Goal: Task Accomplishment & Management: Manage account settings

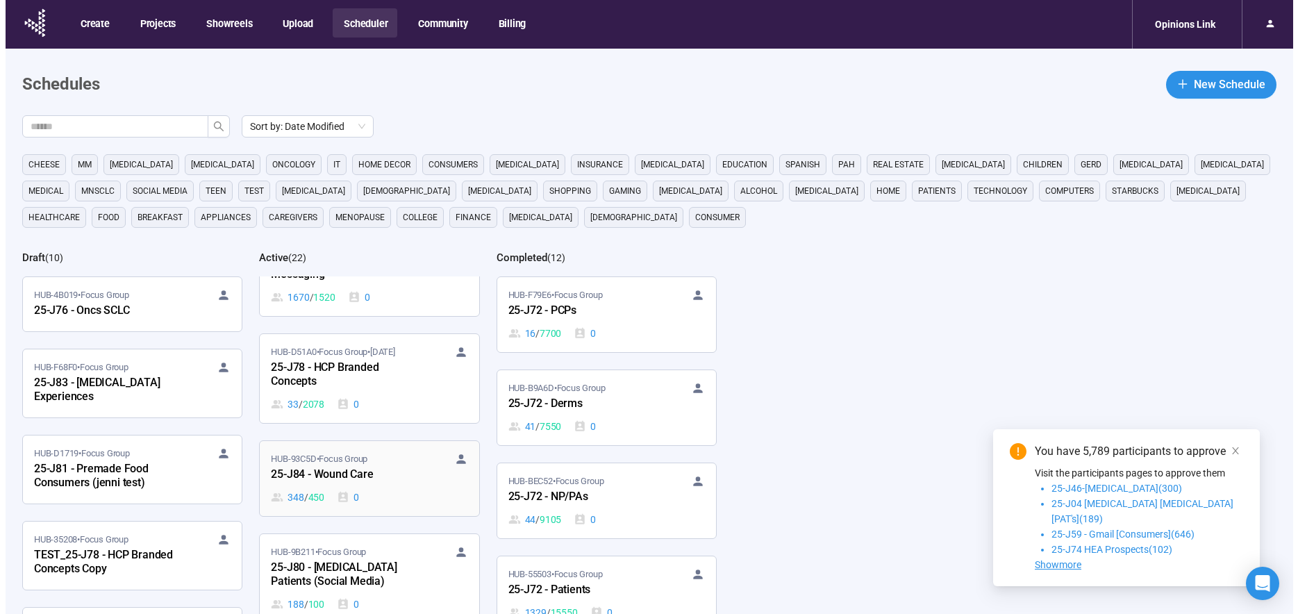
scroll to position [1051, 0]
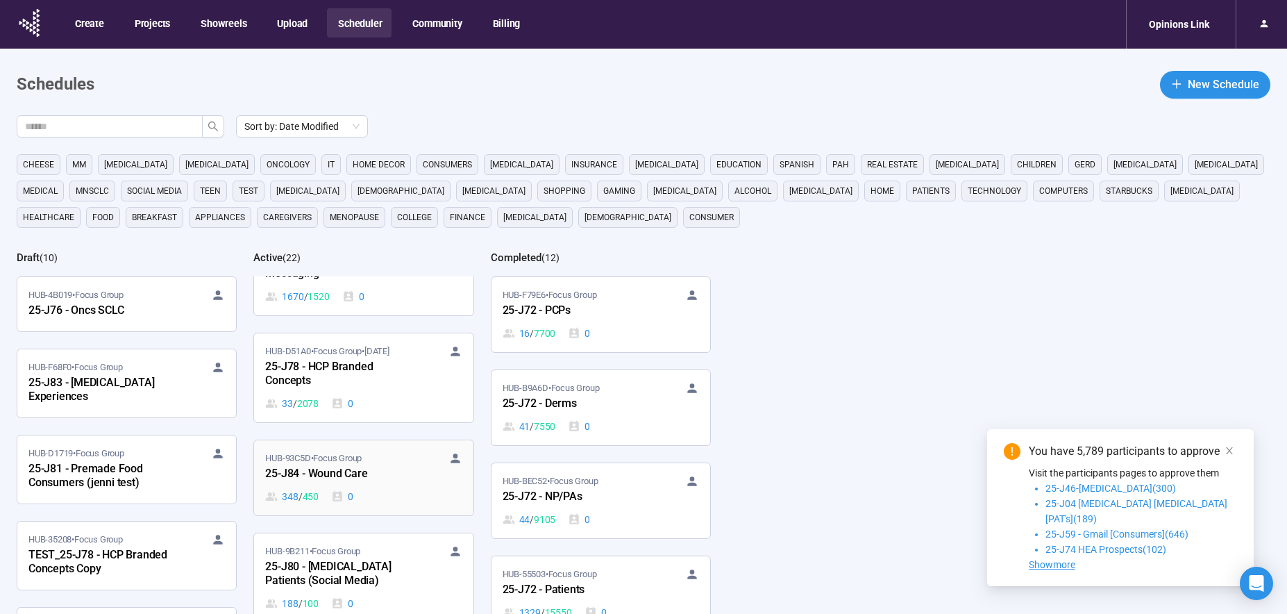
click at [362, 487] on div "HUB-93C5D • Focus Group 25-J84 - Wound Care 348 / 450 0" at bounding box center [363, 477] width 197 height 53
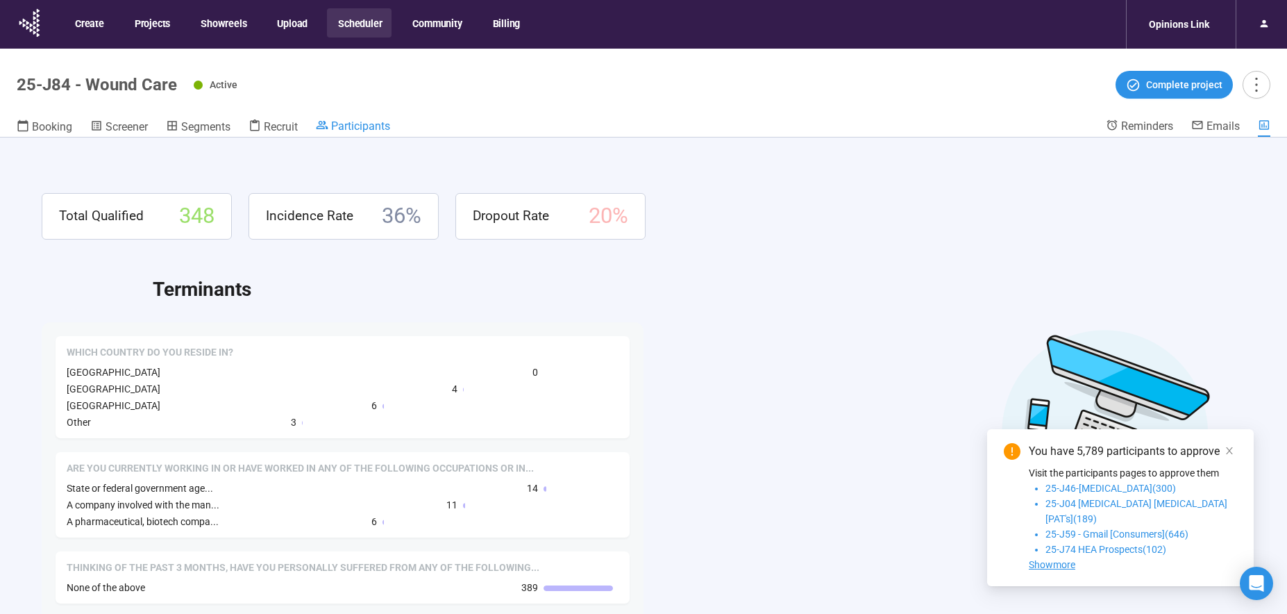
click at [356, 124] on span "Participants" at bounding box center [360, 125] width 59 height 13
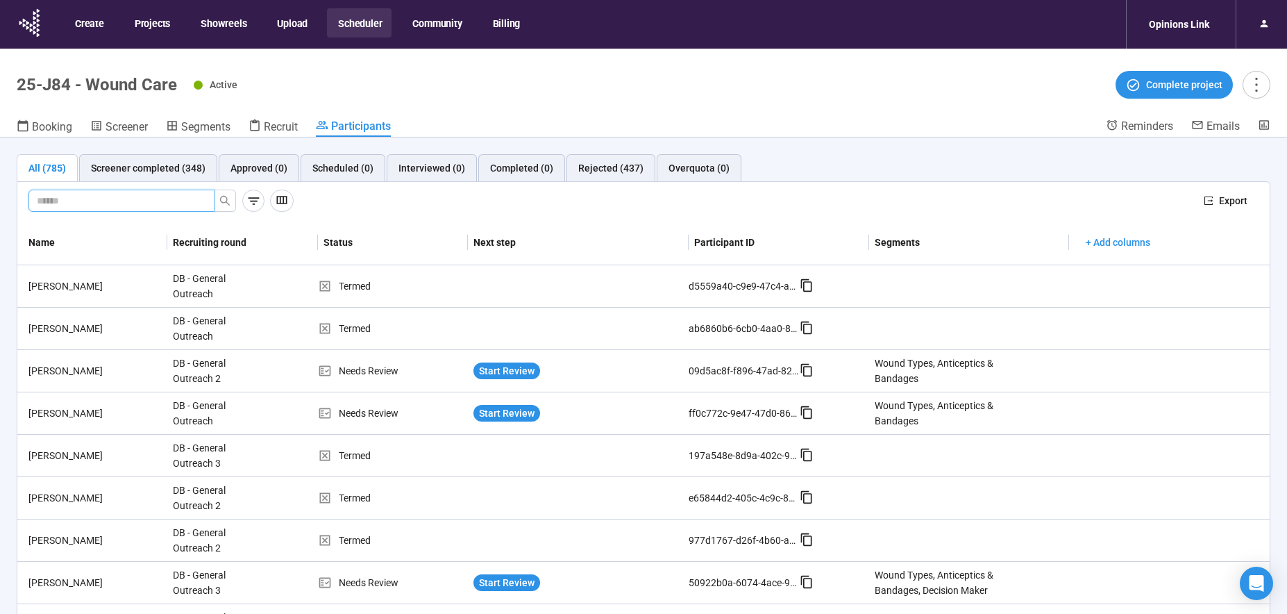
click at [85, 203] on input "text" at bounding box center [116, 200] width 158 height 15
type input "****"
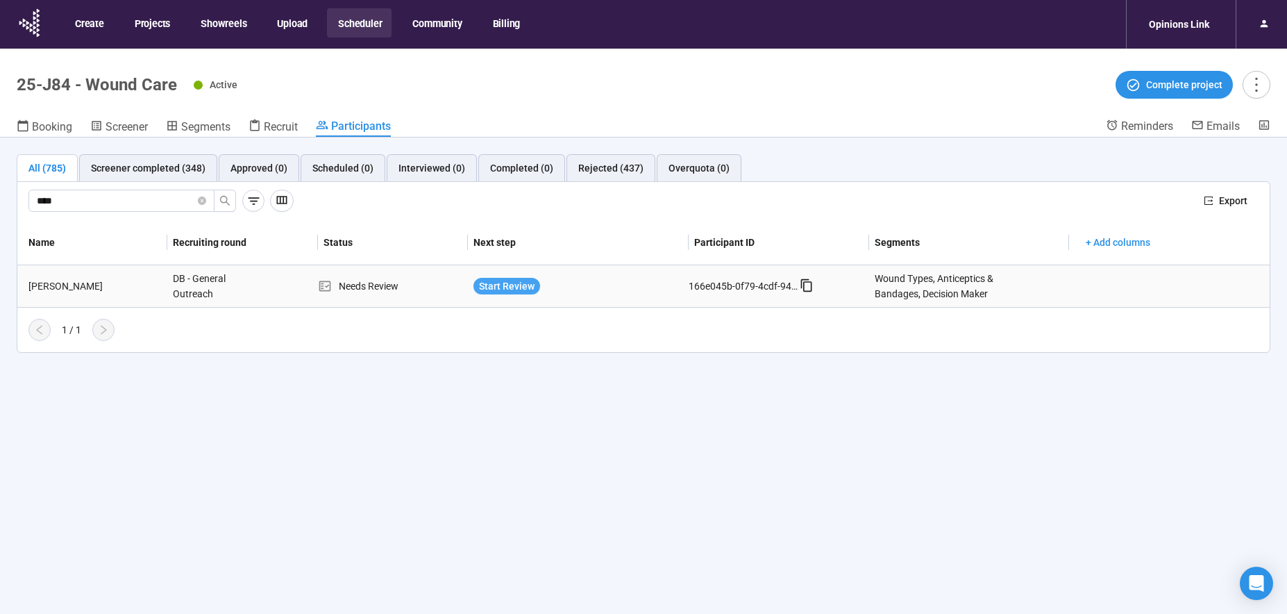
click at [488, 285] on span "Start Review" at bounding box center [507, 285] width 56 height 15
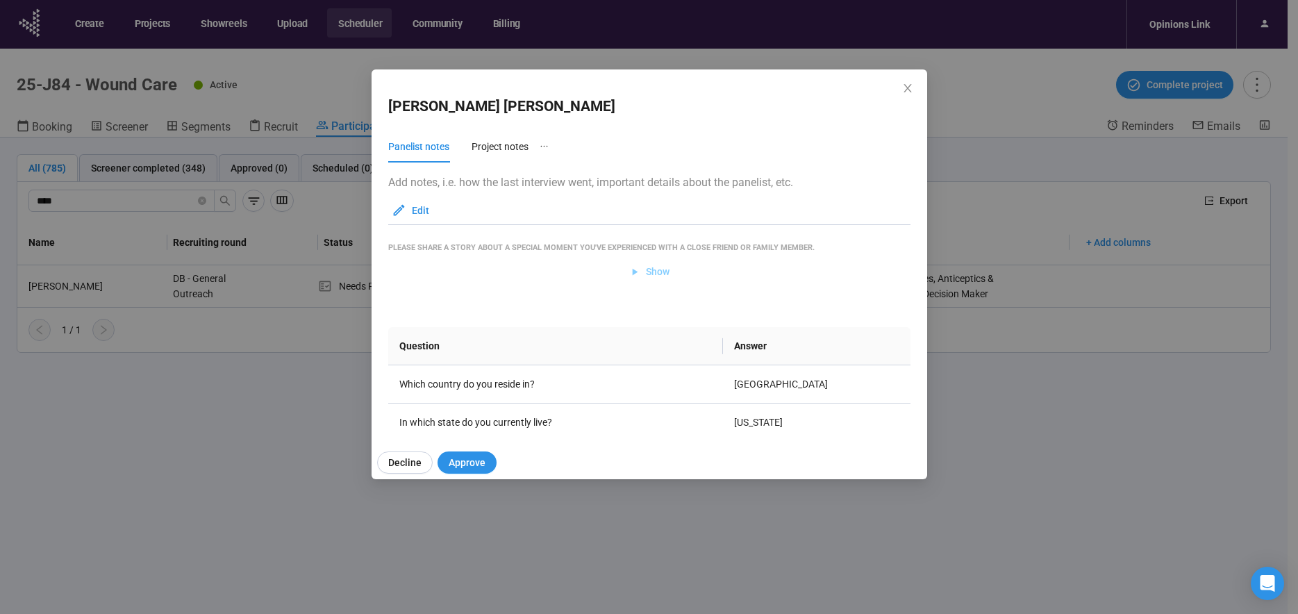
click at [640, 273] on span "Show" at bounding box center [648, 271] width 41 height 15
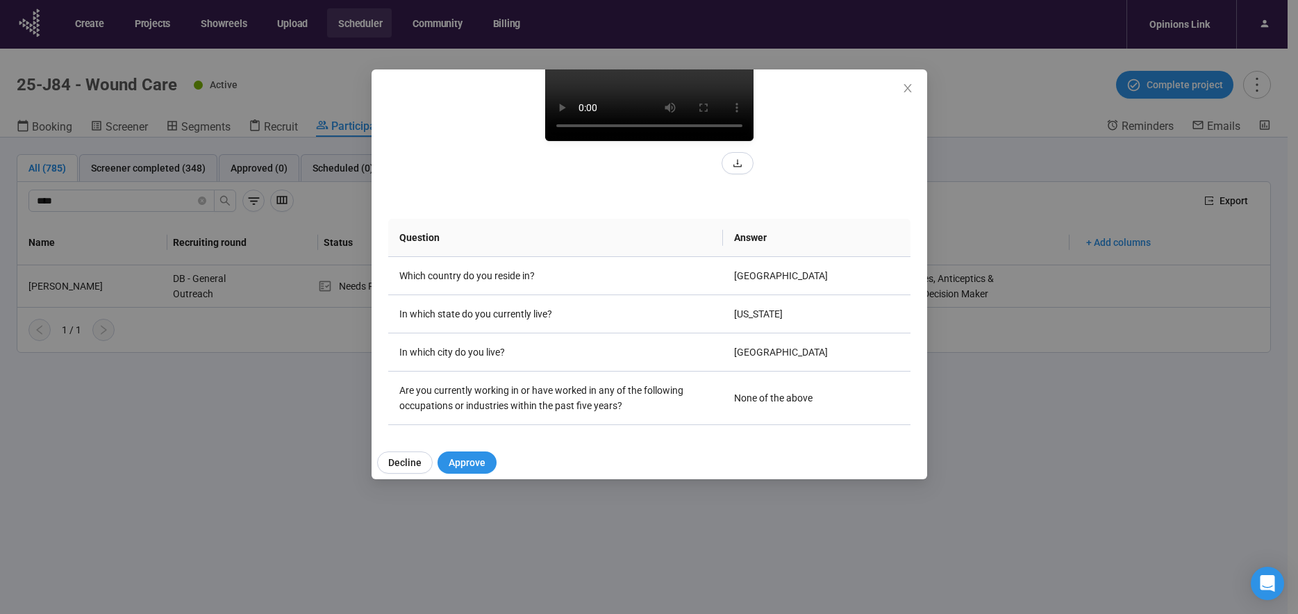
scroll to position [224, 0]
click at [912, 88] on icon "close" at bounding box center [907, 88] width 11 height 11
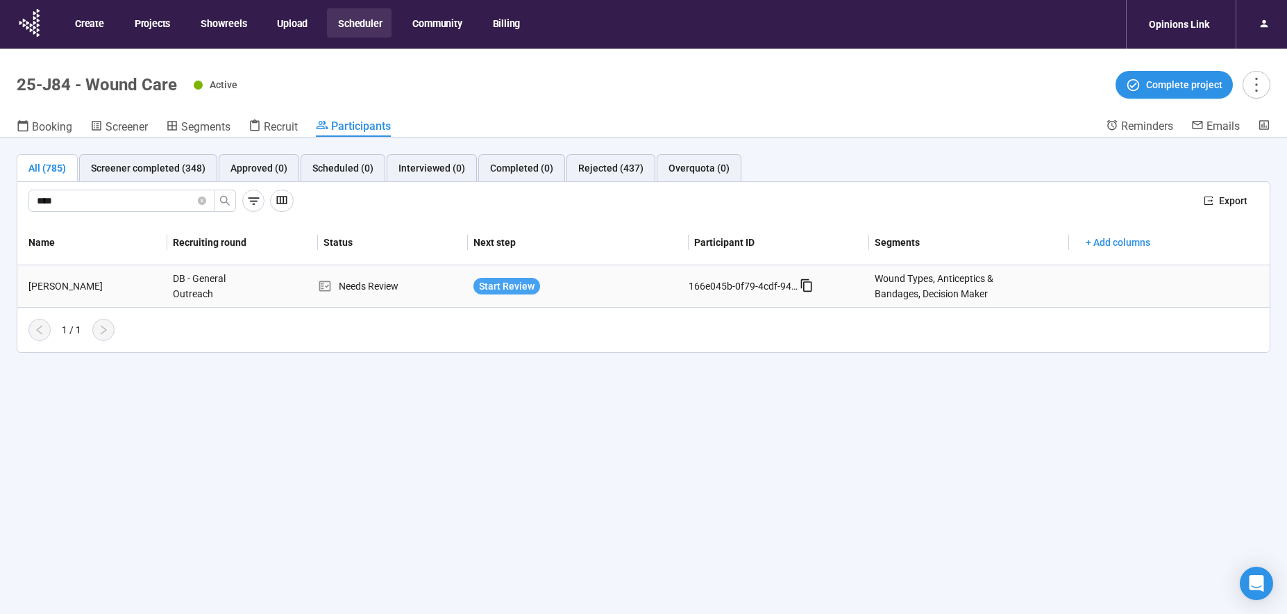
click at [525, 283] on span "Start Review" at bounding box center [507, 285] width 56 height 15
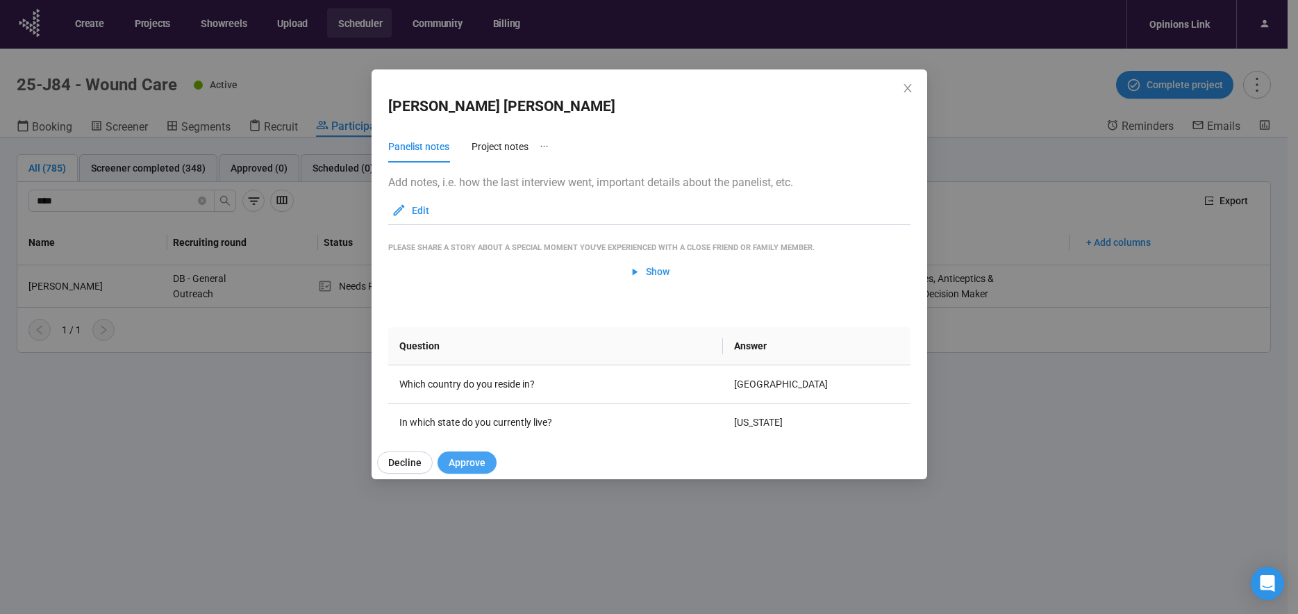
click at [460, 465] on span "Approve" at bounding box center [467, 462] width 37 height 15
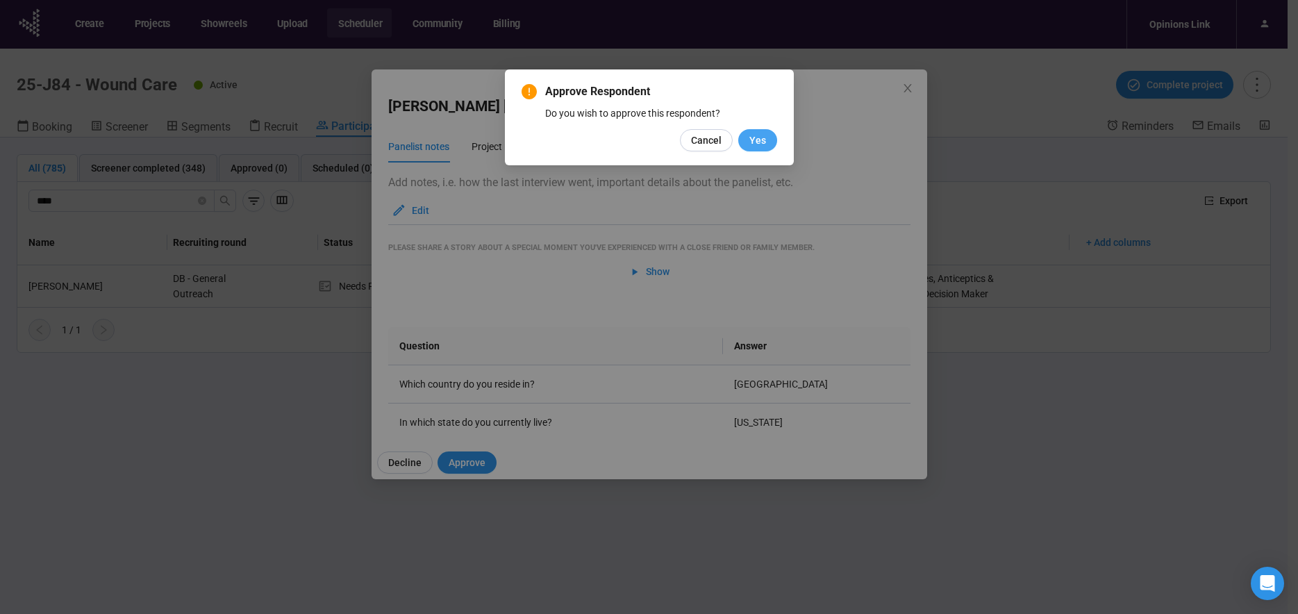
click at [741, 147] on button "Yes" at bounding box center [757, 140] width 39 height 22
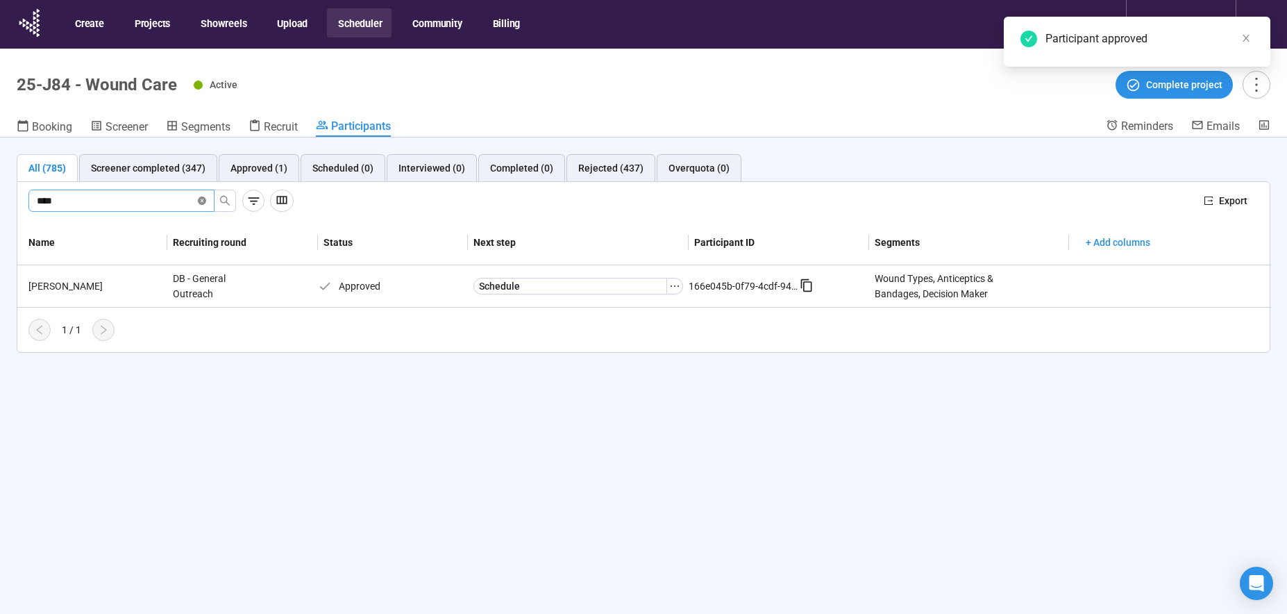
click at [203, 199] on icon "close-circle" at bounding box center [202, 201] width 8 height 8
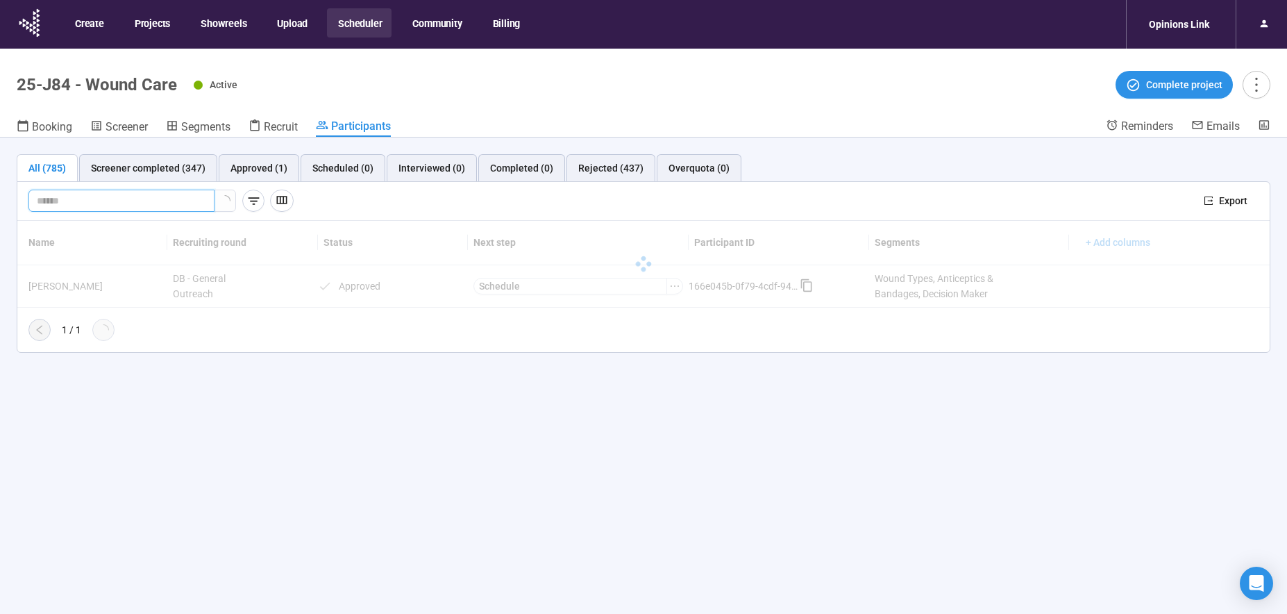
click at [103, 192] on span at bounding box center [121, 201] width 186 height 22
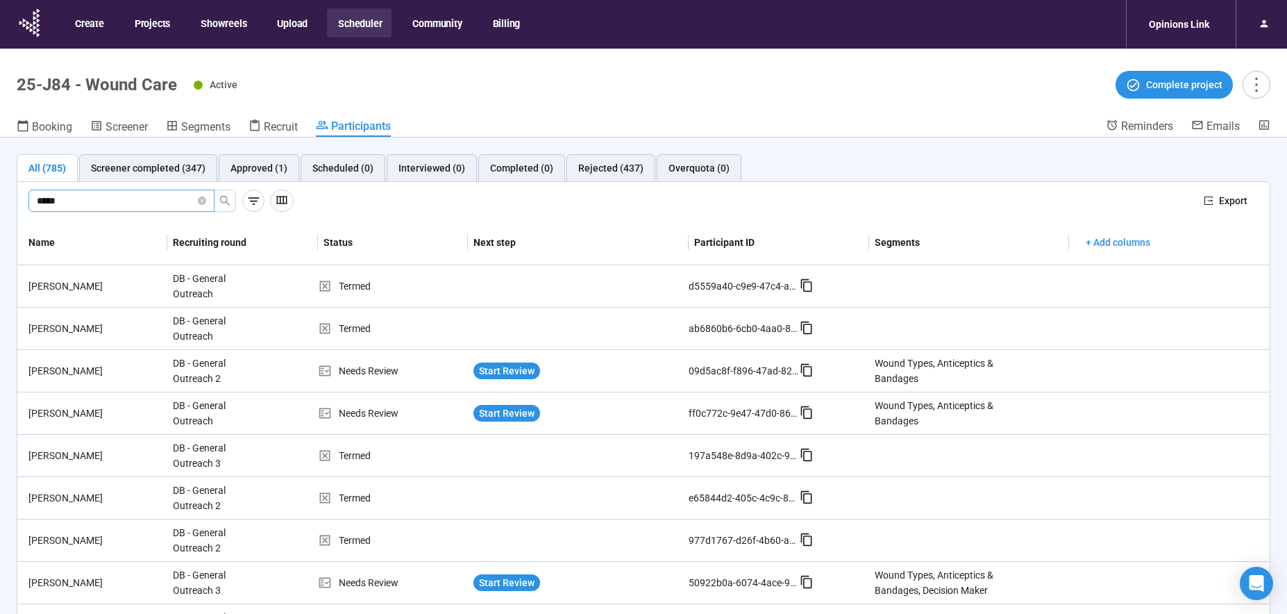
type input "*****"
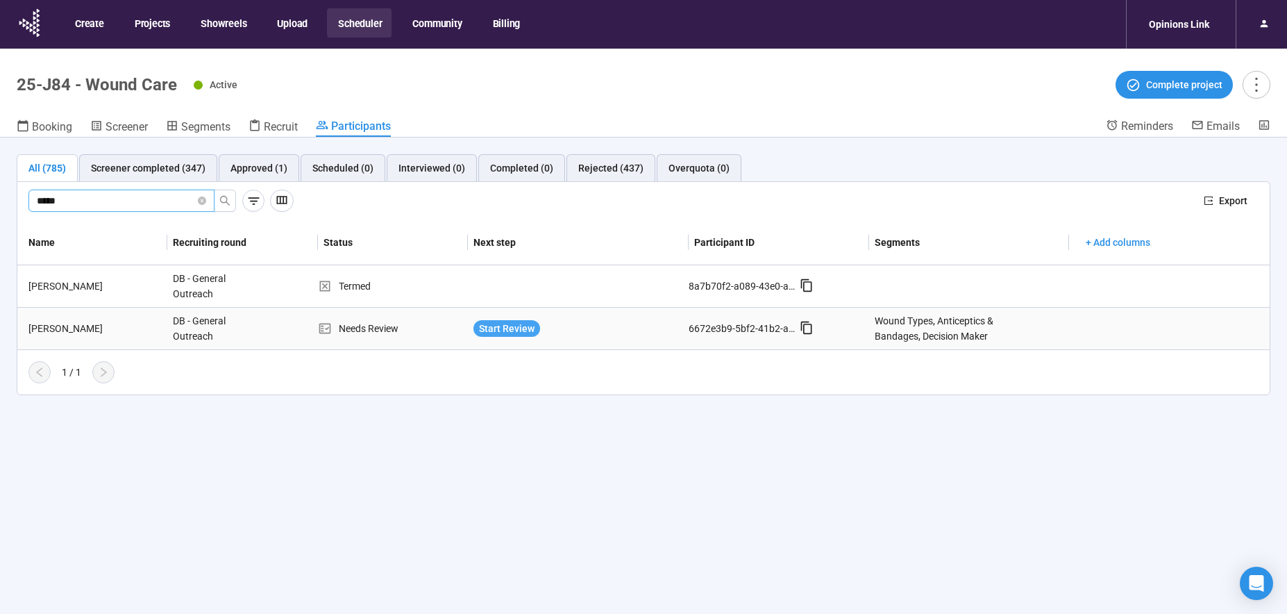
click at [499, 333] on span "Start Review" at bounding box center [507, 328] width 56 height 15
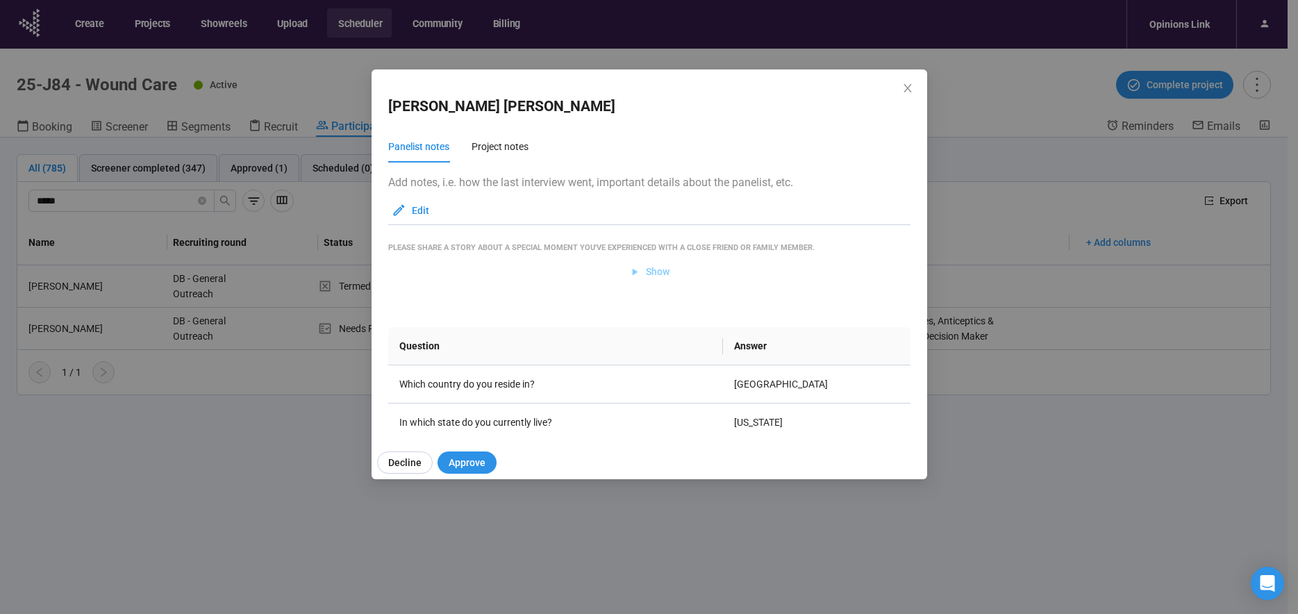
click at [660, 275] on span "Show" at bounding box center [658, 271] width 24 height 15
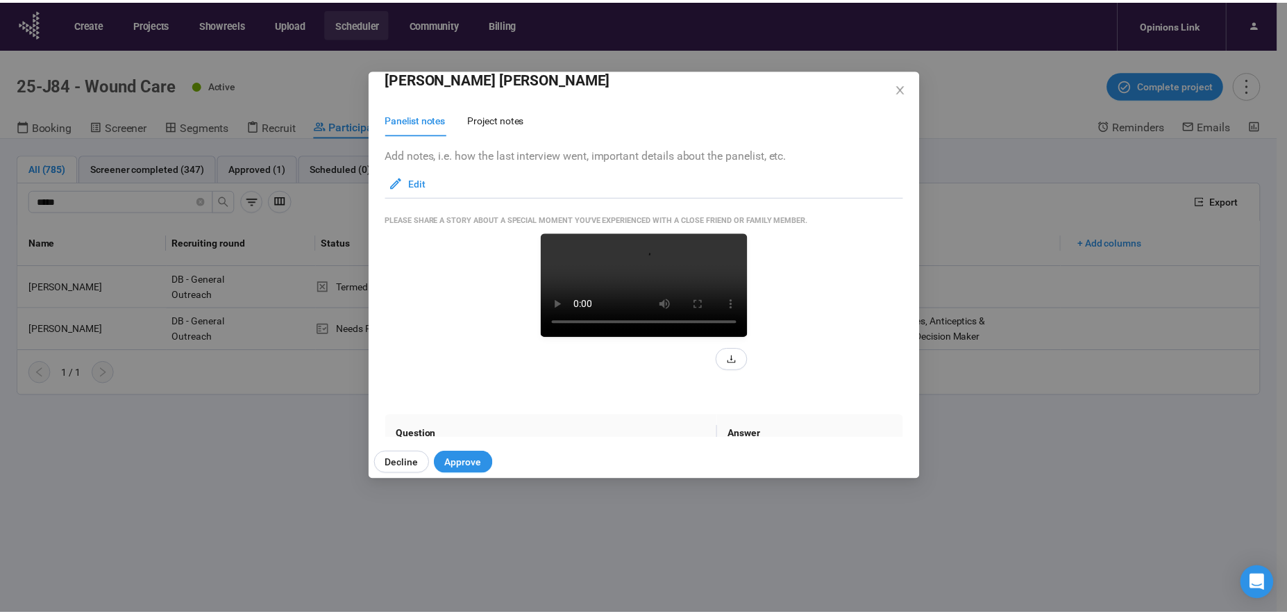
scroll to position [118, 0]
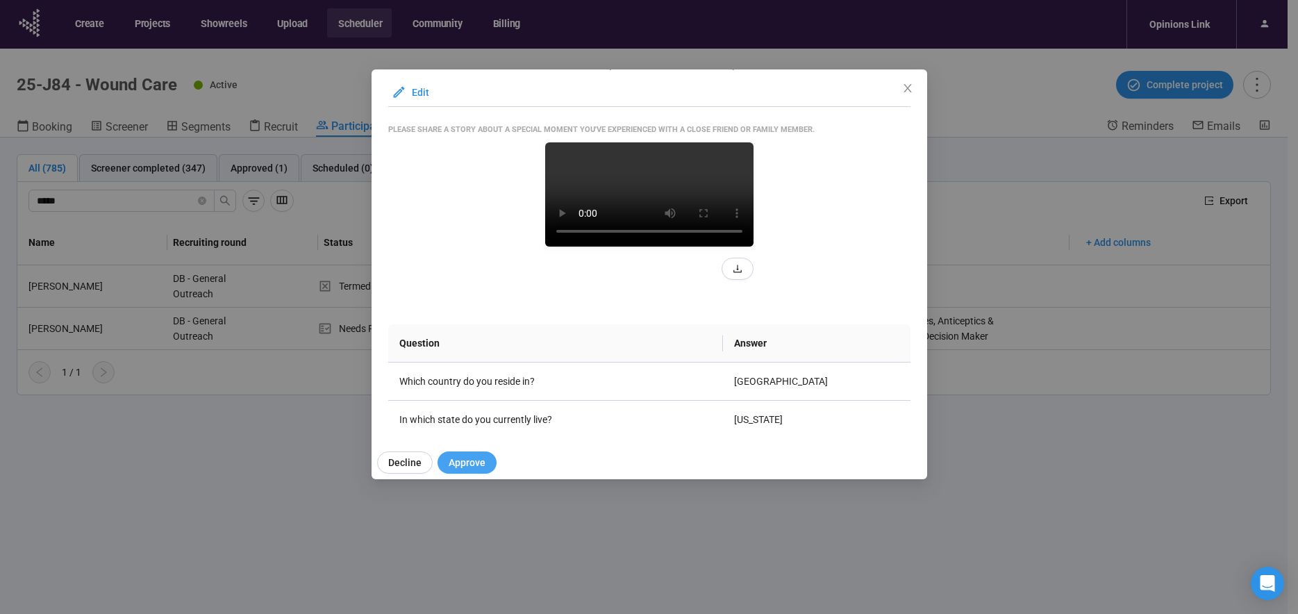
click at [462, 465] on span "Approve" at bounding box center [467, 462] width 37 height 15
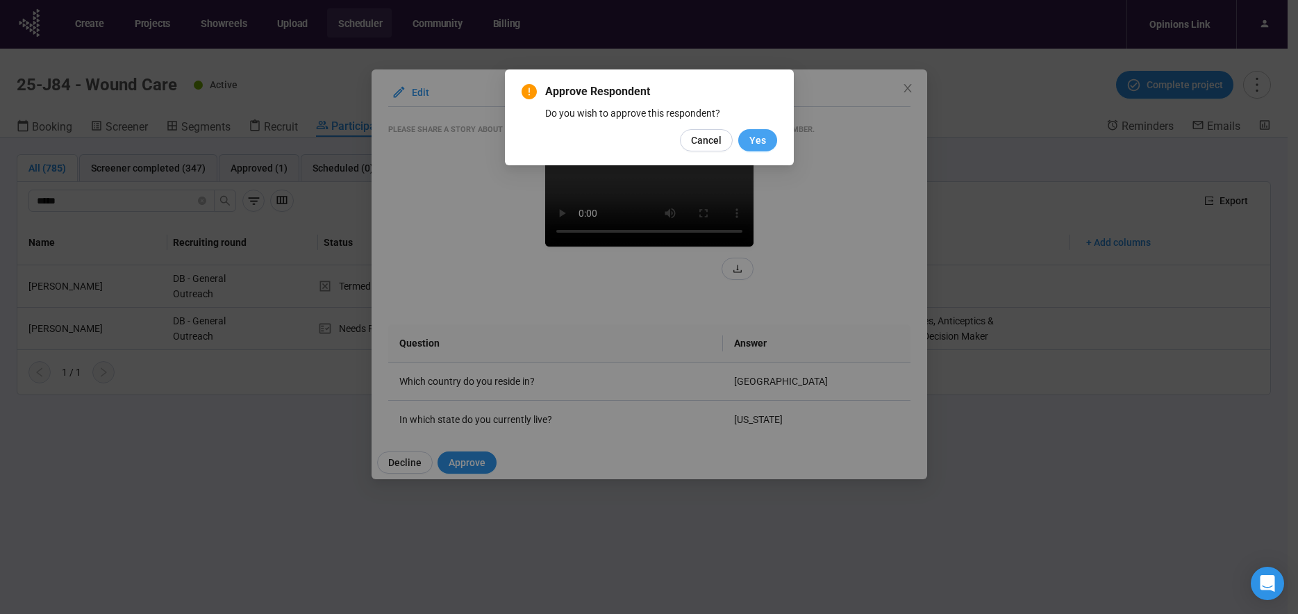
click at [754, 135] on span "Yes" at bounding box center [757, 140] width 17 height 15
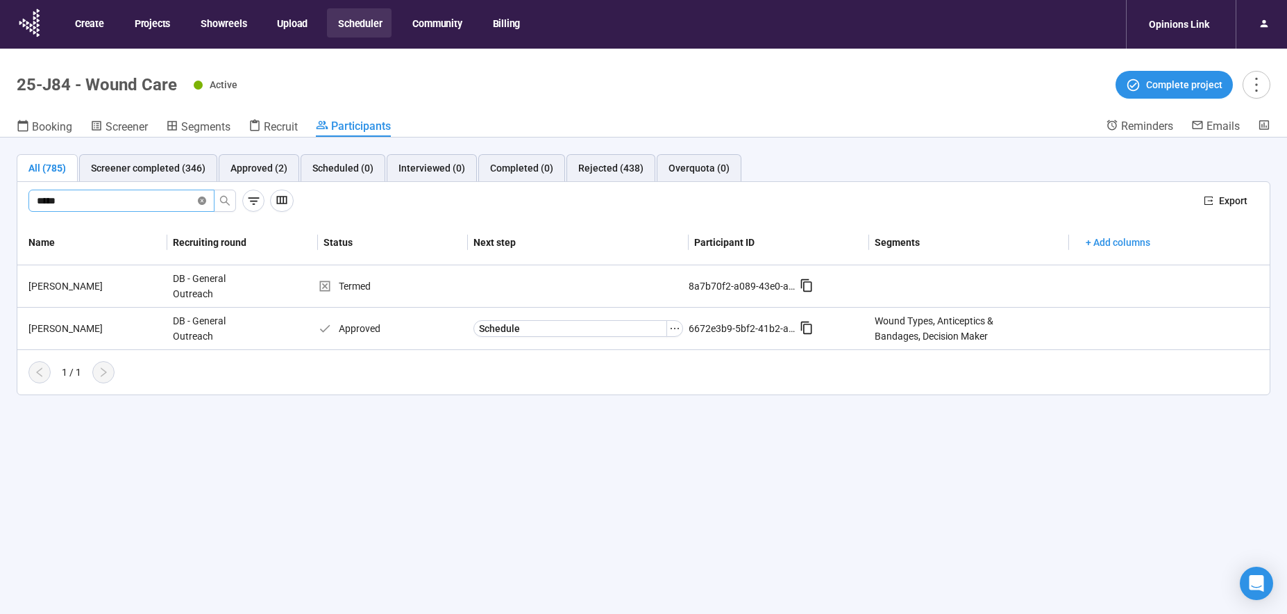
click at [205, 203] on icon "close-circle" at bounding box center [202, 201] width 8 height 8
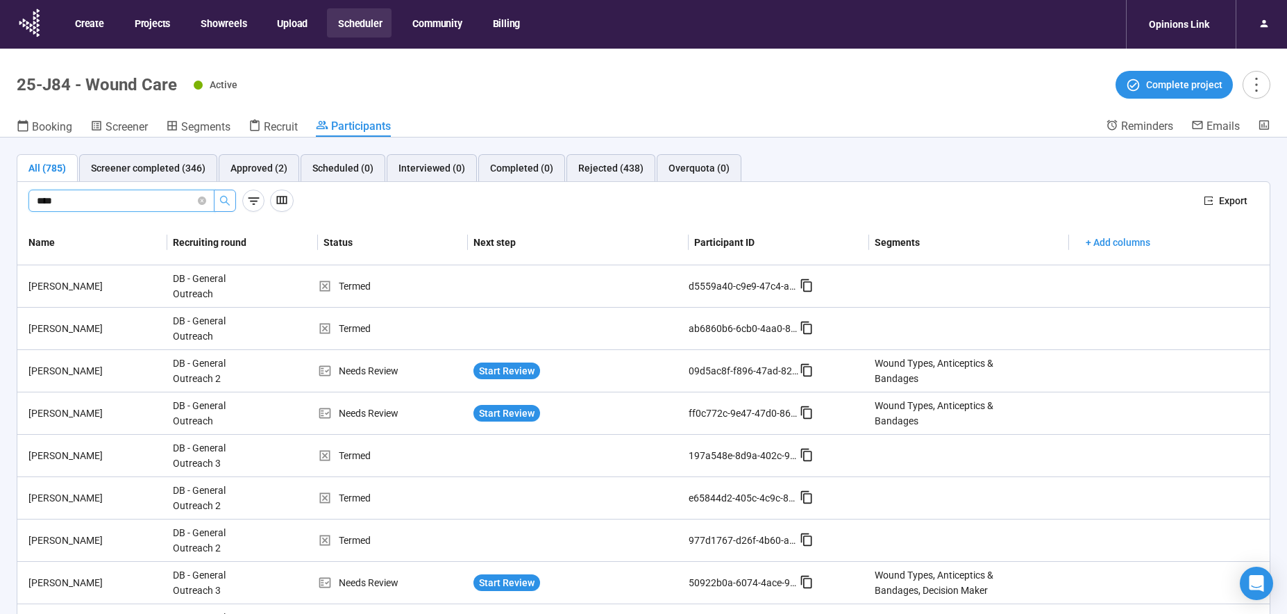
click at [223, 203] on icon "search" at bounding box center [224, 200] width 11 height 11
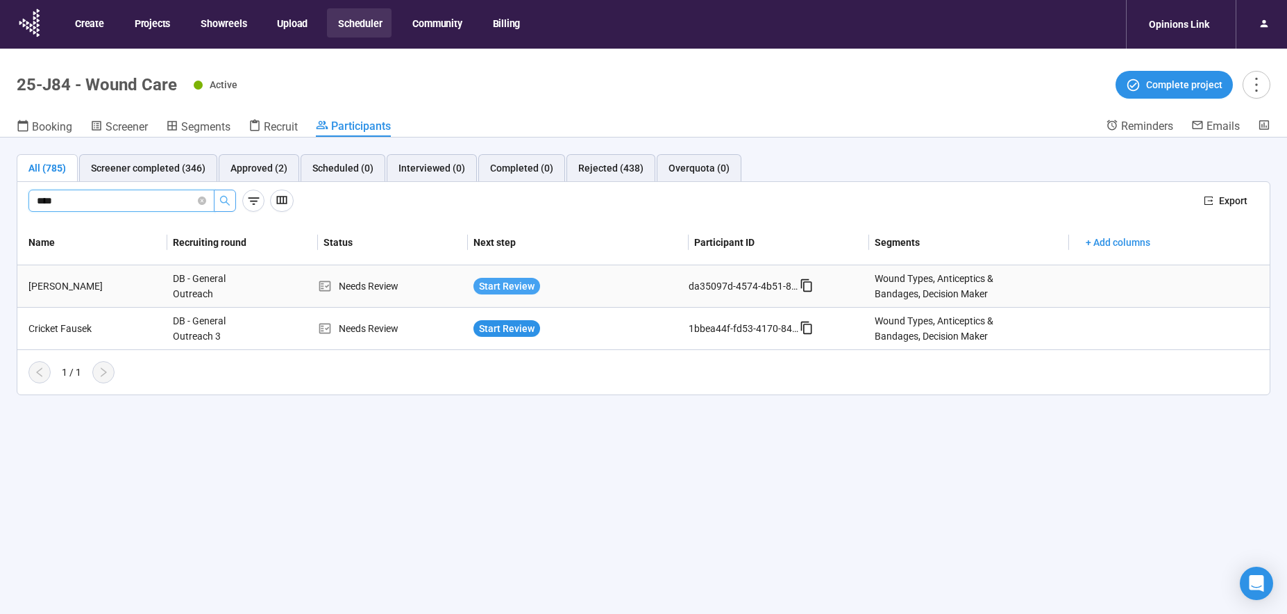
type input "****"
click at [524, 283] on span "Start Review" at bounding box center [507, 285] width 56 height 15
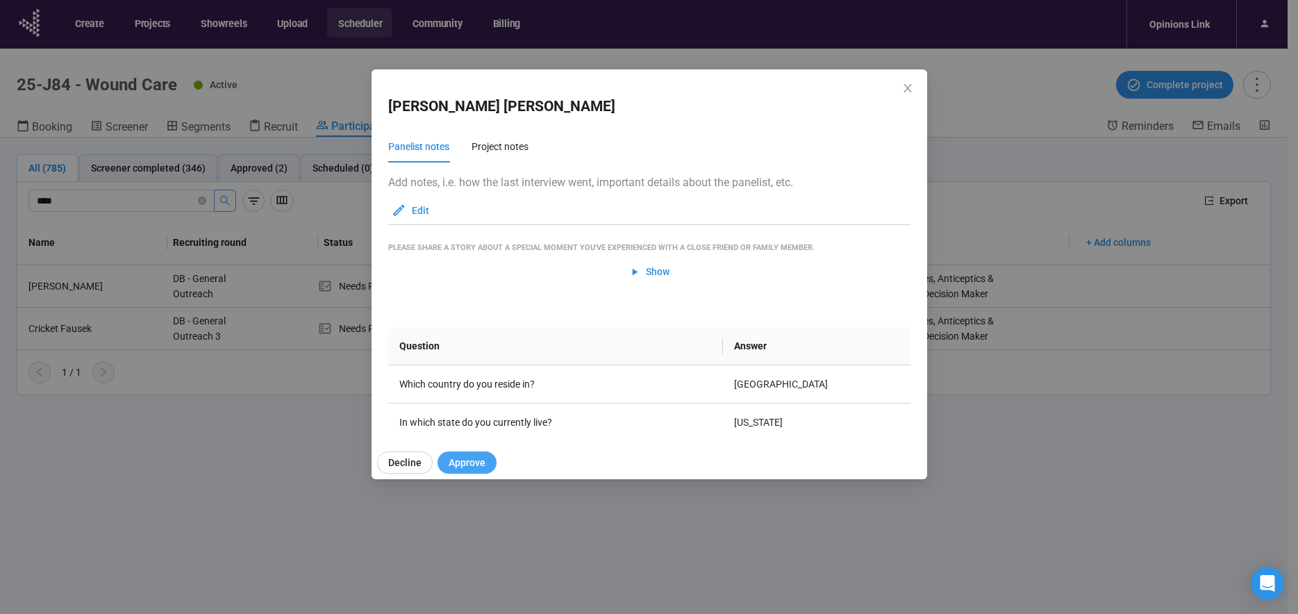
click at [465, 466] on span "Approve" at bounding box center [467, 462] width 37 height 15
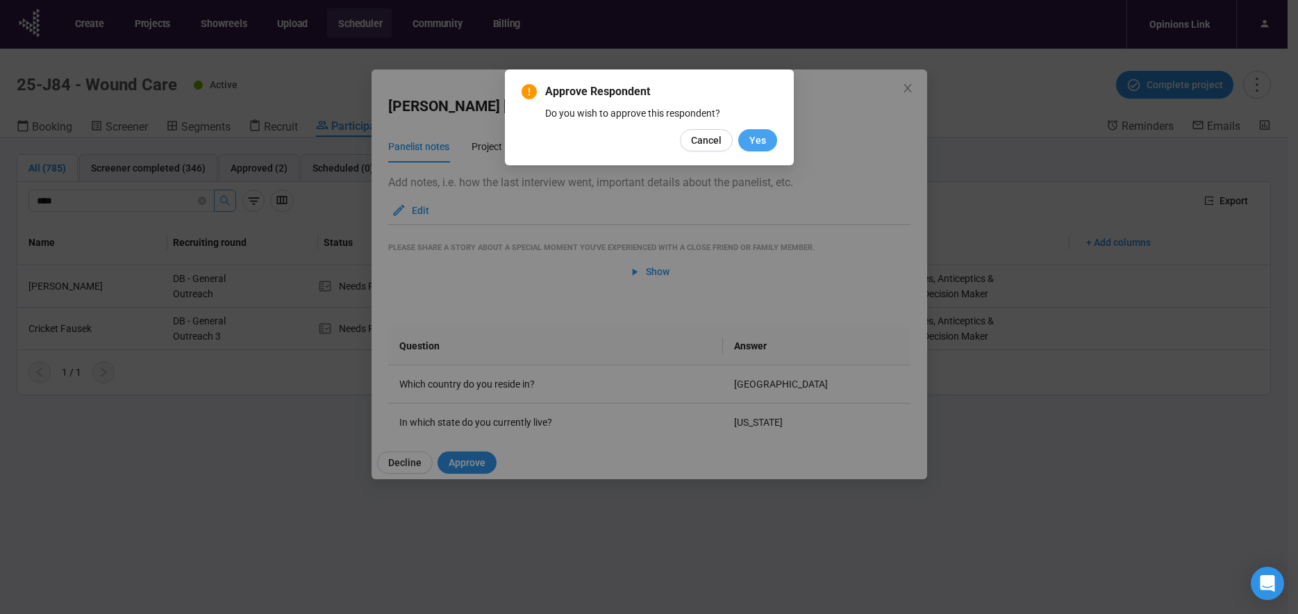
click at [761, 141] on span "Yes" at bounding box center [757, 140] width 17 height 15
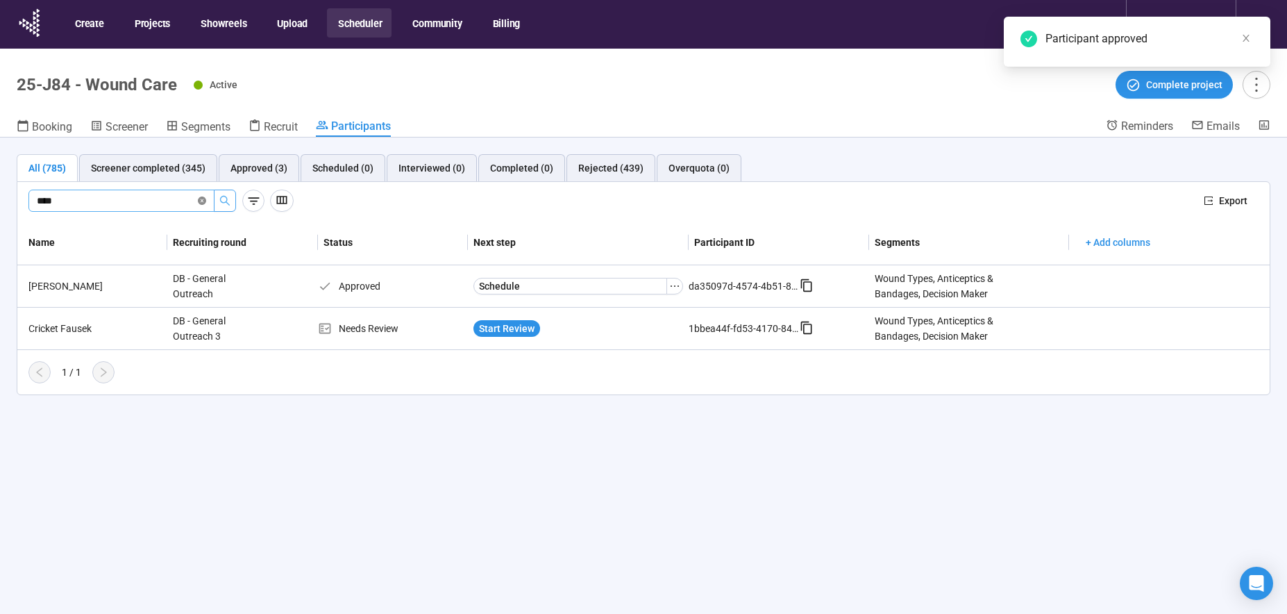
click at [201, 201] on icon "close-circle" at bounding box center [202, 201] width 8 height 8
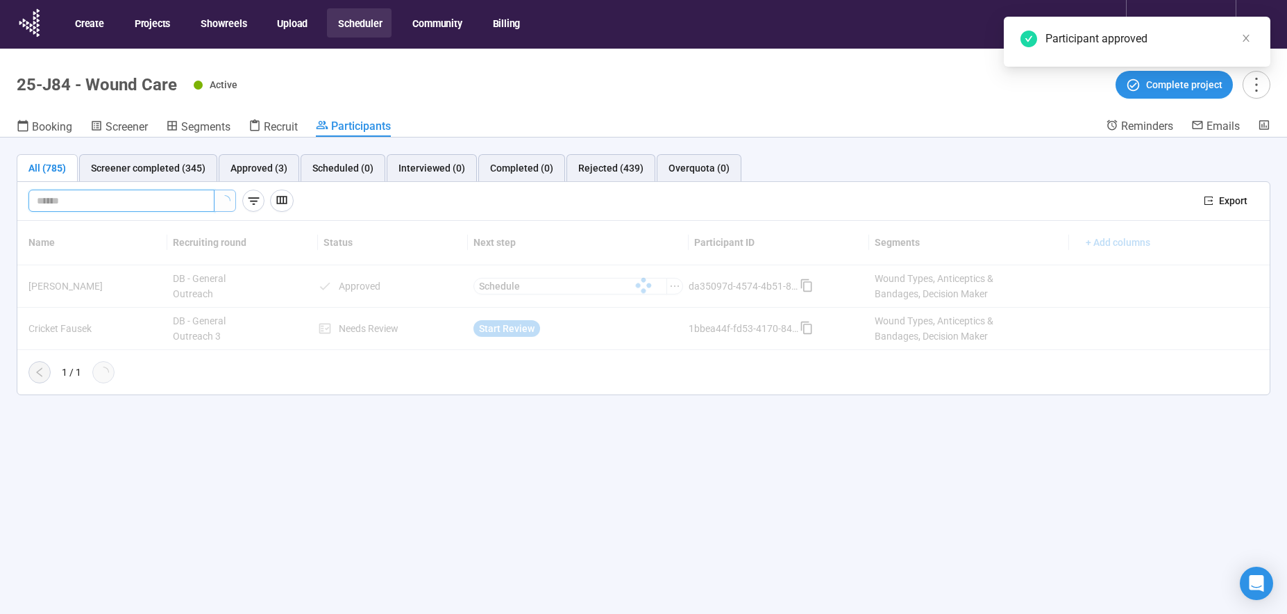
click at [119, 201] on input "text" at bounding box center [116, 200] width 158 height 15
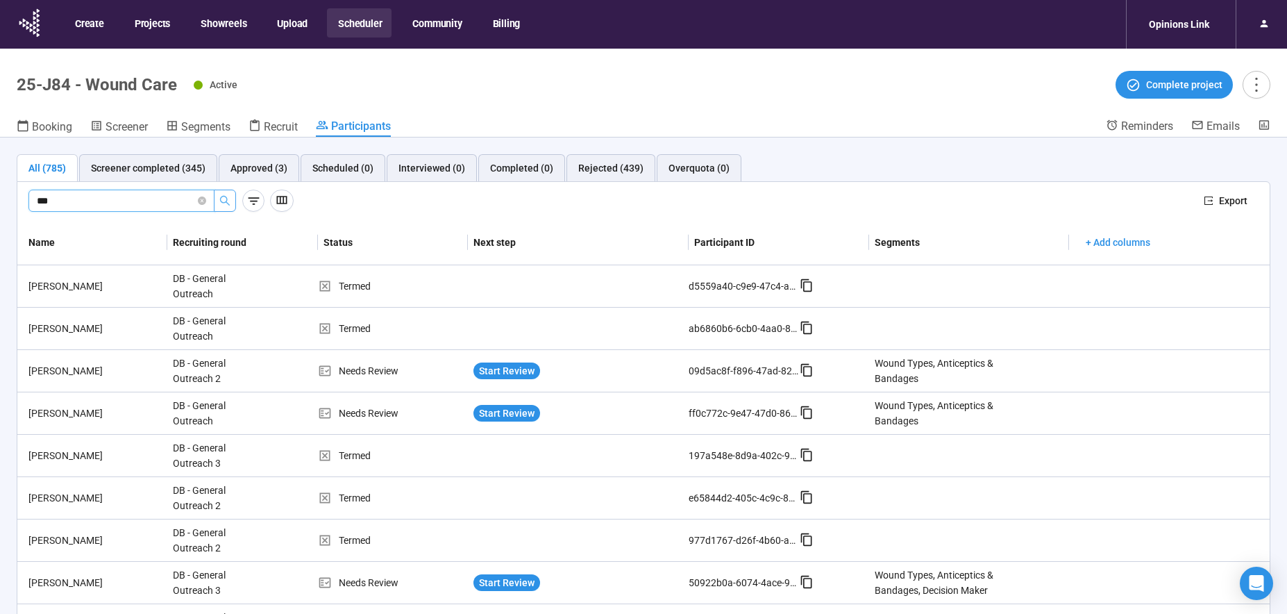
type input "***"
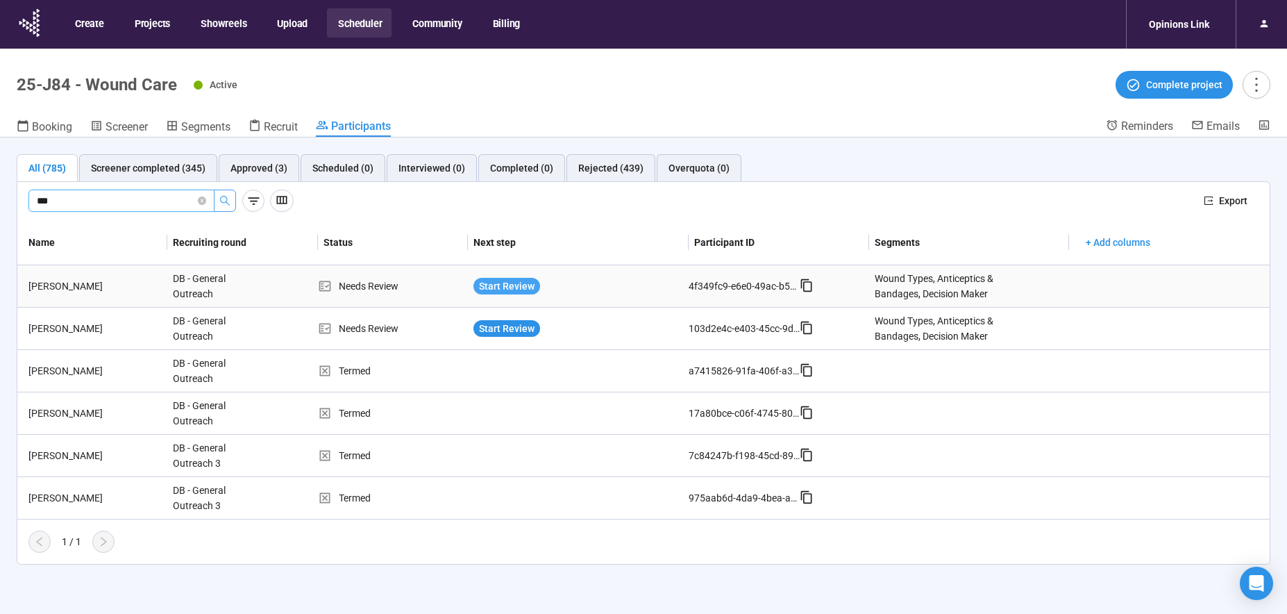
click at [513, 286] on span "Start Review" at bounding box center [507, 285] width 56 height 15
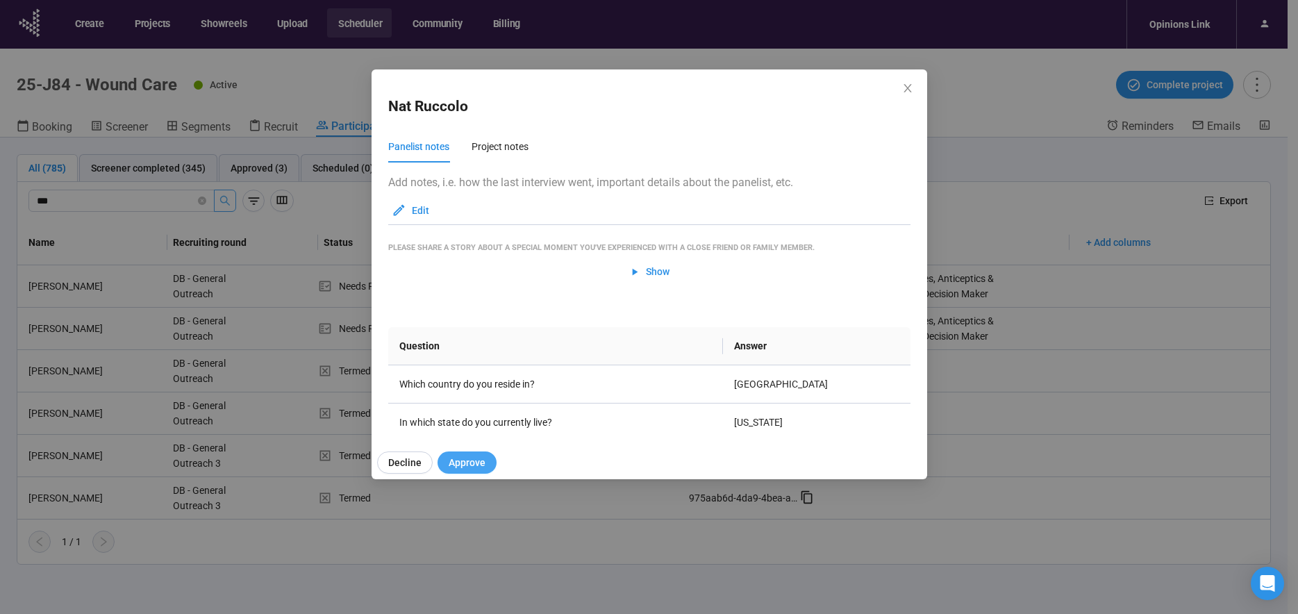
click at [474, 467] on span "Approve" at bounding box center [467, 462] width 37 height 15
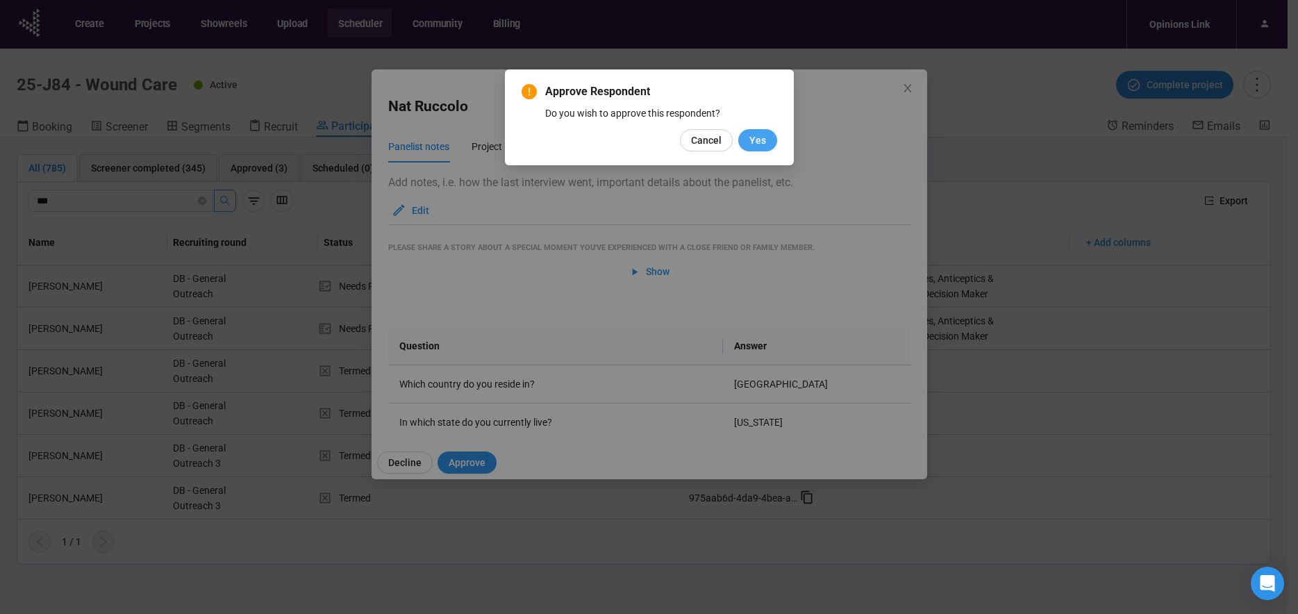
click at [763, 147] on span "Yes" at bounding box center [757, 140] width 17 height 15
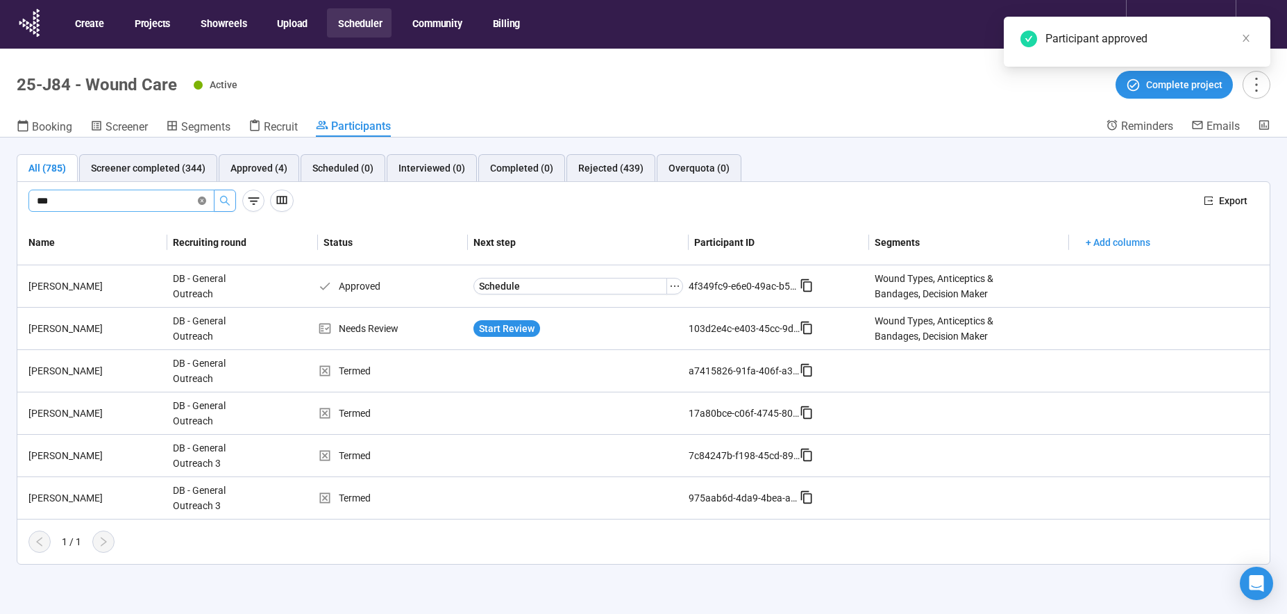
click at [206, 203] on icon "close-circle" at bounding box center [202, 201] width 8 height 8
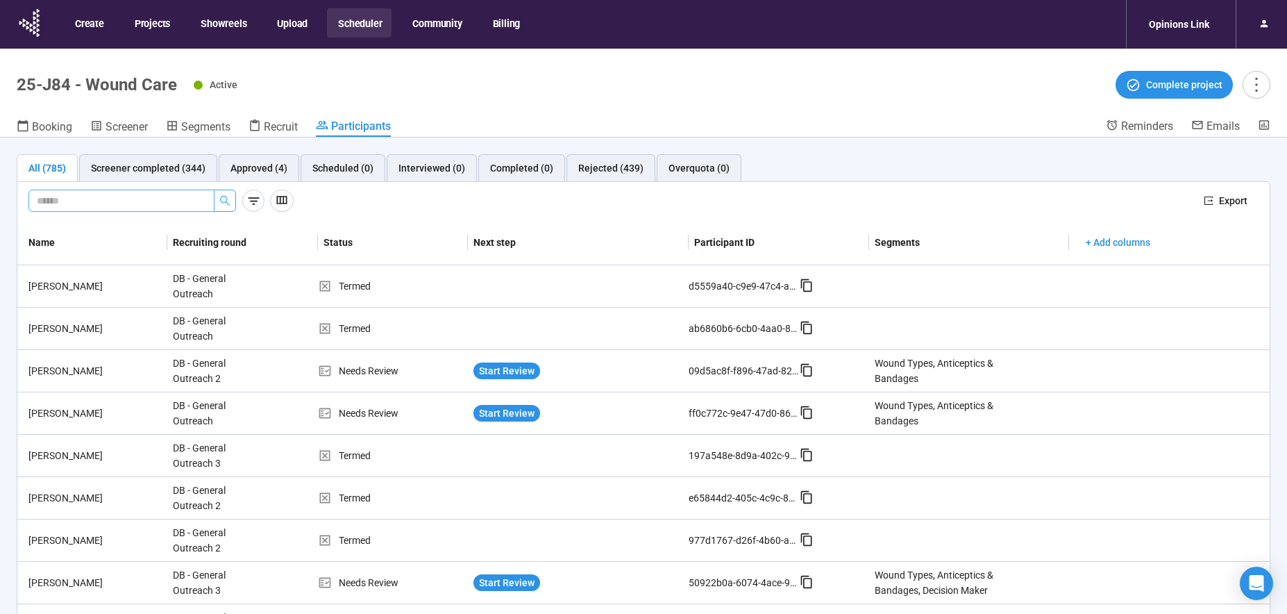
click at [102, 197] on input "text" at bounding box center [116, 200] width 158 height 15
type input "*****"
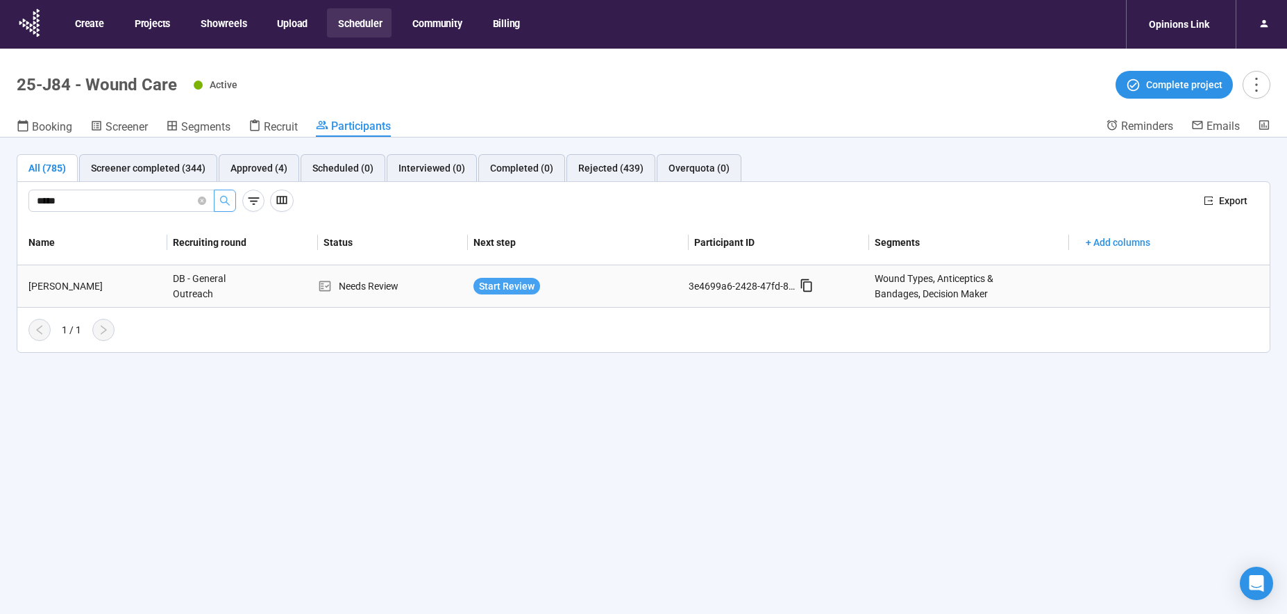
click at [497, 285] on span "Start Review" at bounding box center [507, 285] width 56 height 15
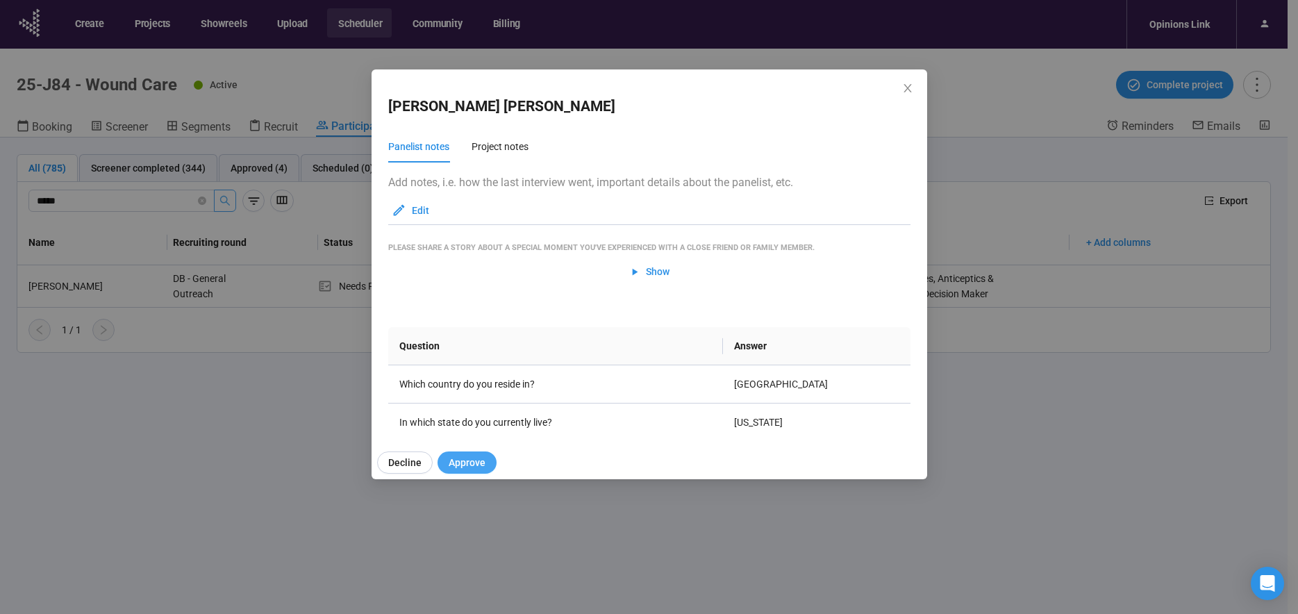
click at [467, 465] on span "Approve" at bounding box center [467, 462] width 37 height 15
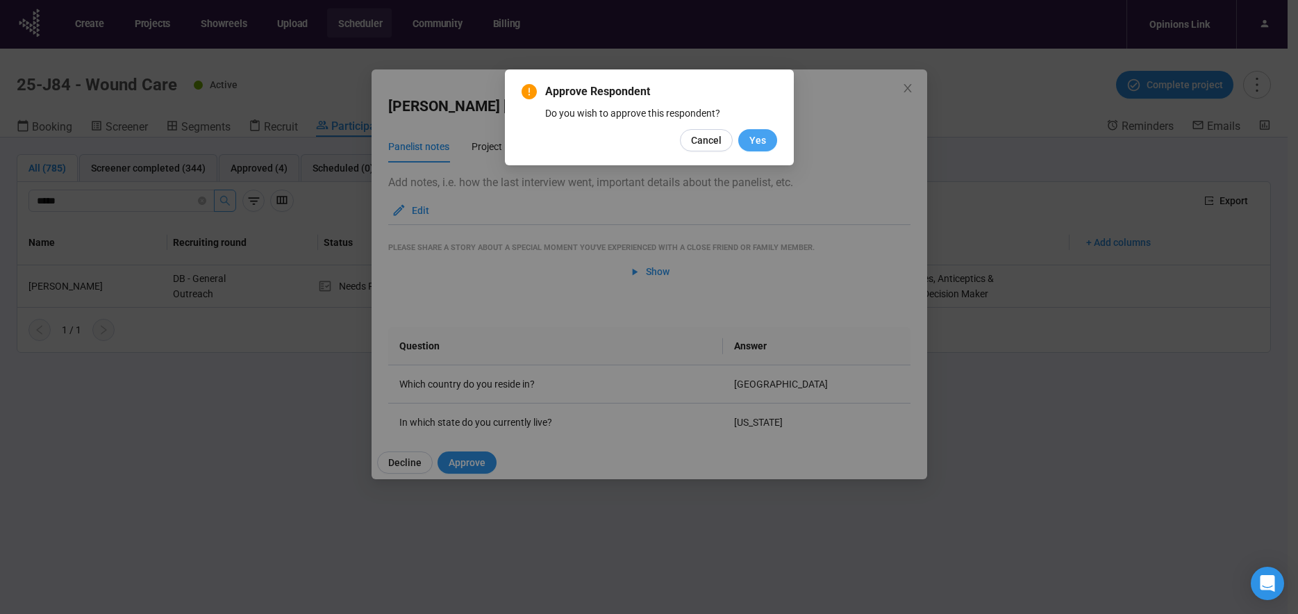
click at [762, 138] on span "Yes" at bounding box center [757, 140] width 17 height 15
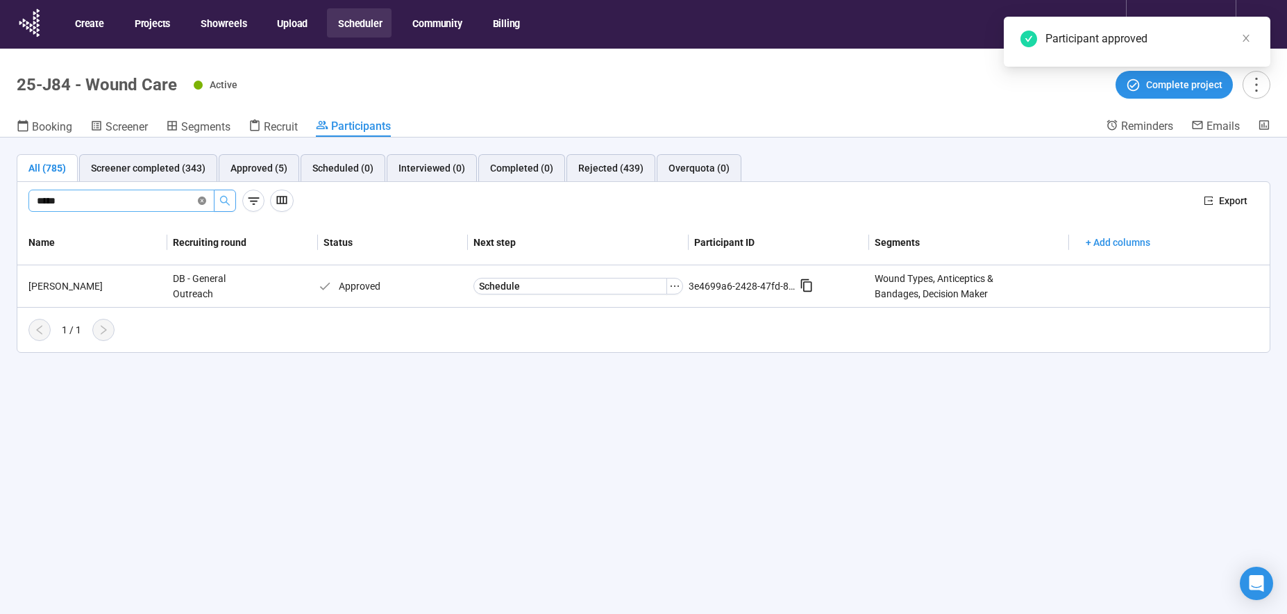
click at [204, 201] on icon "close-circle" at bounding box center [202, 201] width 8 height 8
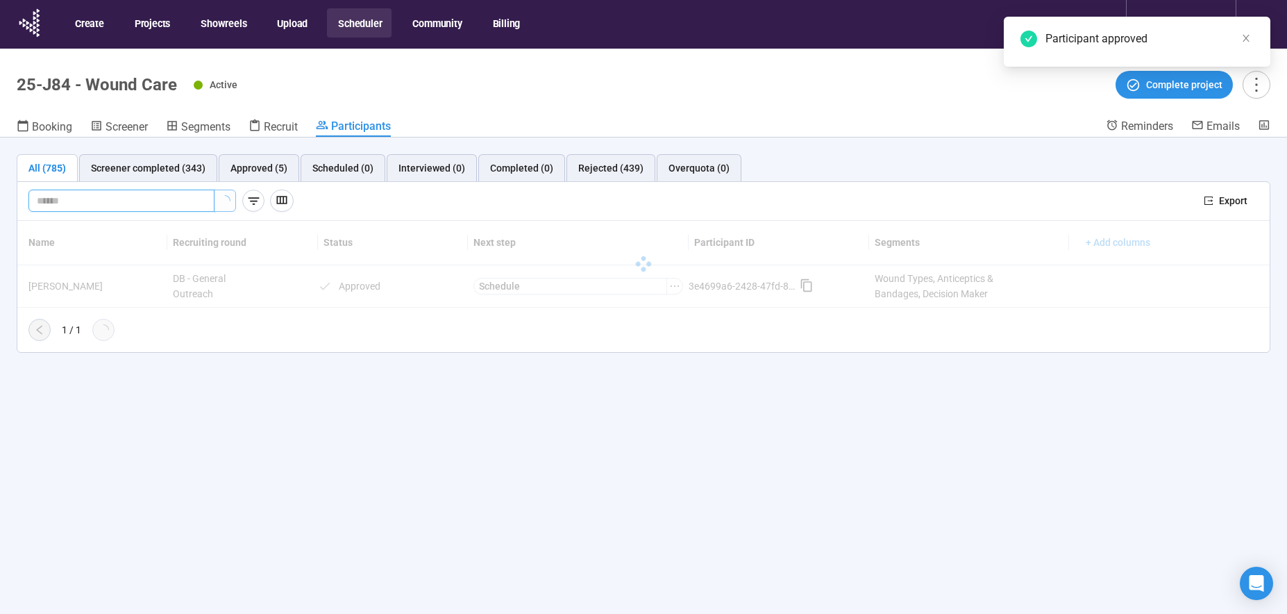
click at [140, 197] on input "text" at bounding box center [116, 200] width 158 height 15
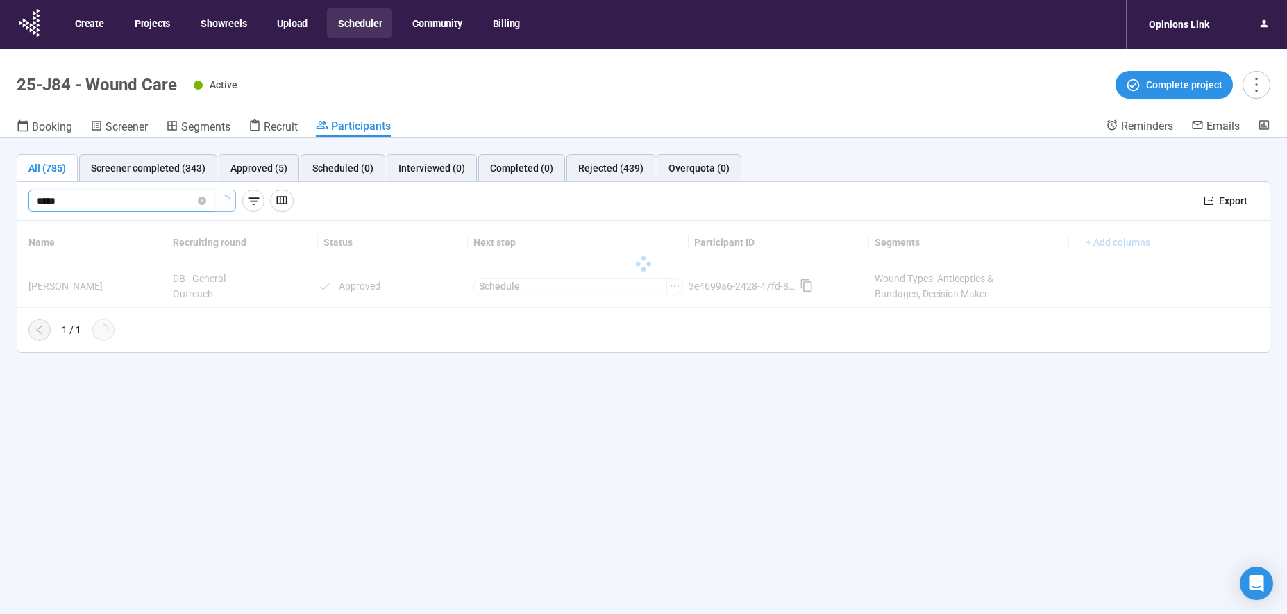
type input "*****"
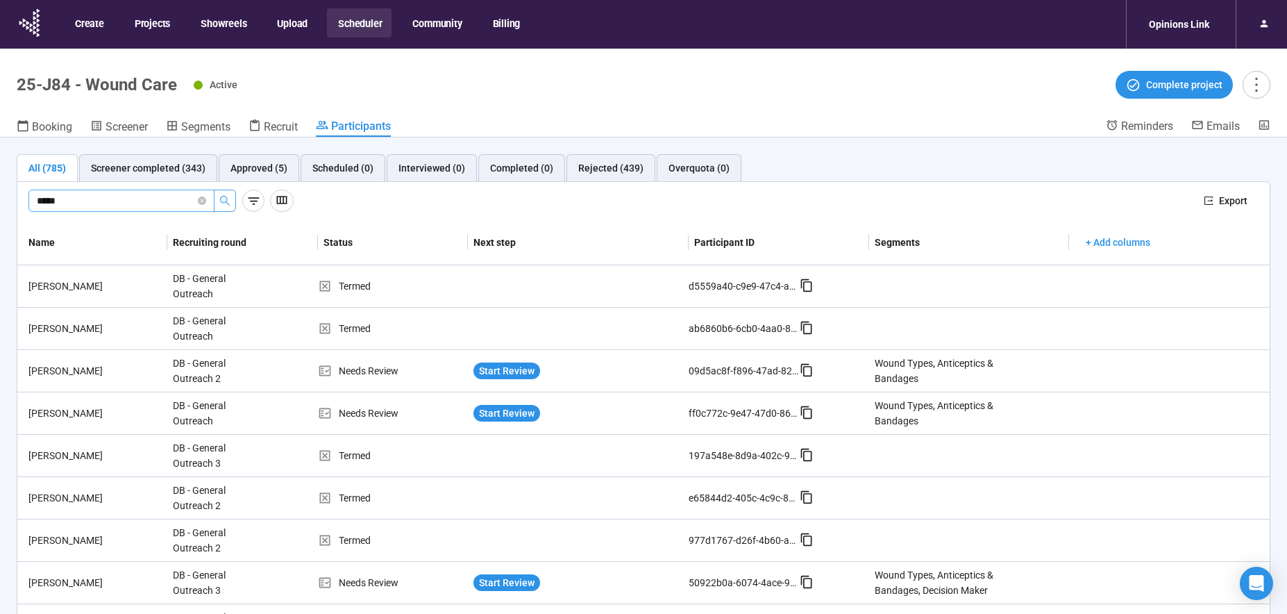
click at [226, 203] on icon "search" at bounding box center [224, 200] width 11 height 11
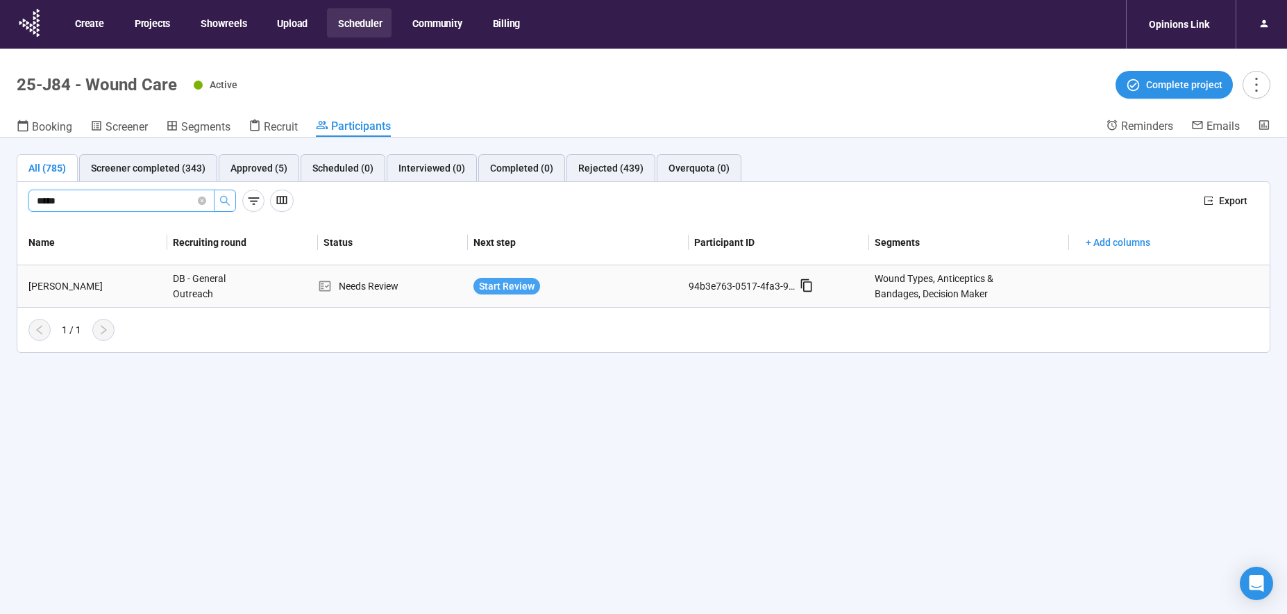
click at [519, 285] on span "Start Review" at bounding box center [507, 285] width 56 height 15
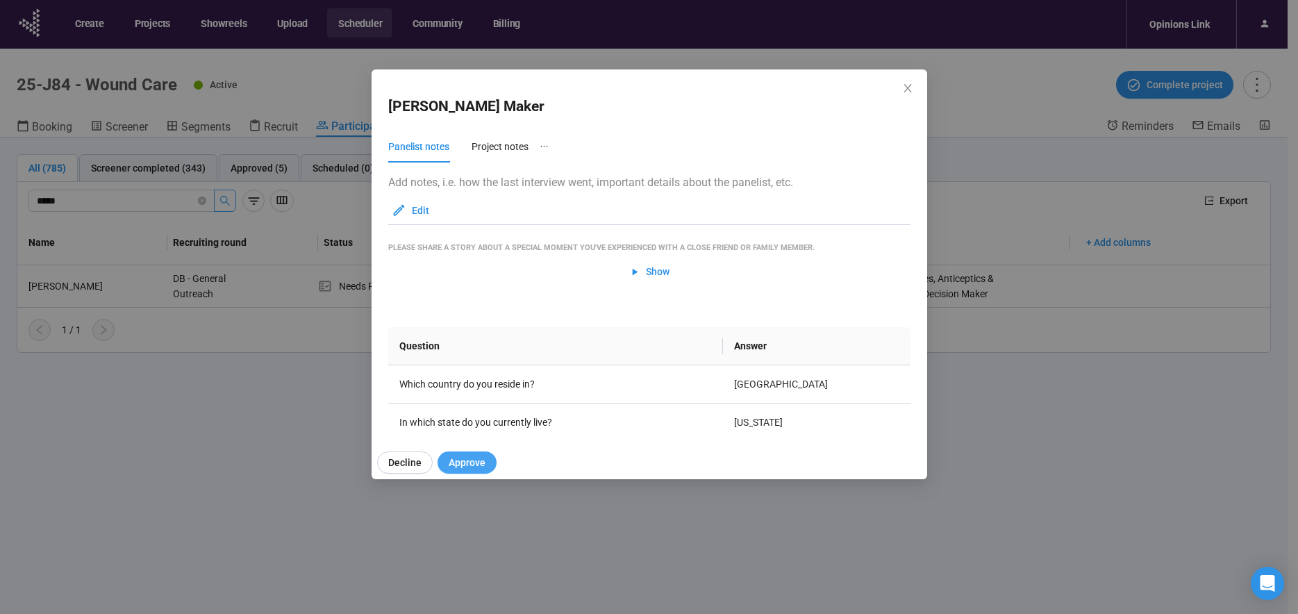
click at [473, 461] on span "Approve" at bounding box center [467, 462] width 37 height 15
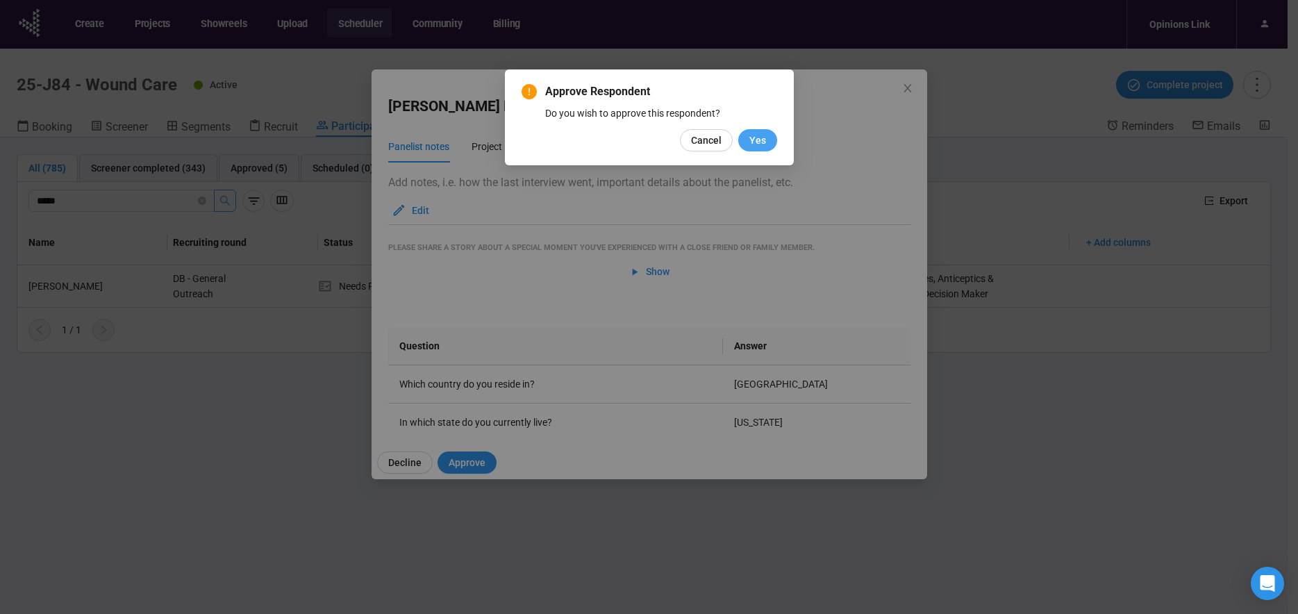
click at [763, 140] on span "Yes" at bounding box center [757, 140] width 17 height 15
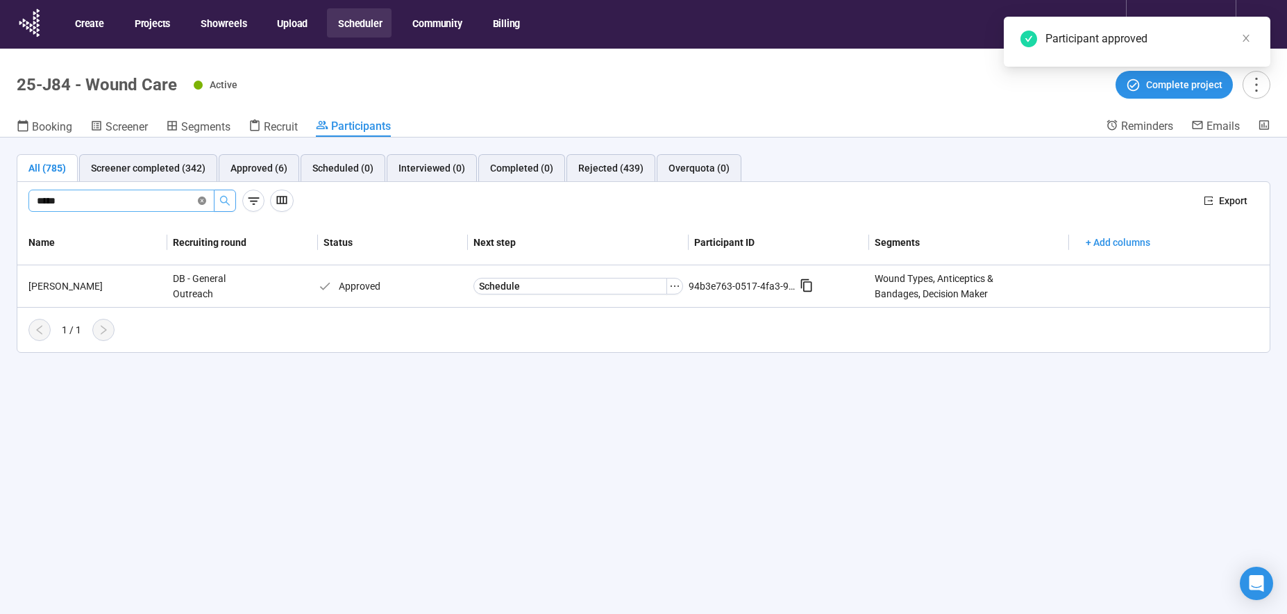
click at [202, 201] on icon "close-circle" at bounding box center [202, 201] width 8 height 8
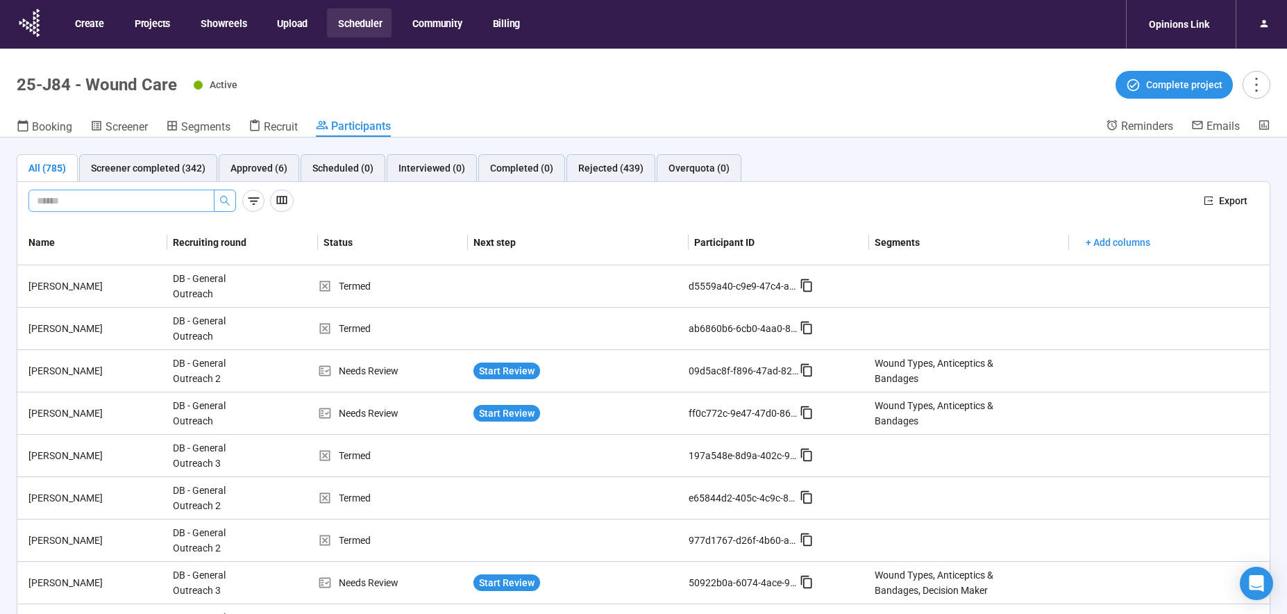
click at [87, 200] on input "text" at bounding box center [116, 200] width 158 height 15
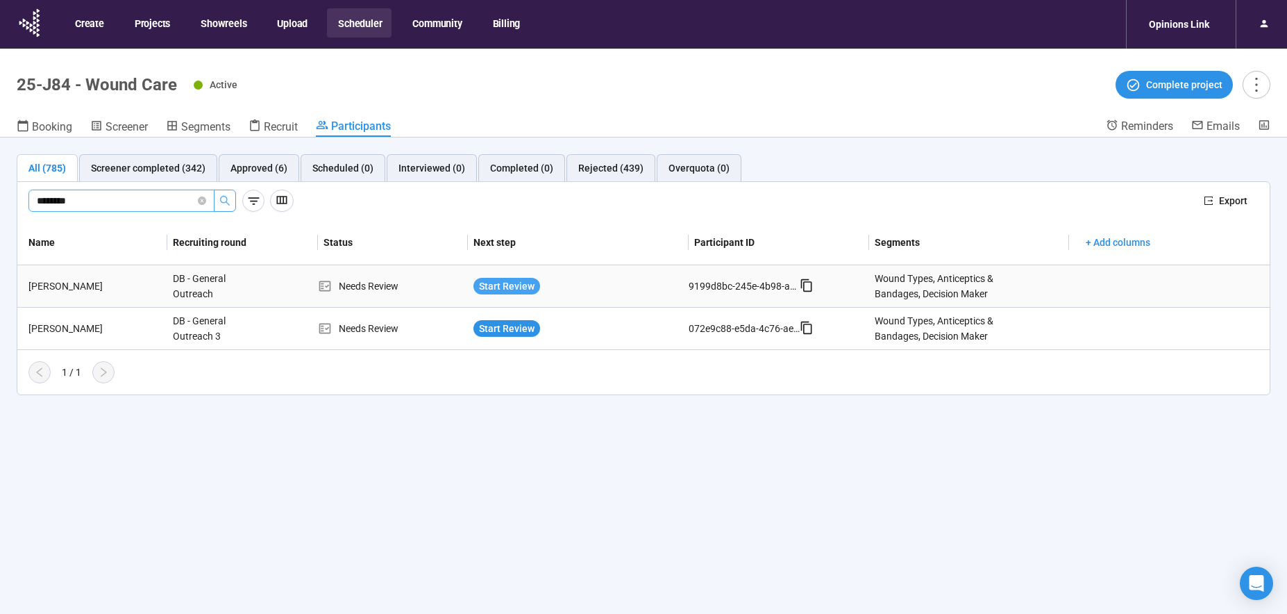
type input "********"
click at [502, 284] on span "Start Review" at bounding box center [507, 285] width 56 height 15
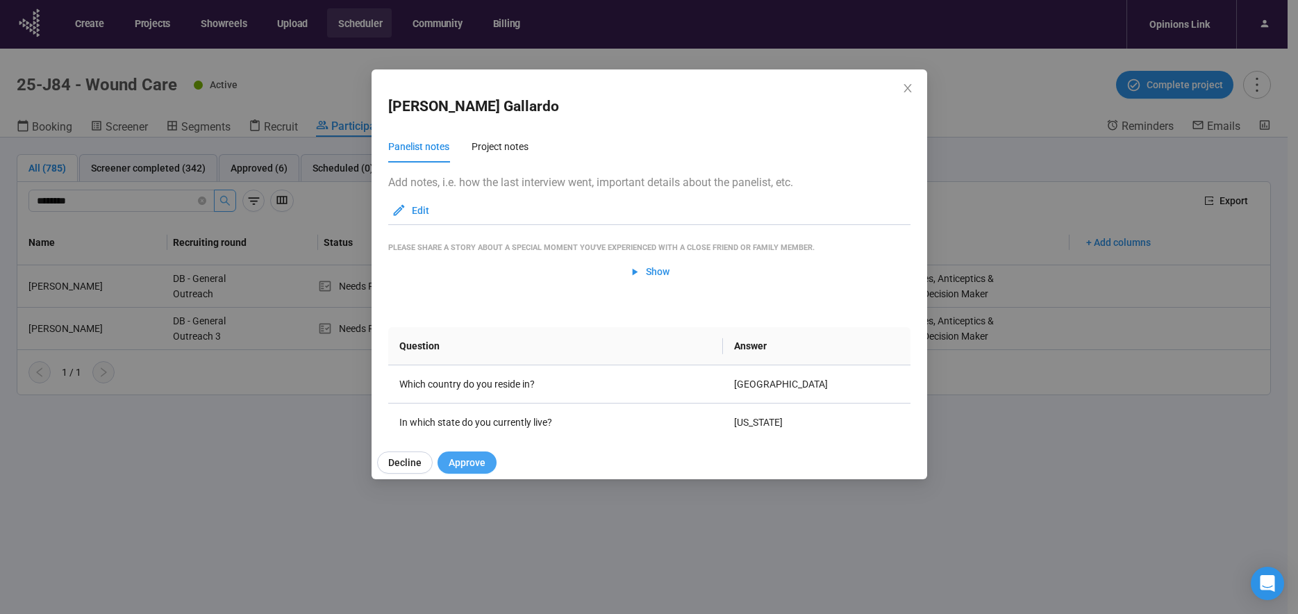
click at [469, 462] on span "Approve" at bounding box center [467, 462] width 37 height 15
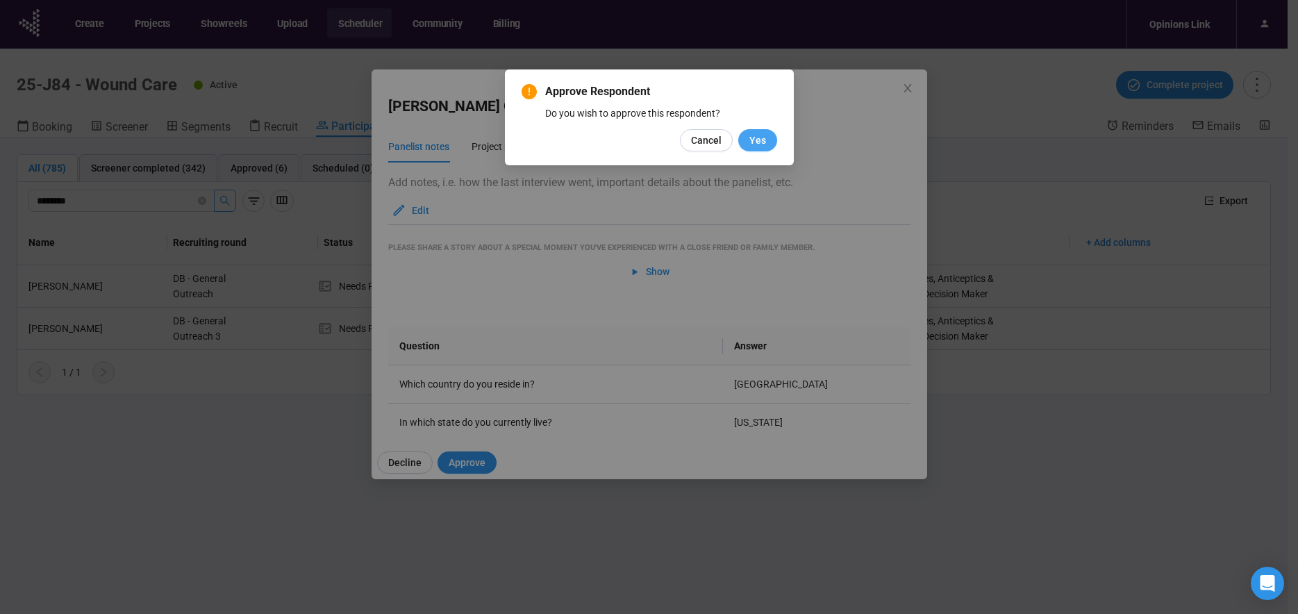
click at [762, 141] on span "Yes" at bounding box center [757, 140] width 17 height 15
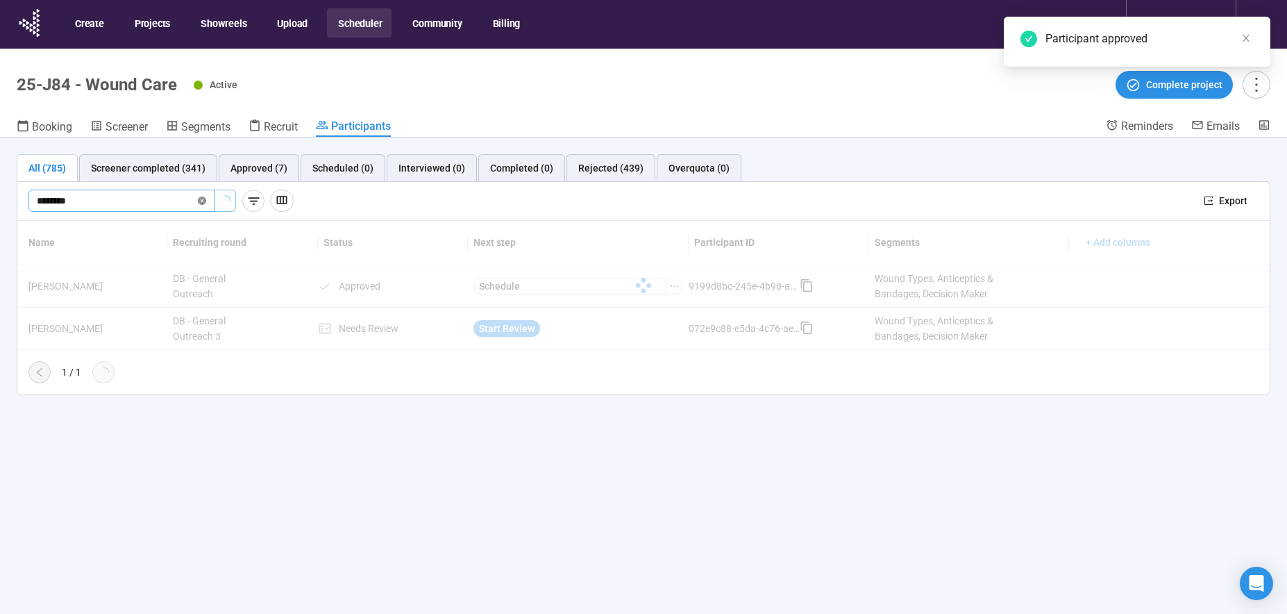
click at [203, 203] on icon "close-circle" at bounding box center [202, 201] width 8 height 8
click at [51, 208] on input "text" at bounding box center [116, 200] width 158 height 15
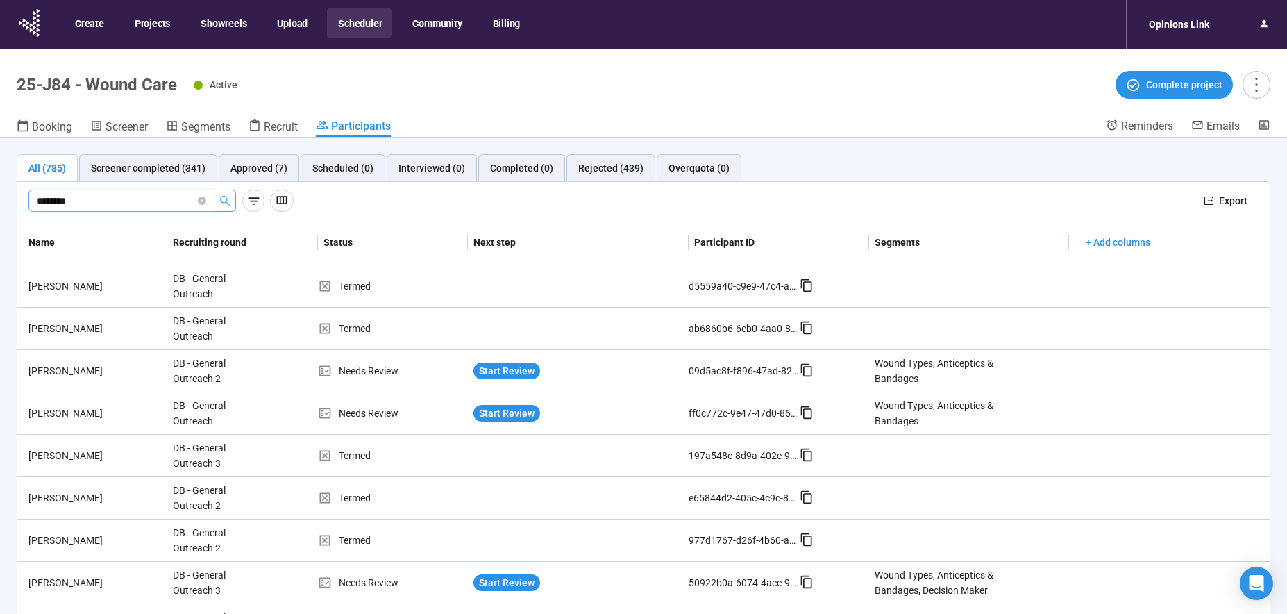
click at [229, 203] on icon "search" at bounding box center [224, 200] width 11 height 11
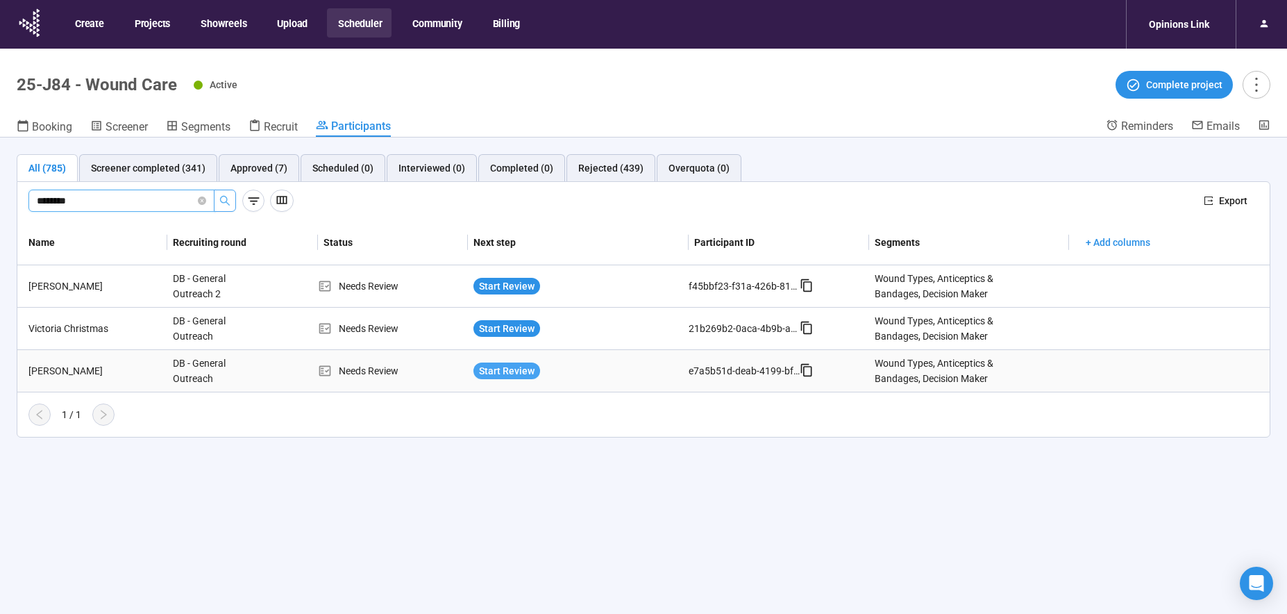
type input "********"
click at [502, 372] on span "Start Review" at bounding box center [507, 370] width 56 height 15
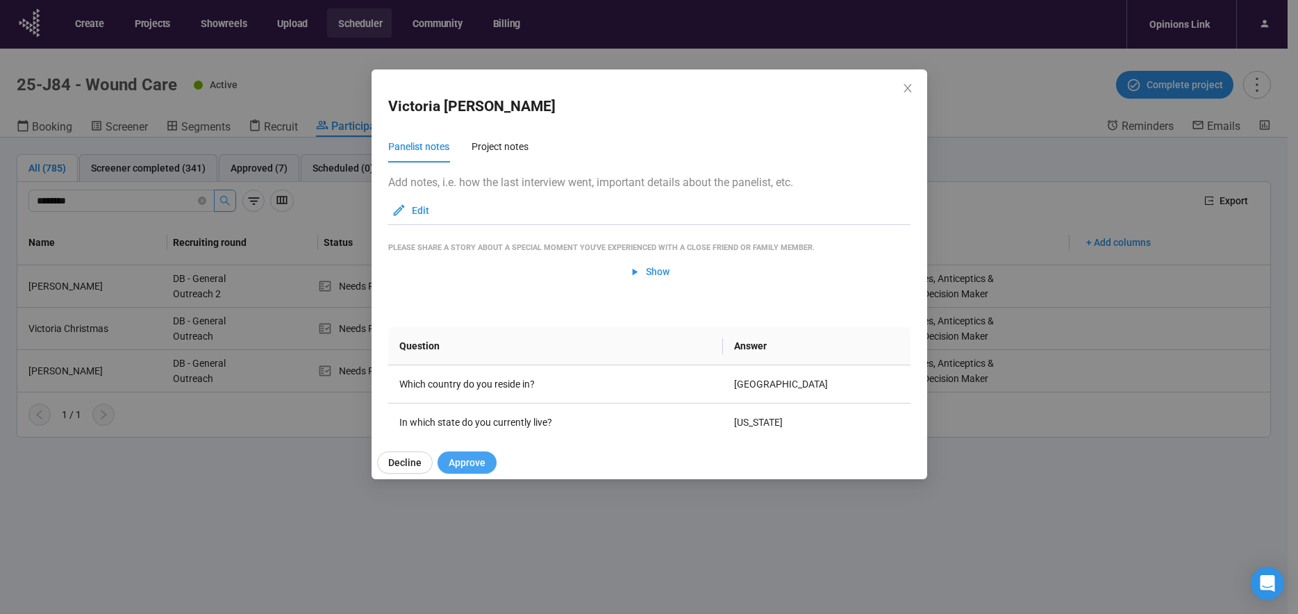
click at [442, 456] on button "Approve" at bounding box center [466, 462] width 59 height 22
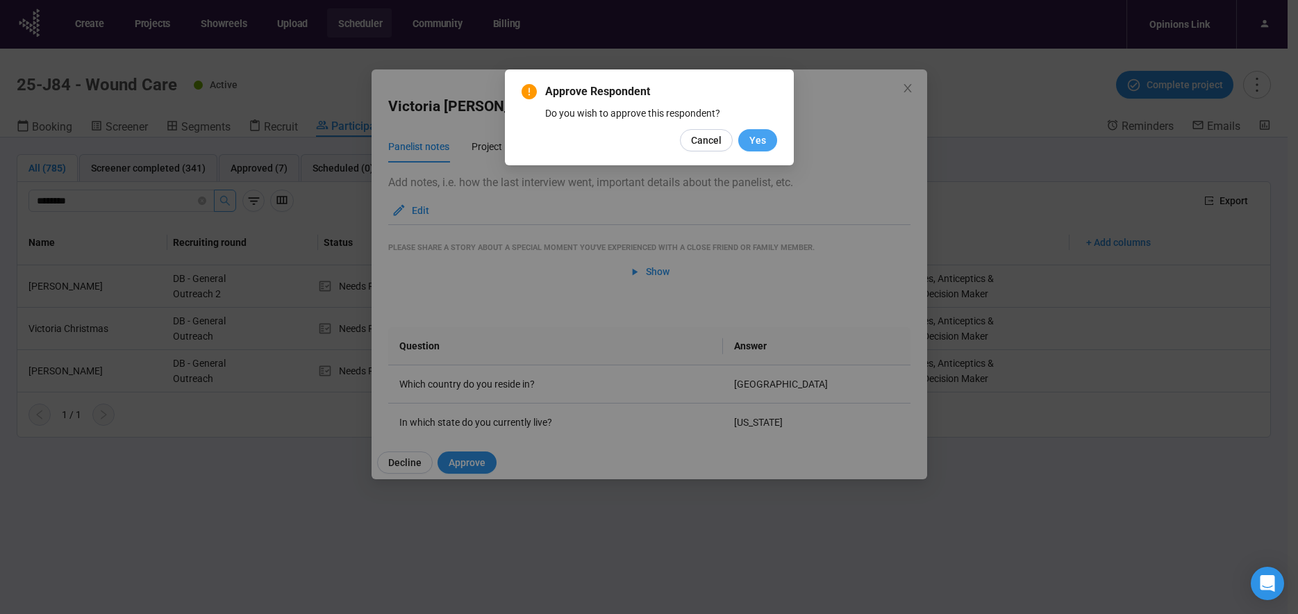
click at [764, 138] on span "Yes" at bounding box center [757, 140] width 17 height 15
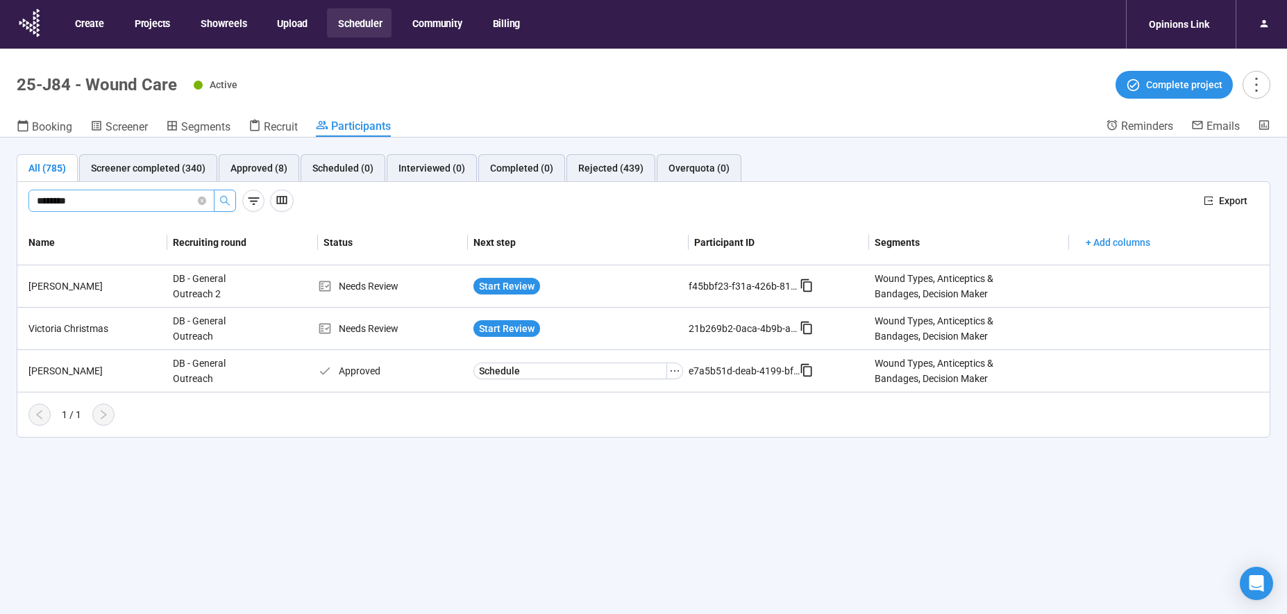
click at [203, 202] on icon "close-circle" at bounding box center [202, 201] width 8 height 8
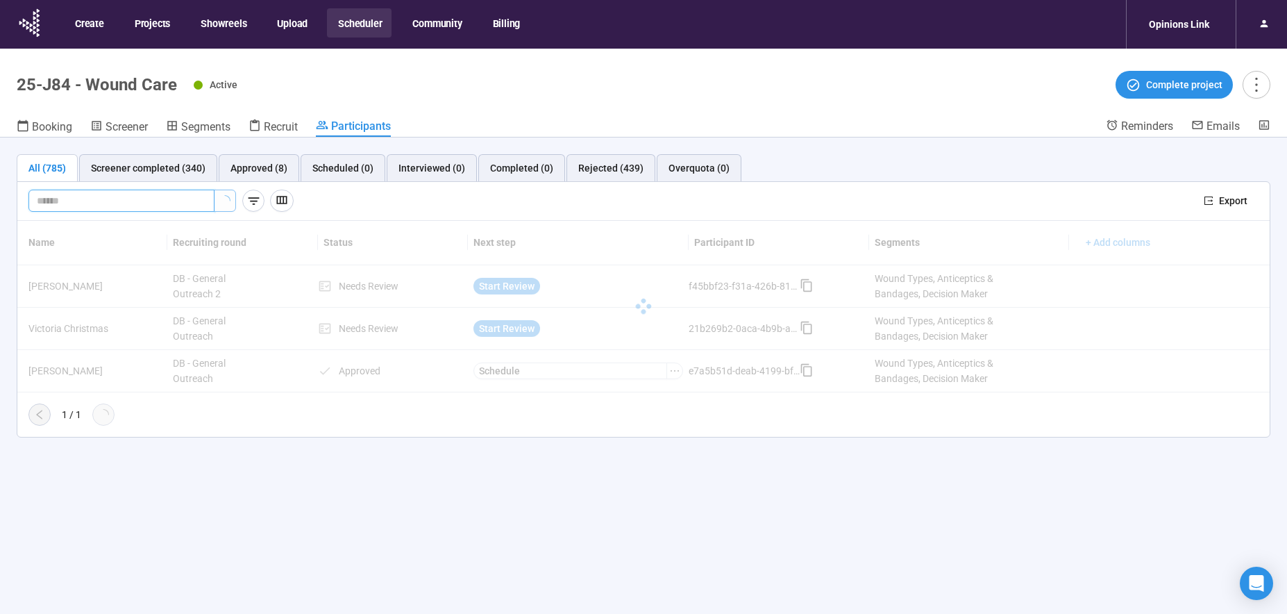
click at [131, 200] on input "text" at bounding box center [116, 200] width 158 height 15
type input "****"
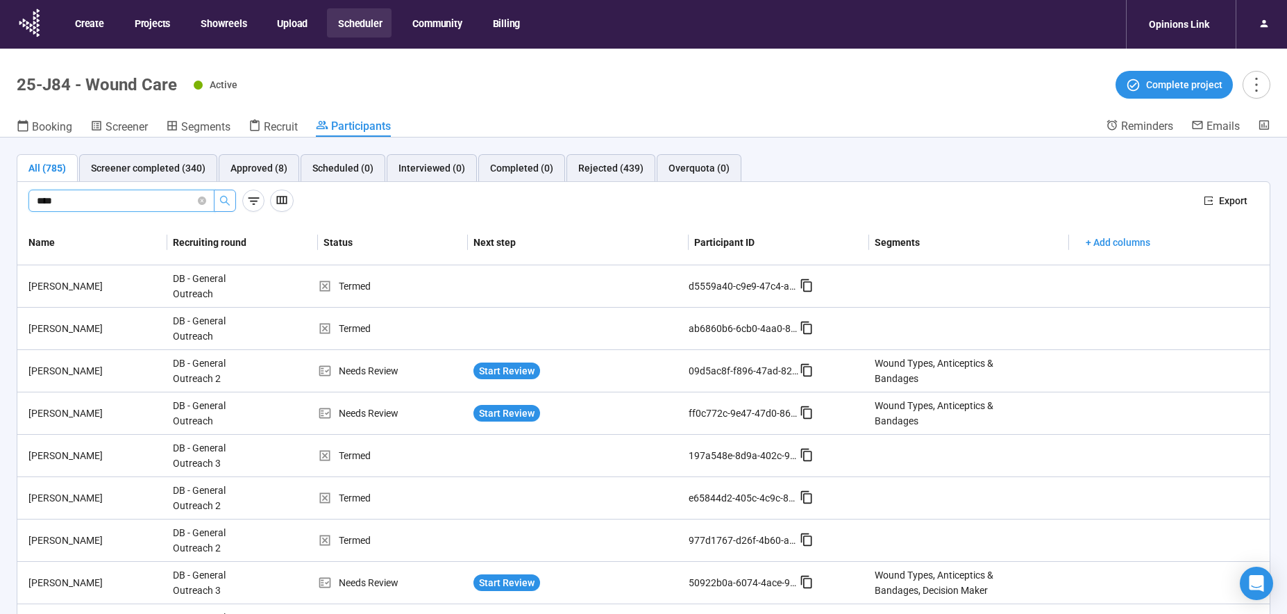
click at [221, 201] on icon "search" at bounding box center [225, 201] width 10 height 10
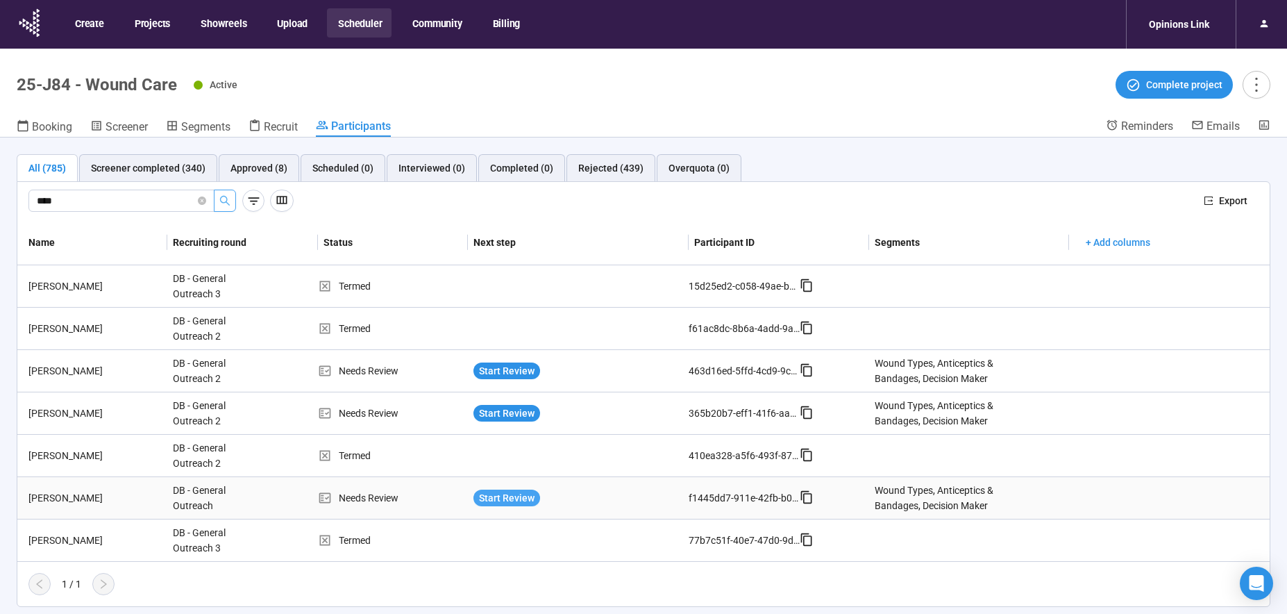
click at [509, 493] on span "Start Review" at bounding box center [507, 497] width 56 height 15
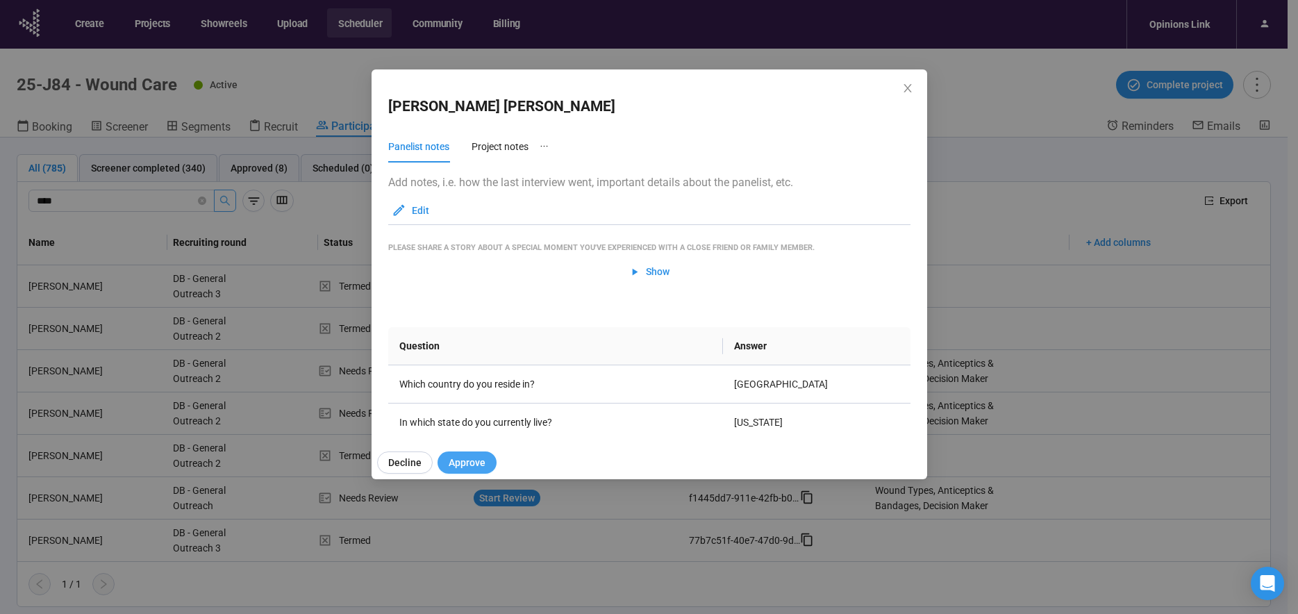
click at [477, 464] on span "Approve" at bounding box center [467, 462] width 37 height 15
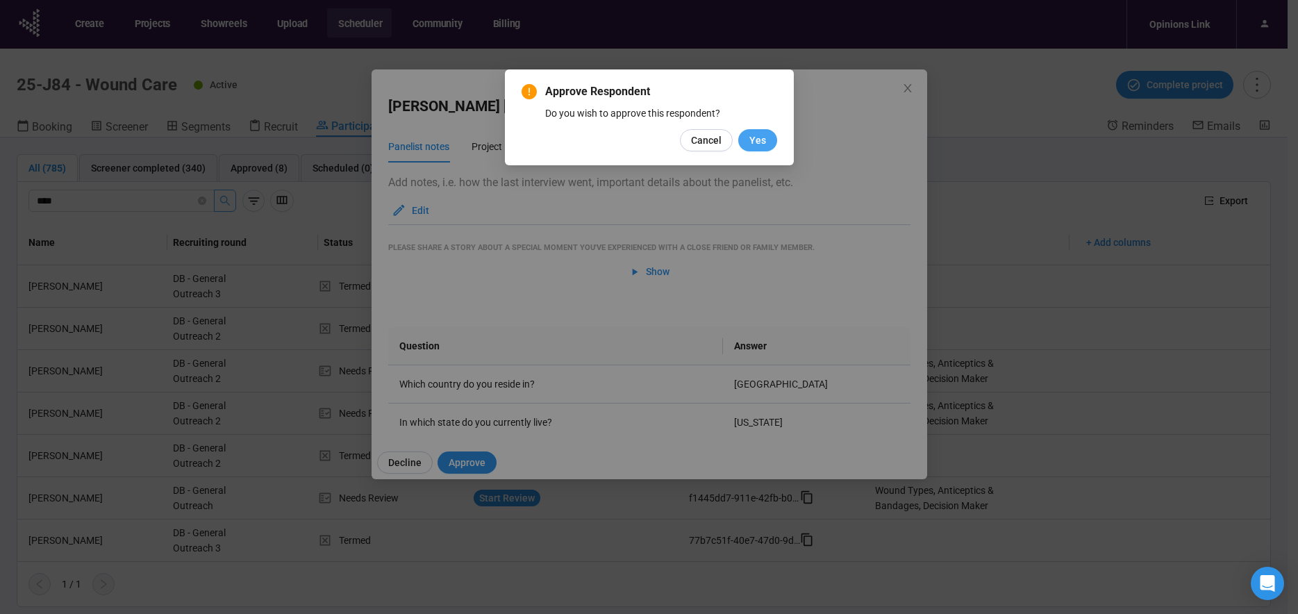
click at [769, 141] on button "Yes" at bounding box center [757, 140] width 39 height 22
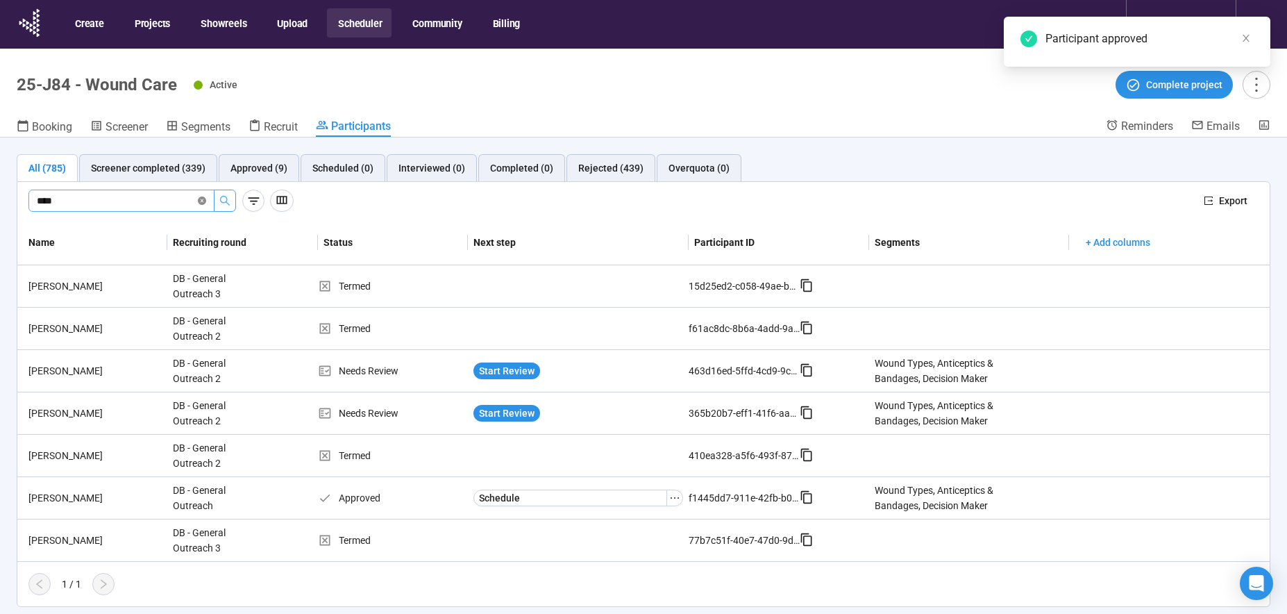
click at [205, 202] on icon "close-circle" at bounding box center [202, 201] width 8 height 8
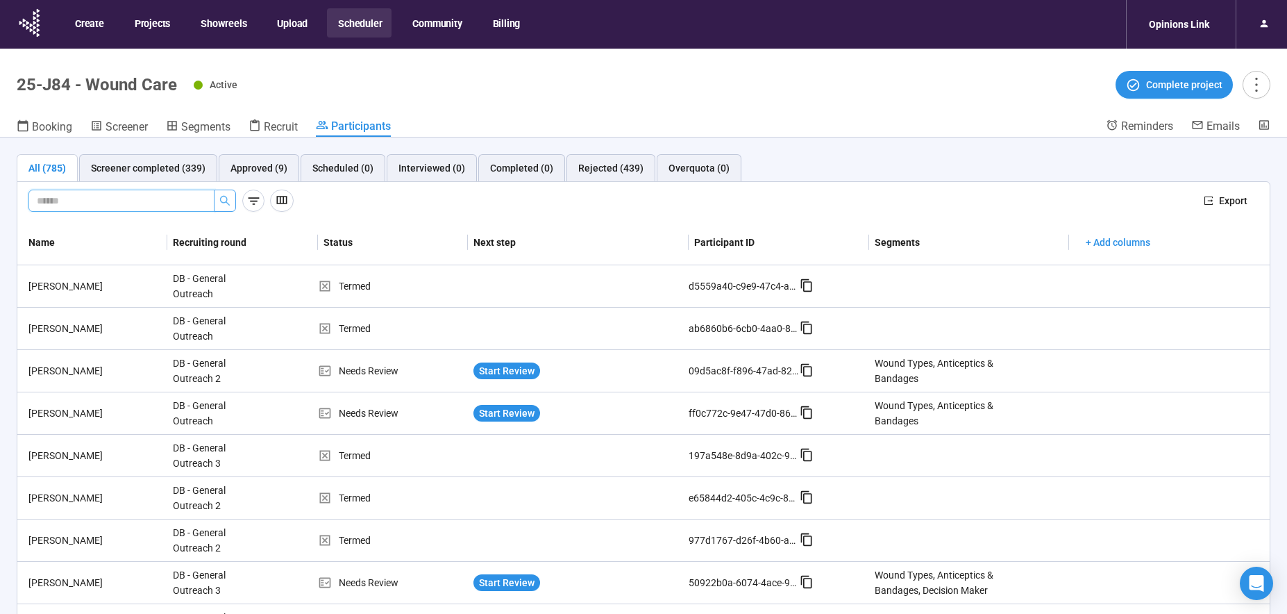
click at [153, 198] on input "text" at bounding box center [116, 200] width 158 height 15
paste input "**********"
click at [235, 203] on button "button" at bounding box center [225, 201] width 22 height 22
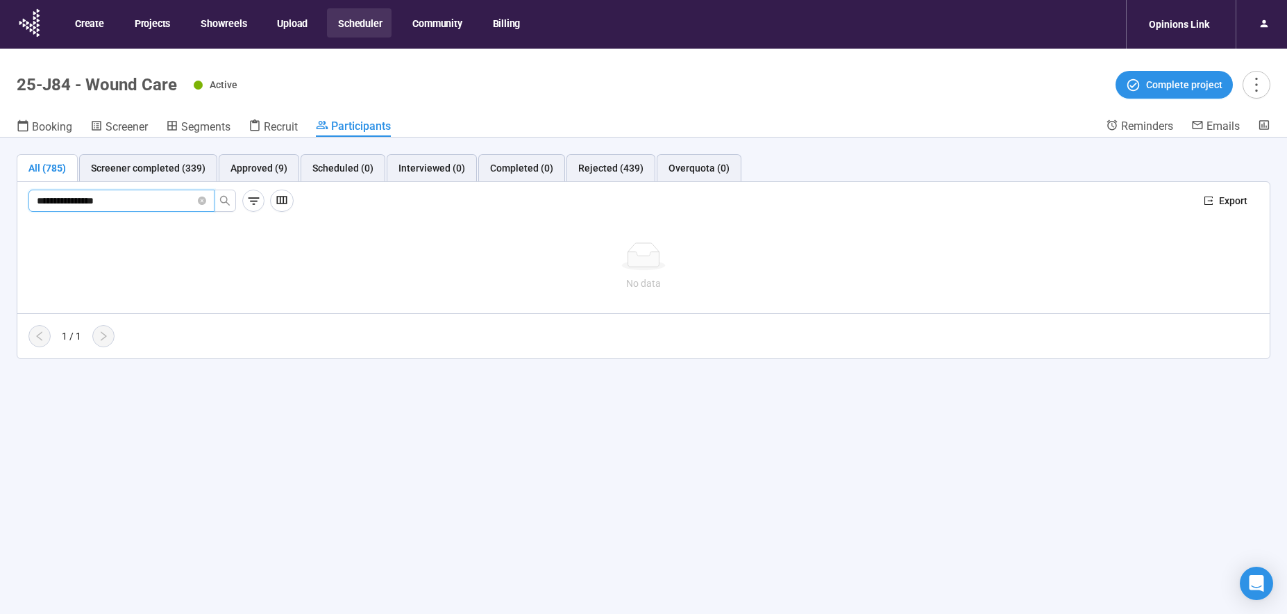
drag, startPoint x: 176, startPoint y: 202, endPoint x: 84, endPoint y: 199, distance: 91.7
click at [84, 199] on input "**********" at bounding box center [116, 200] width 158 height 15
type input "********"
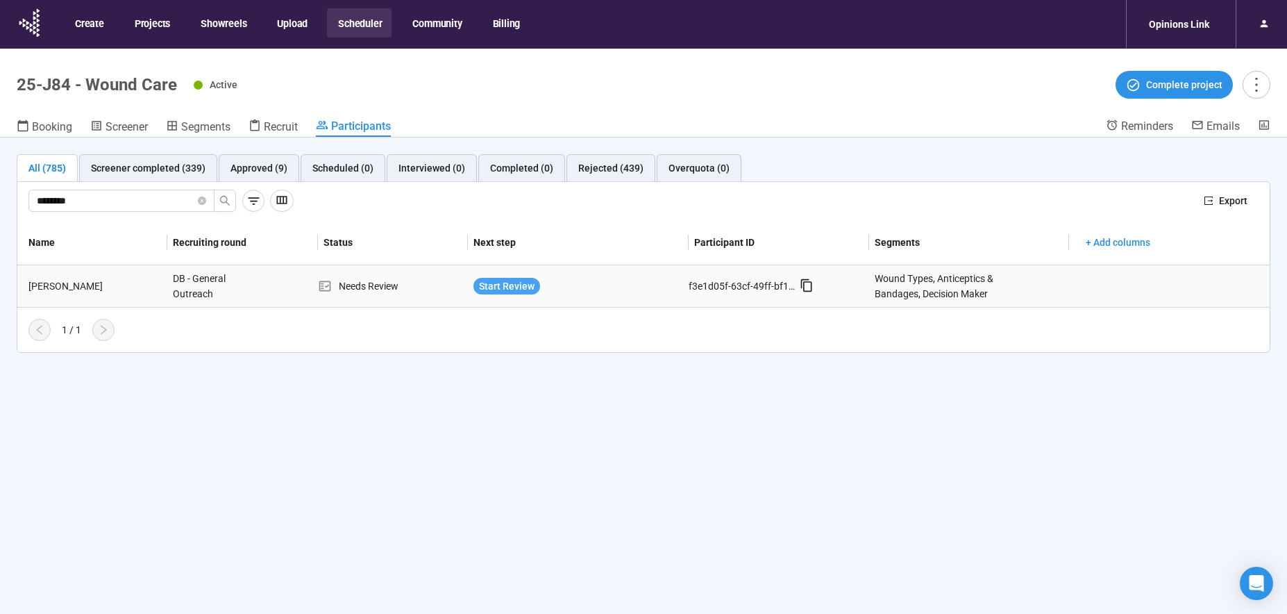
click at [494, 289] on span "Start Review" at bounding box center [507, 285] width 56 height 15
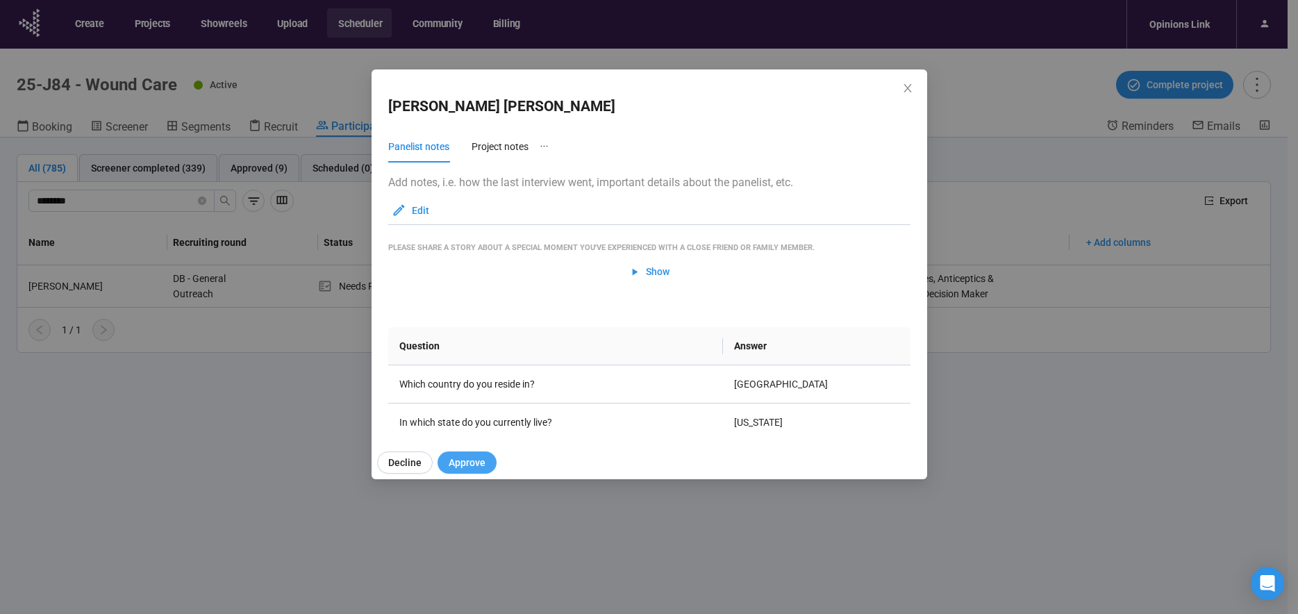
click at [472, 458] on span "Approve" at bounding box center [467, 462] width 37 height 15
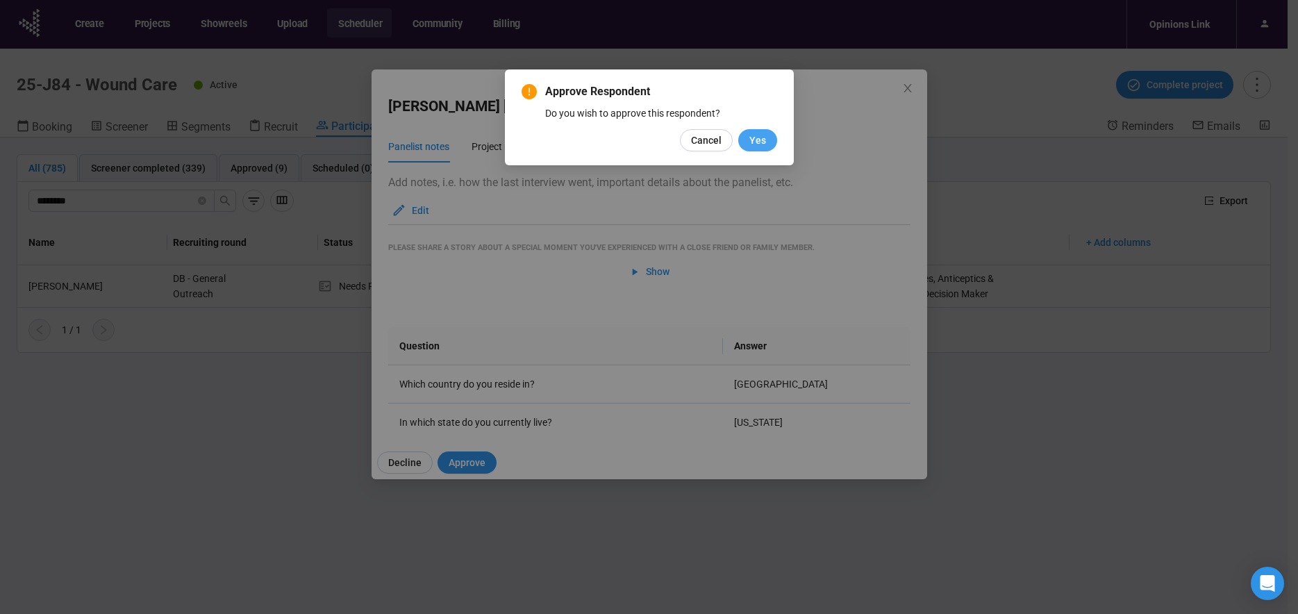
click at [773, 142] on button "Yes" at bounding box center [757, 140] width 39 height 22
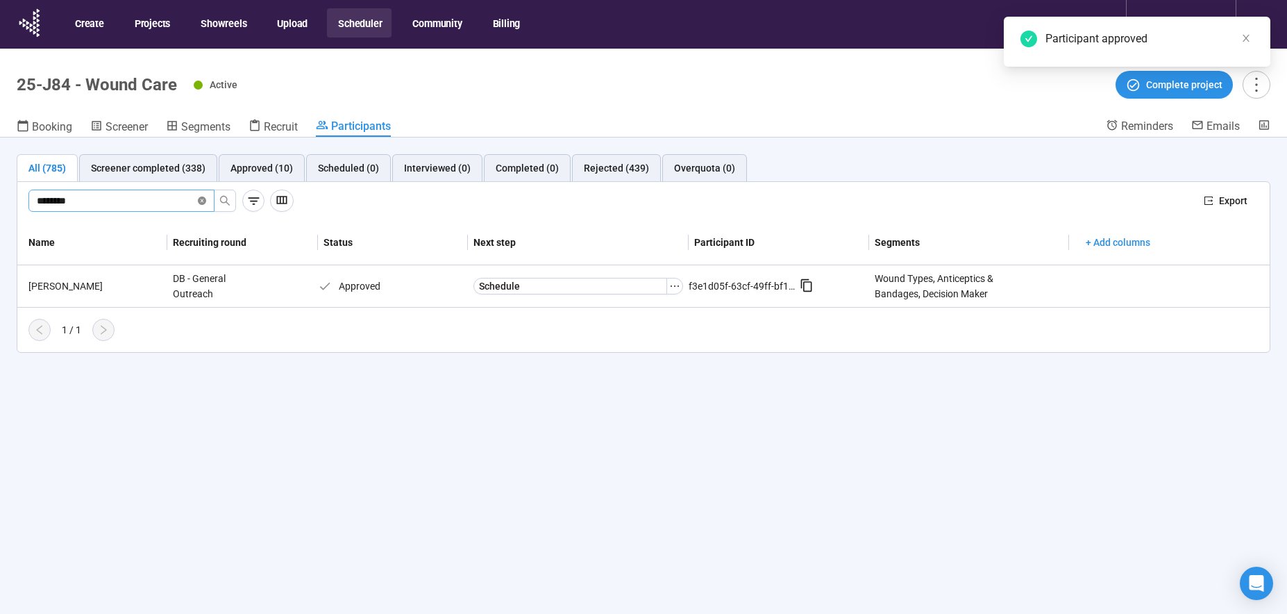
click at [200, 205] on icon "close-circle" at bounding box center [202, 201] width 8 height 8
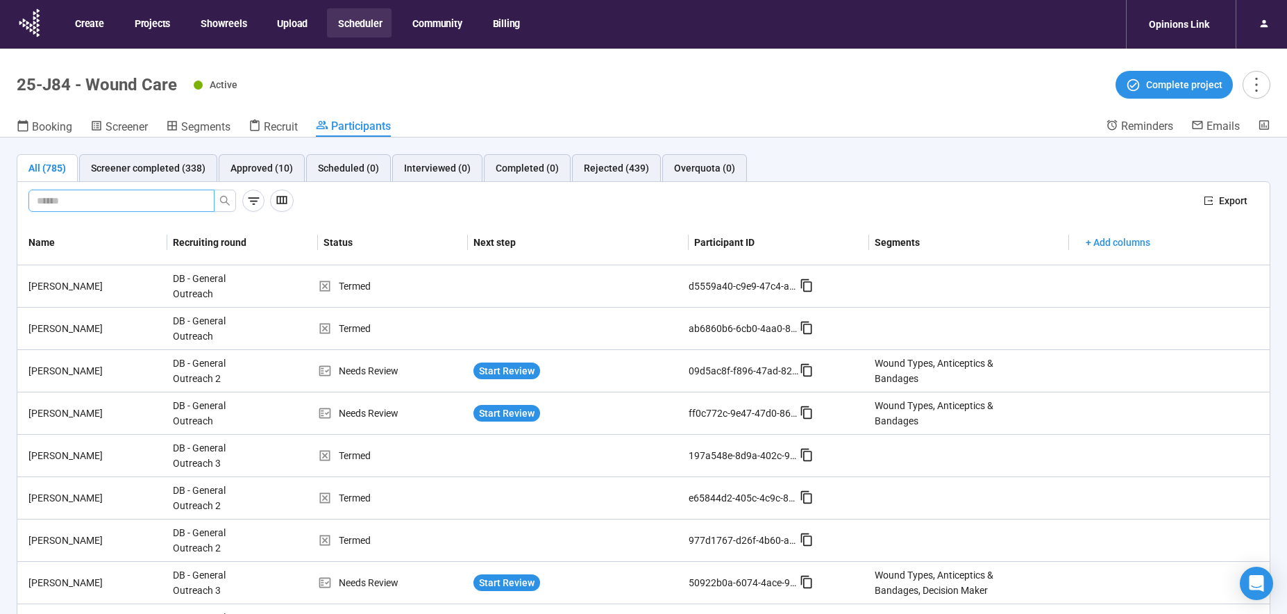
click at [134, 202] on input "text" at bounding box center [116, 200] width 158 height 15
type input "******"
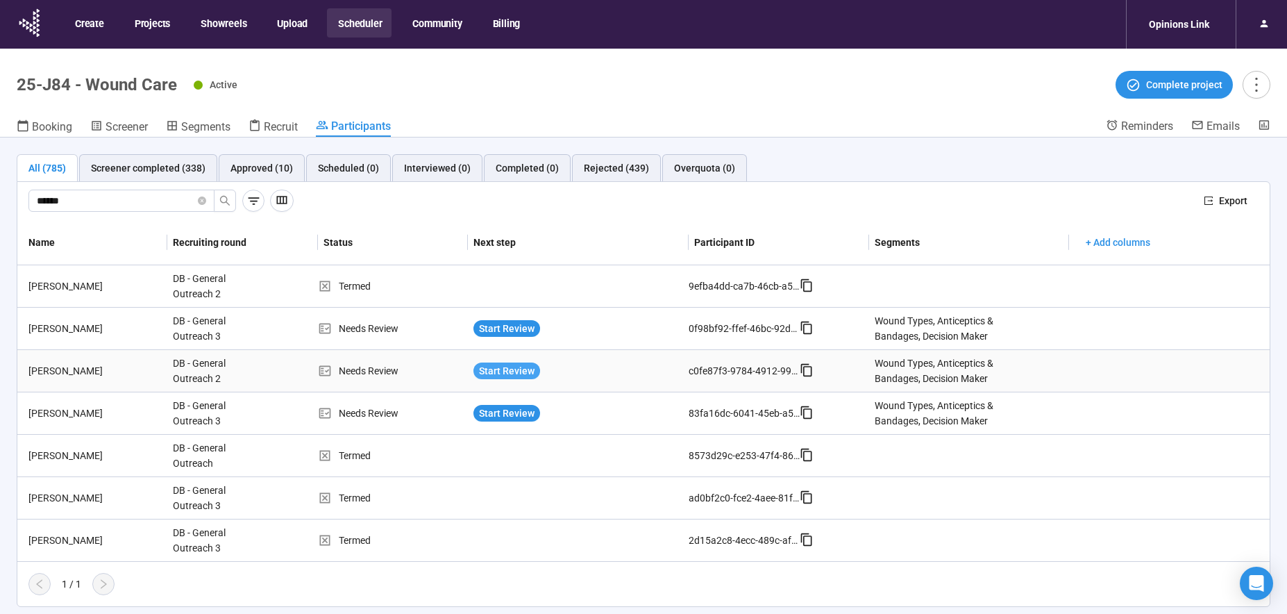
click at [494, 372] on span "Start Review" at bounding box center [507, 370] width 56 height 15
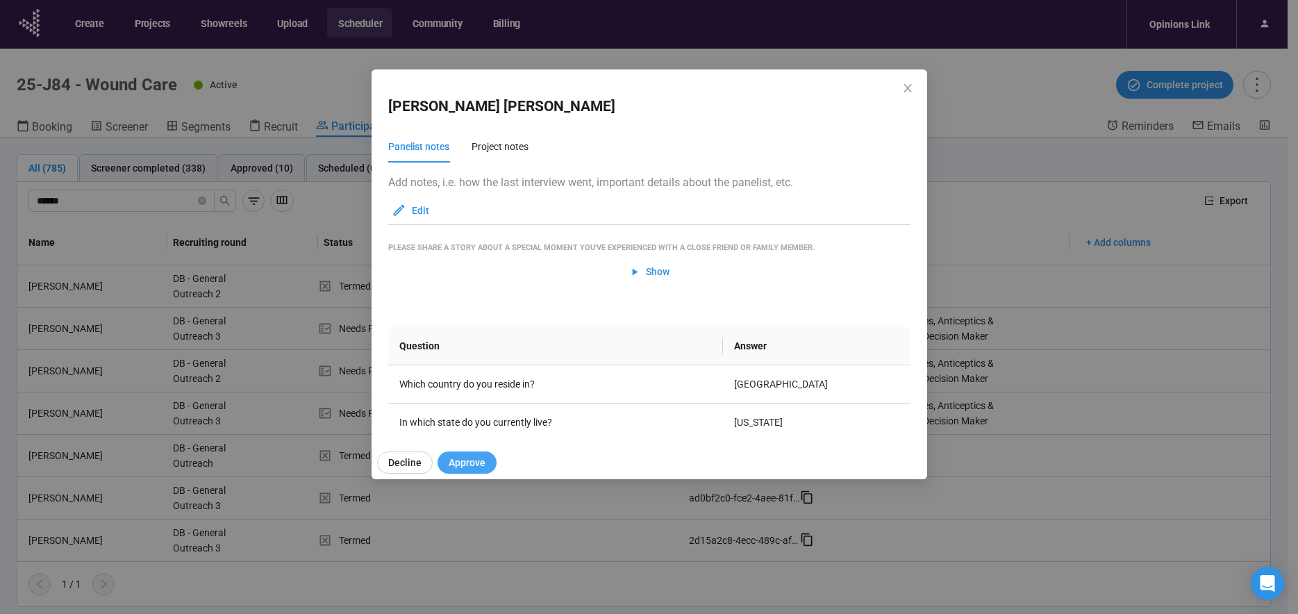
click at [467, 470] on span "Approve" at bounding box center [467, 462] width 37 height 15
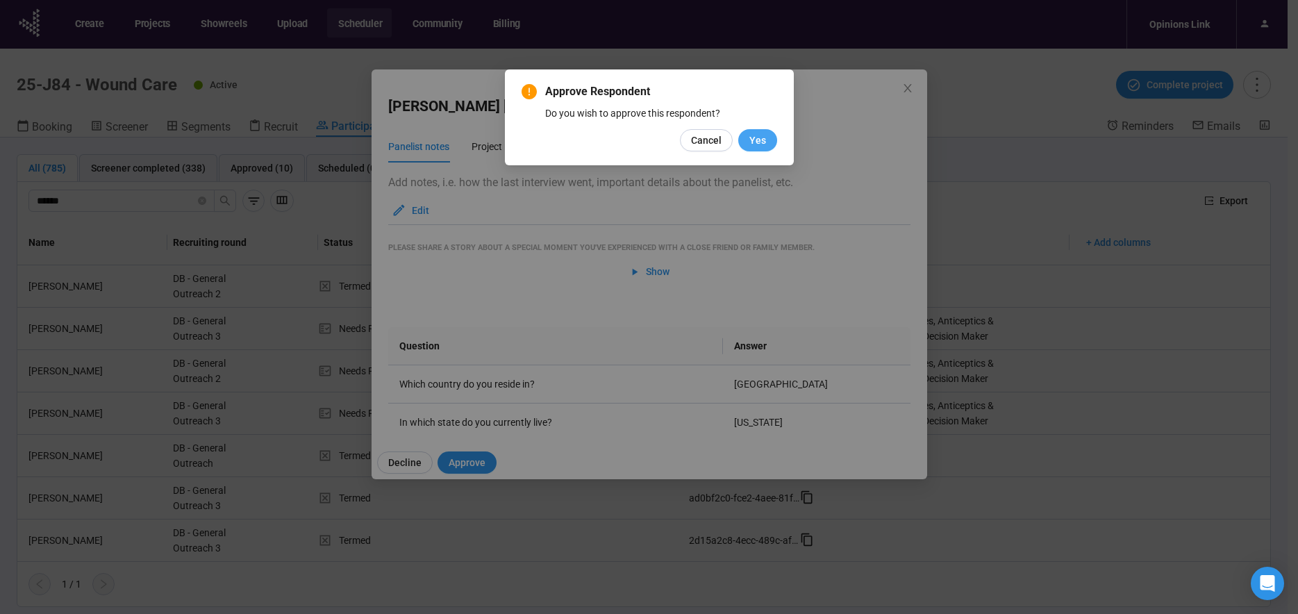
click at [767, 133] on button "Yes" at bounding box center [757, 140] width 39 height 22
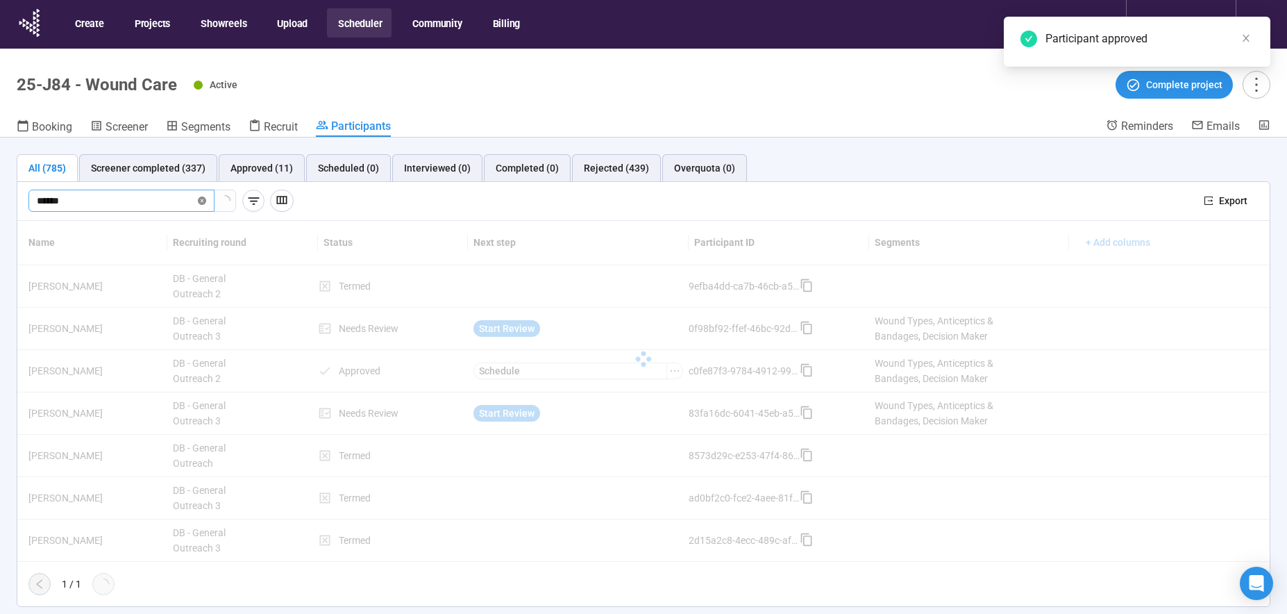
click at [203, 203] on icon "close-circle" at bounding box center [202, 201] width 8 height 8
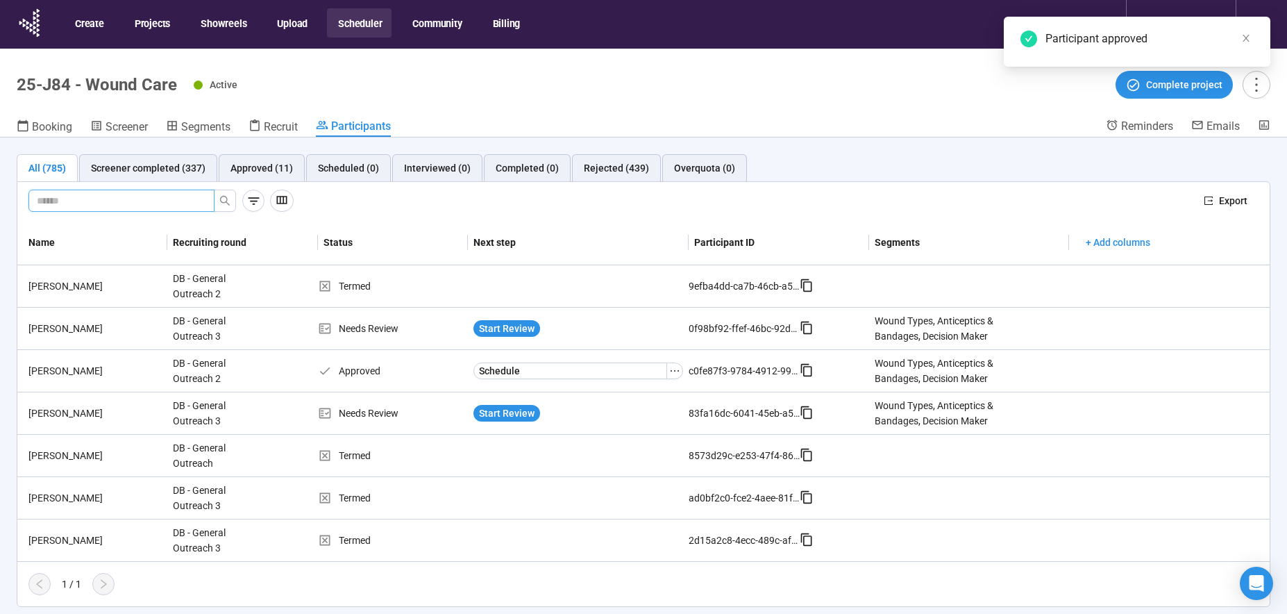
click at [63, 200] on input "text" at bounding box center [116, 200] width 158 height 15
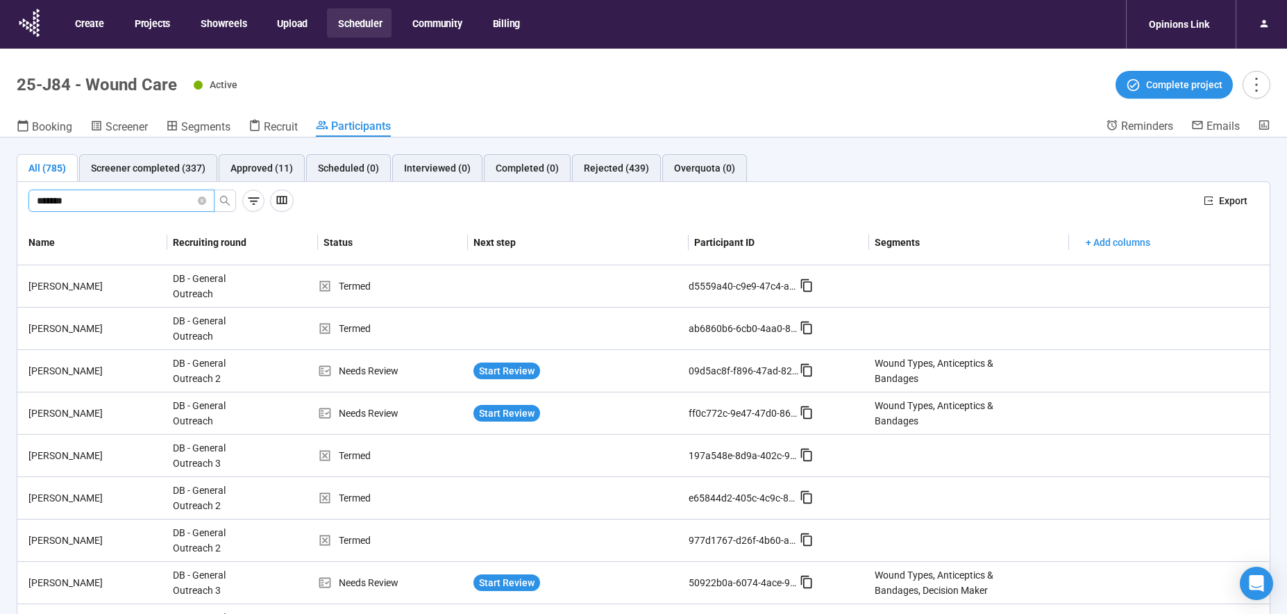
type input "*******"
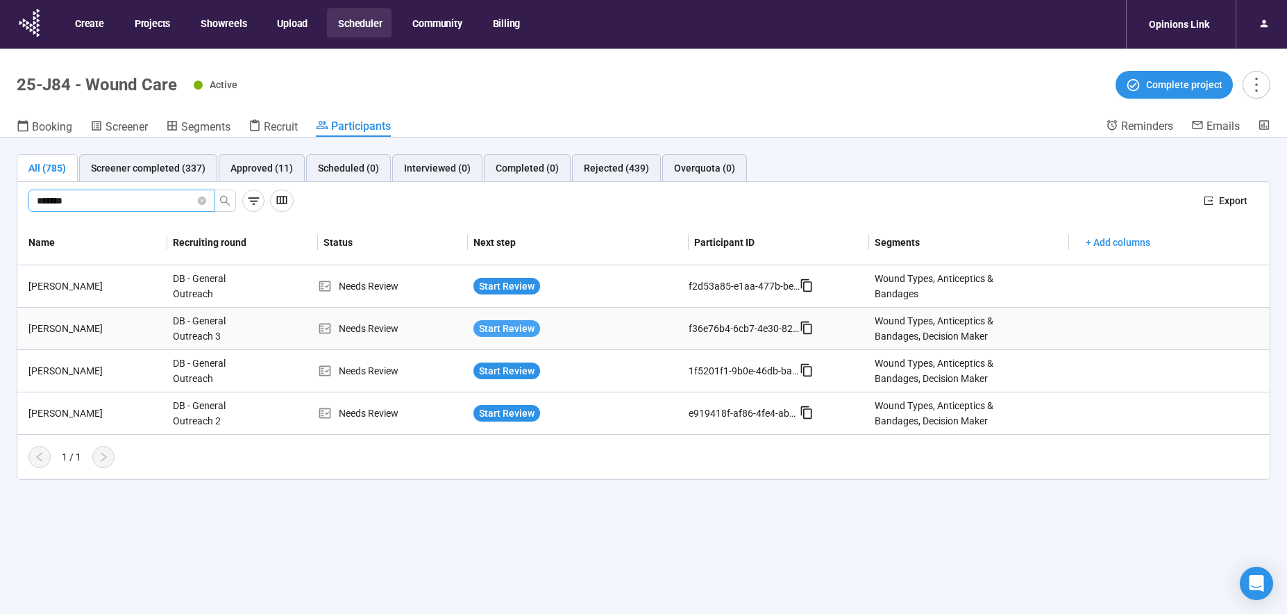
click at [494, 331] on span "Start Review" at bounding box center [507, 328] width 56 height 15
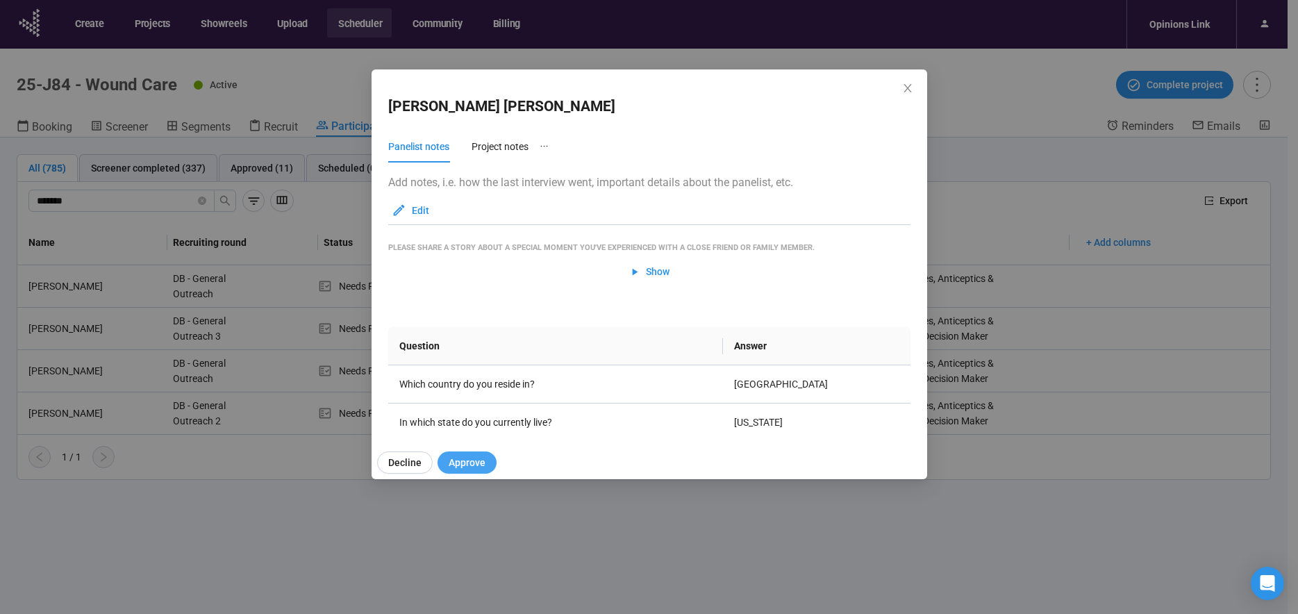
click at [459, 465] on span "Approve" at bounding box center [467, 462] width 37 height 15
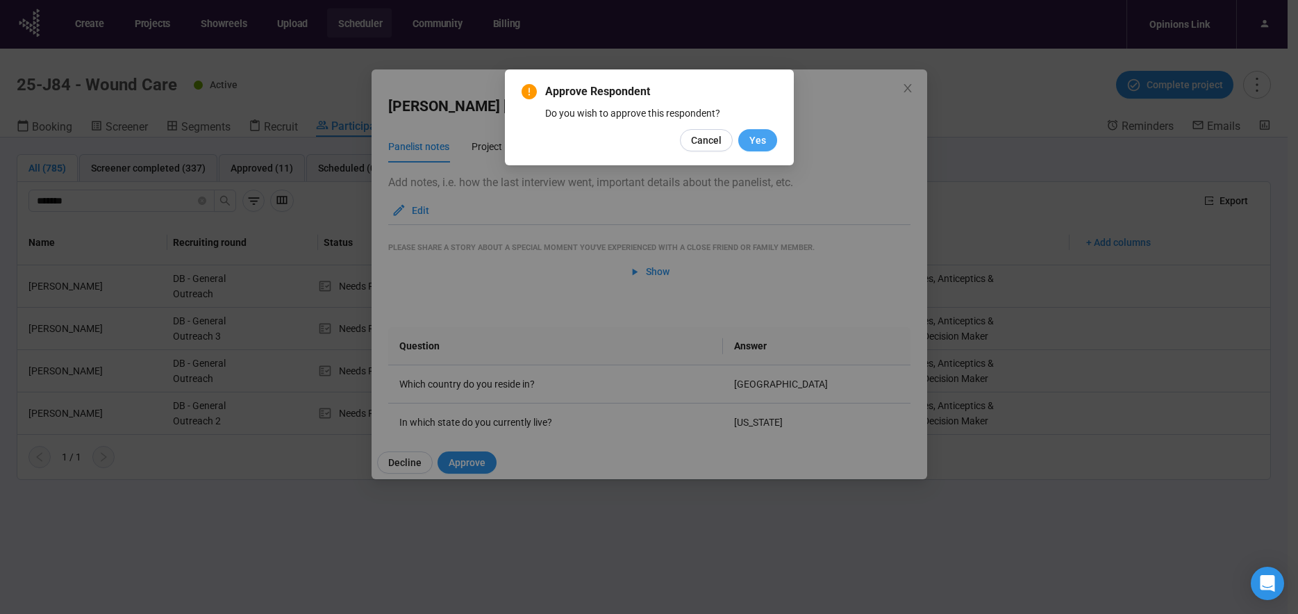
click at [751, 142] on span "Yes" at bounding box center [757, 140] width 17 height 15
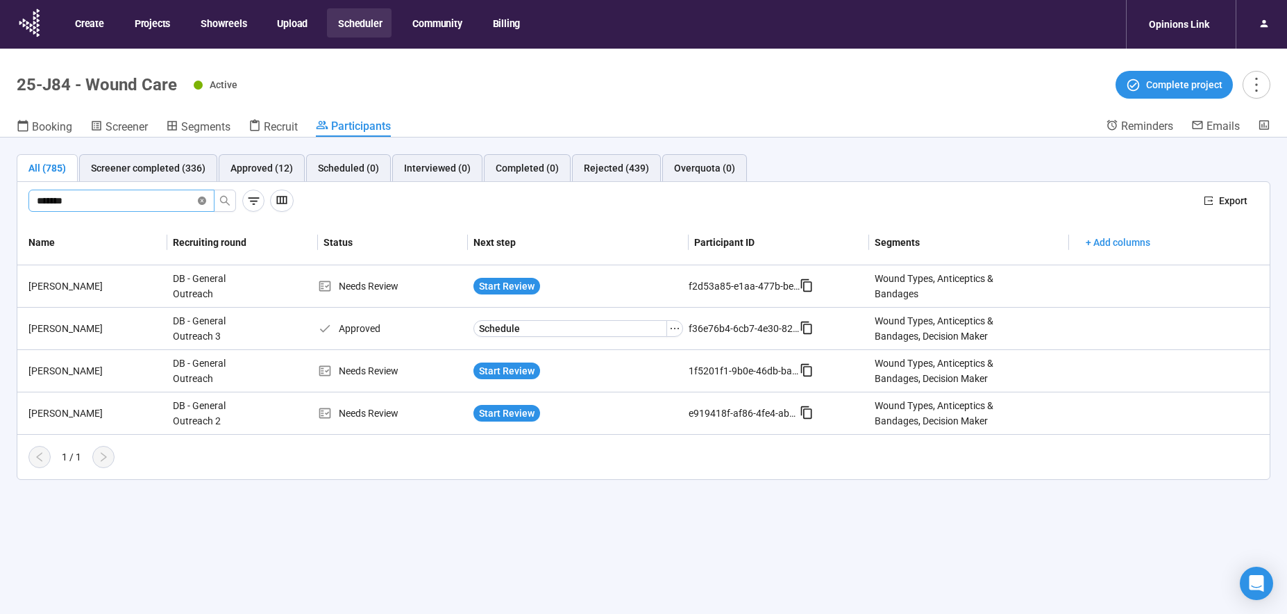
click at [205, 199] on icon "close-circle" at bounding box center [202, 201] width 8 height 8
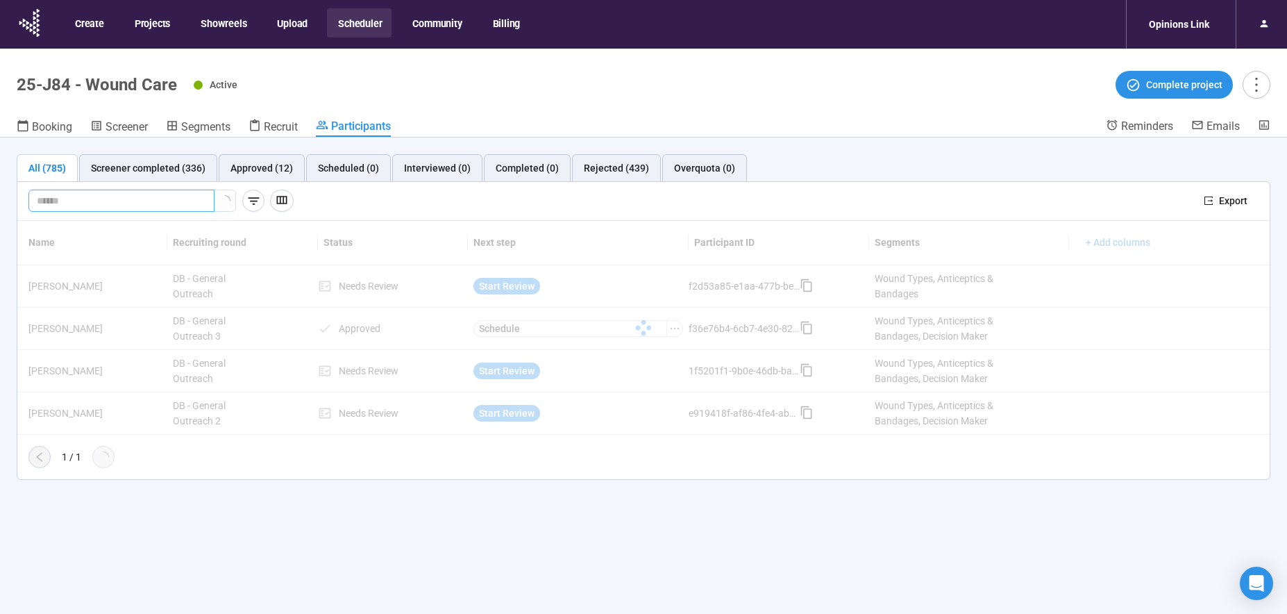
click at [141, 201] on input "text" at bounding box center [116, 200] width 158 height 15
type input "********"
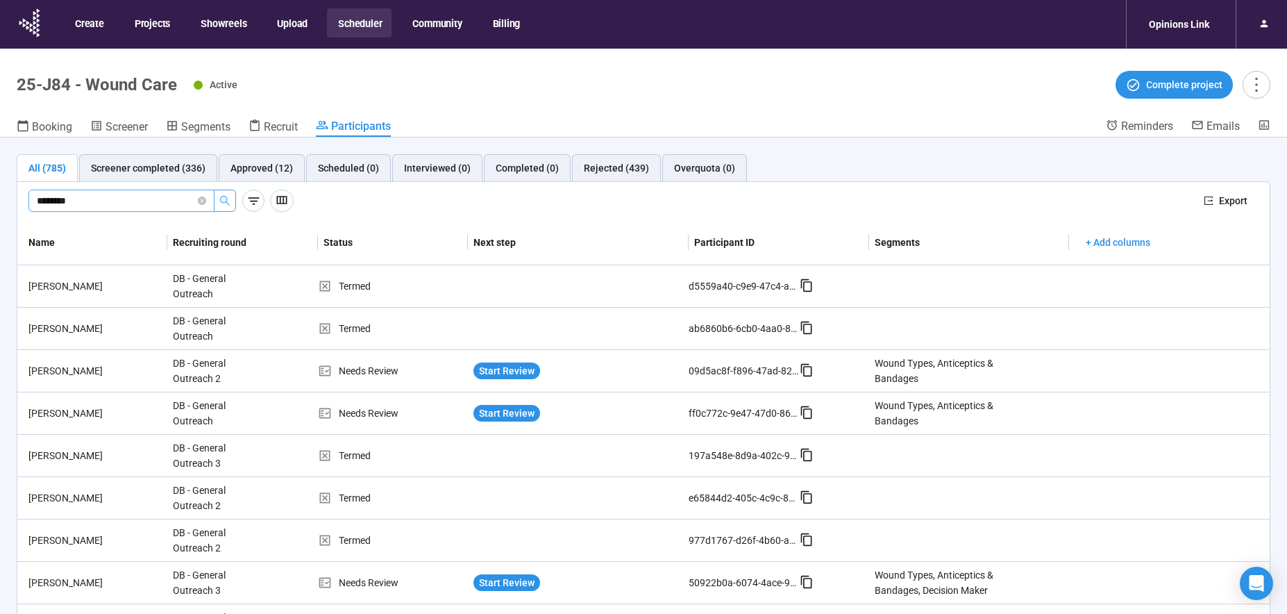
click at [228, 197] on icon "search" at bounding box center [224, 200] width 11 height 11
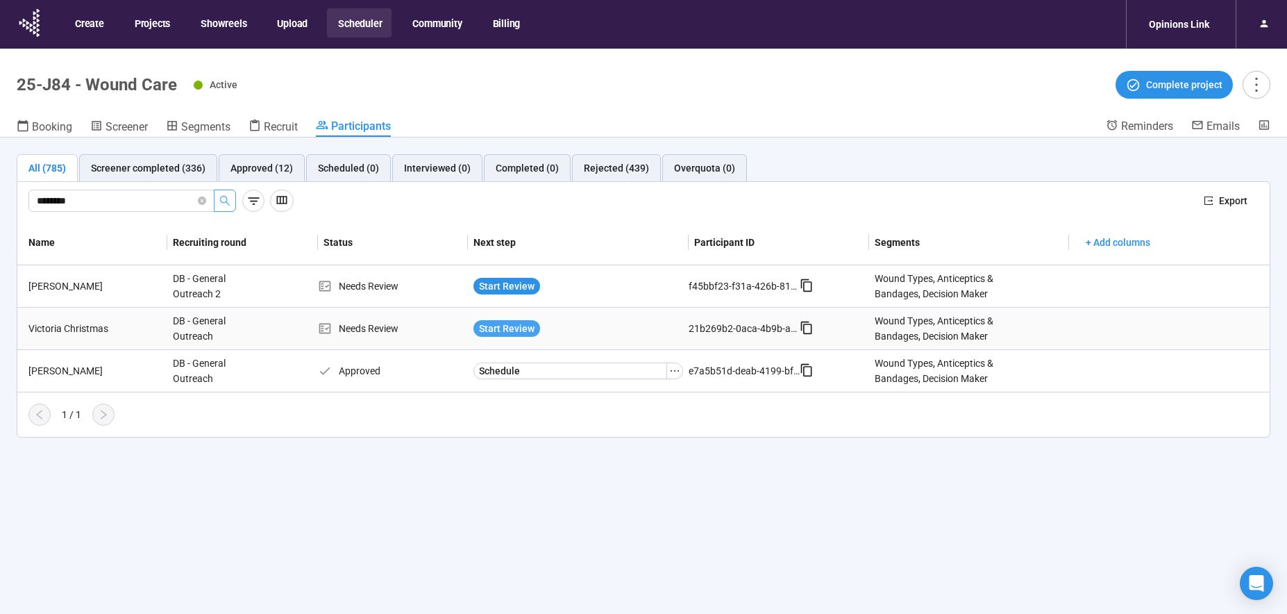
click at [526, 329] on span "Start Review" at bounding box center [507, 328] width 56 height 15
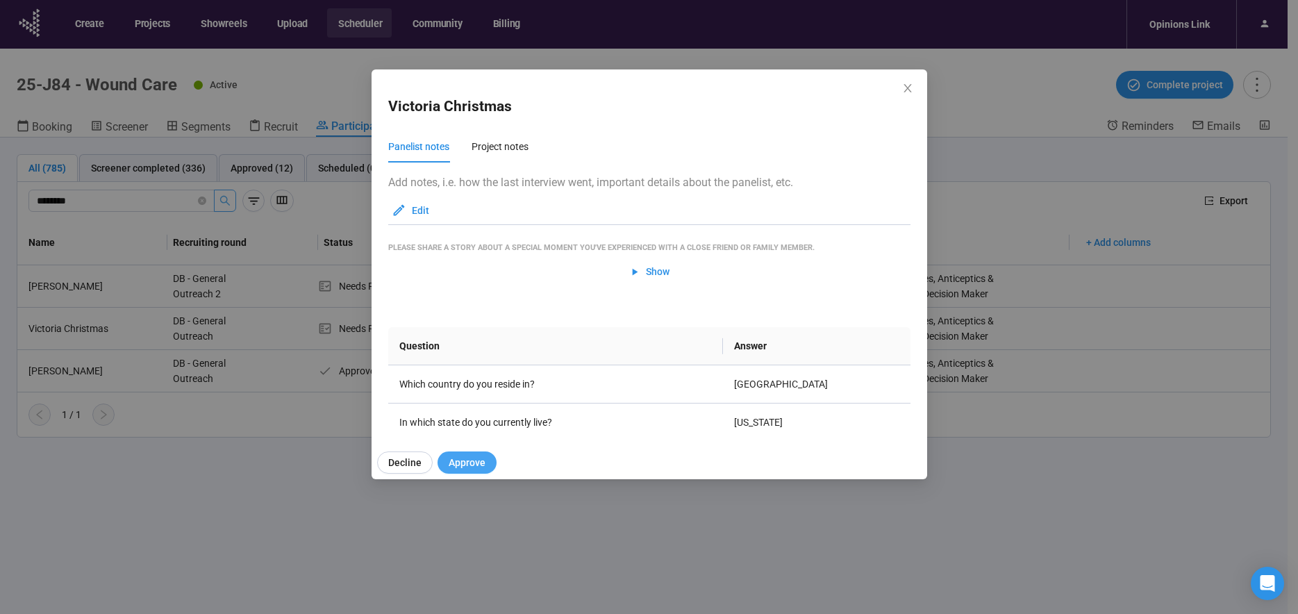
click at [480, 462] on span "Approve" at bounding box center [467, 462] width 37 height 15
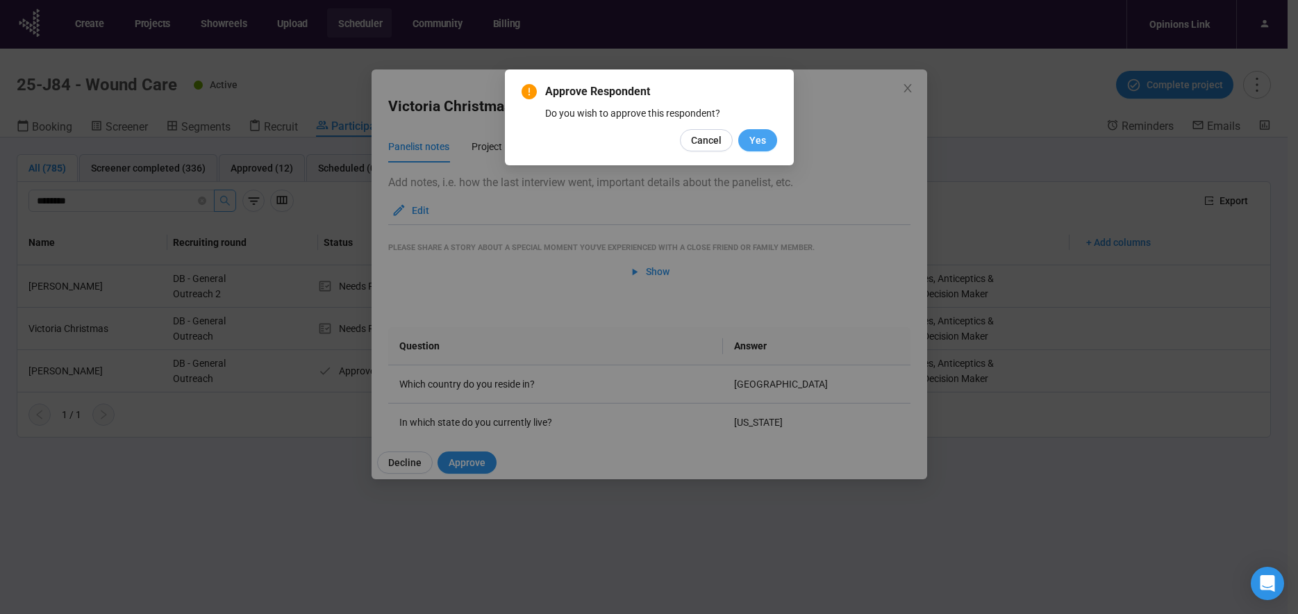
click at [762, 143] on span "Yes" at bounding box center [757, 140] width 17 height 15
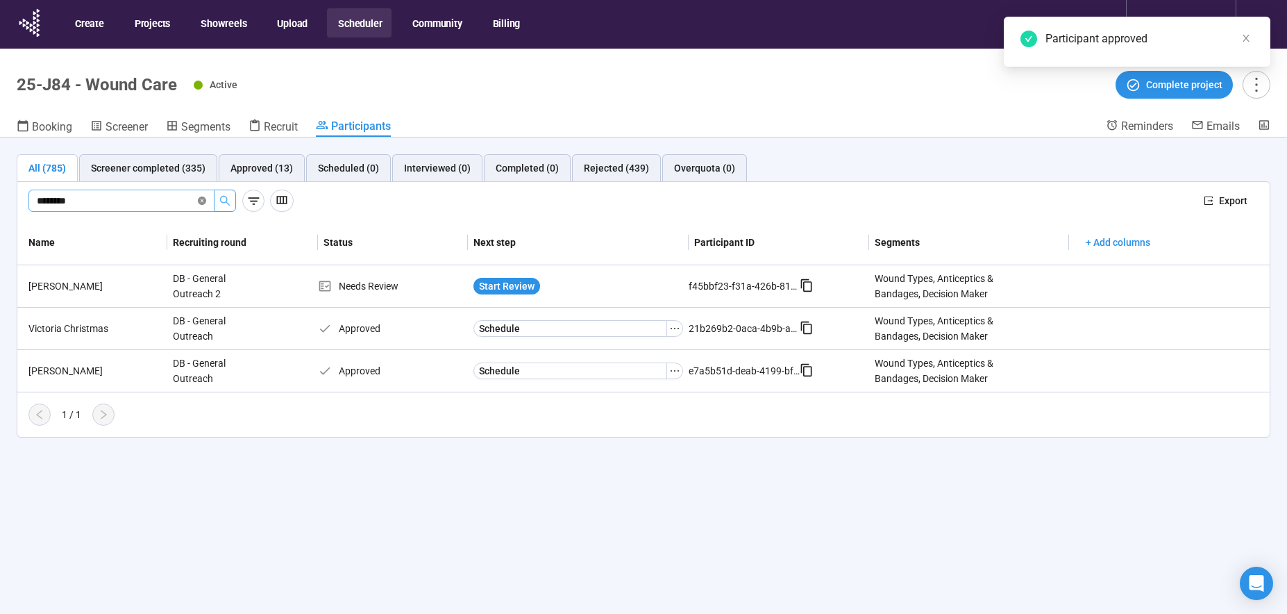
click at [204, 200] on icon "close-circle" at bounding box center [202, 201] width 8 height 8
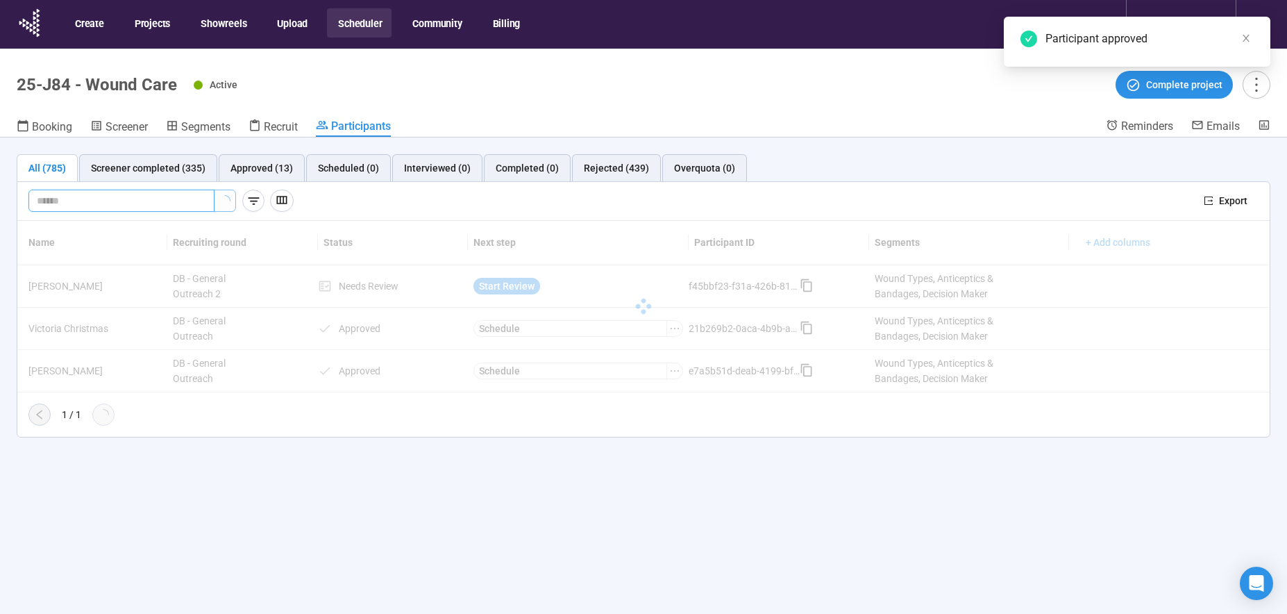
click at [149, 204] on input "text" at bounding box center [116, 200] width 158 height 15
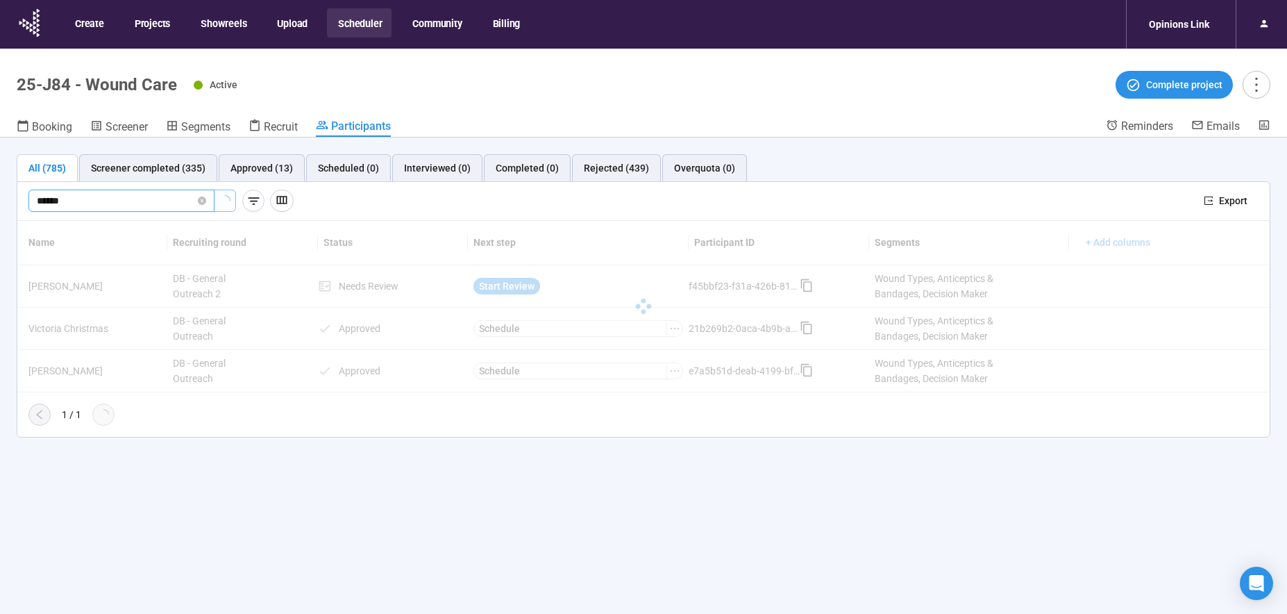
type input "******"
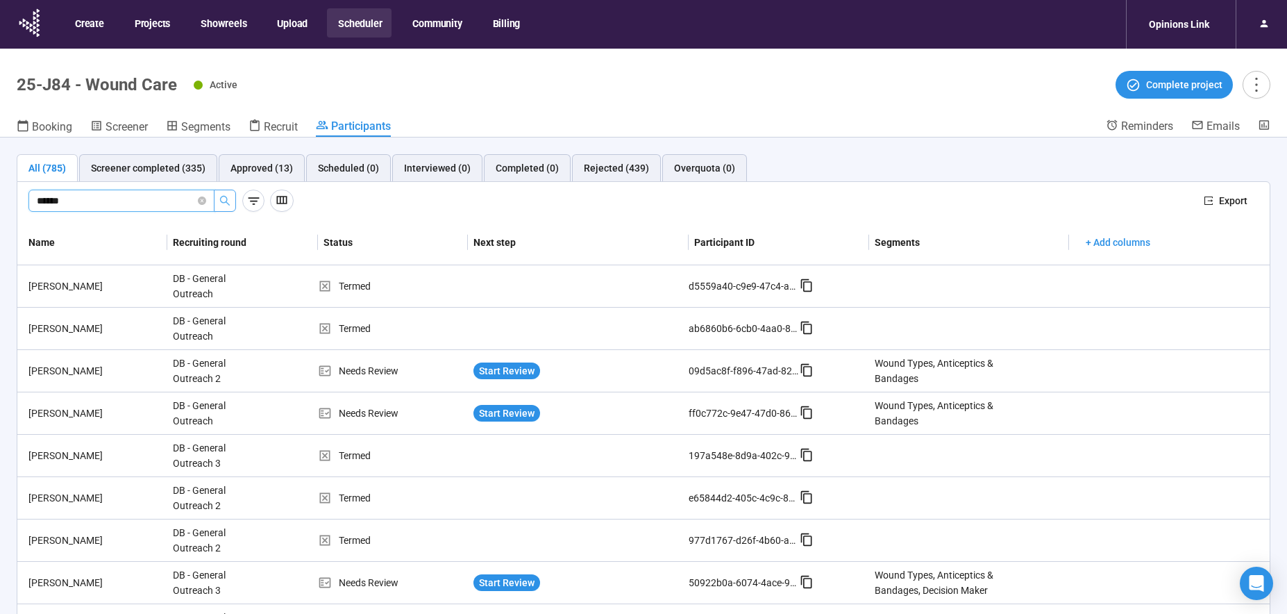
click at [222, 194] on button "button" at bounding box center [225, 201] width 22 height 22
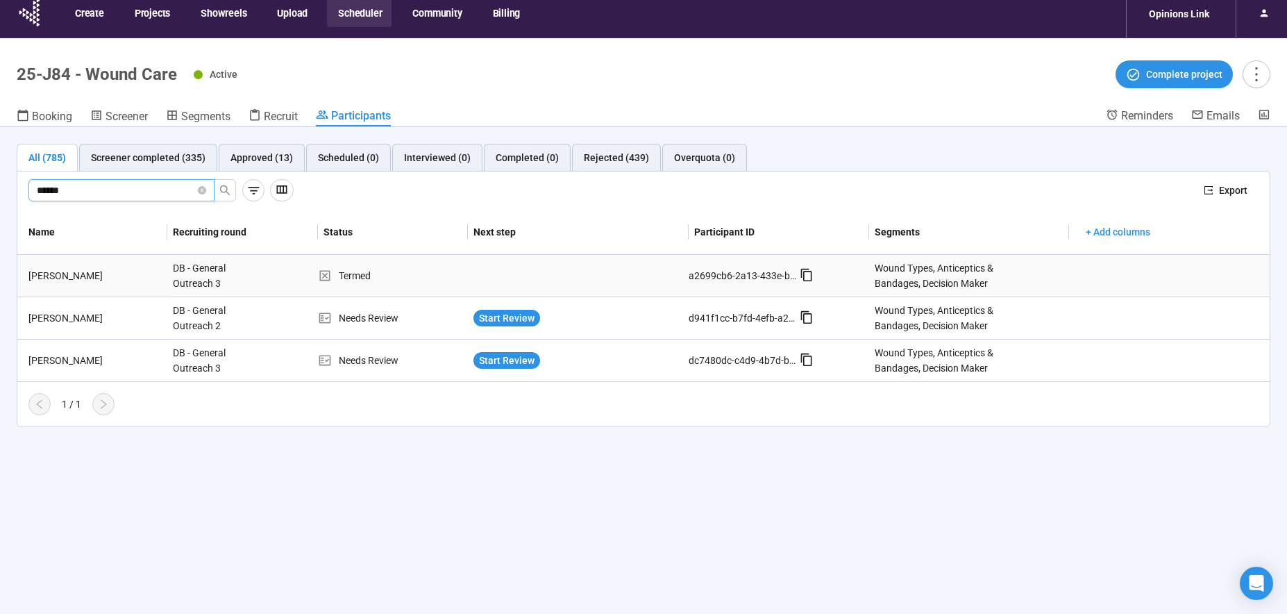
scroll to position [22, 0]
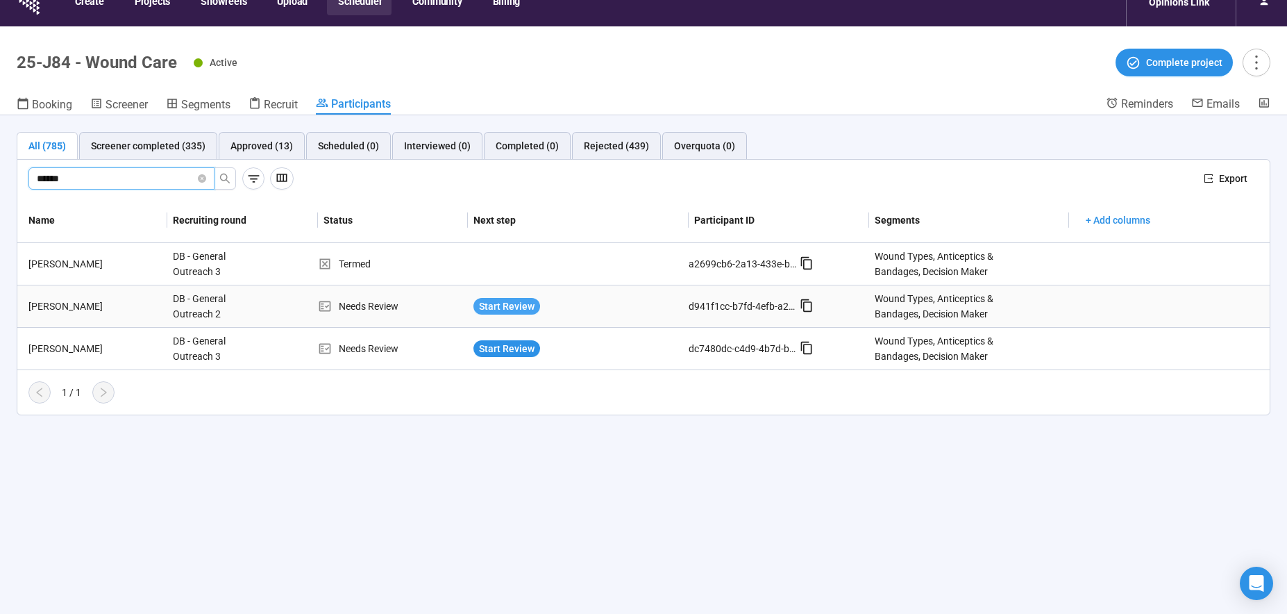
click at [505, 307] on span "Start Review" at bounding box center [507, 306] width 56 height 15
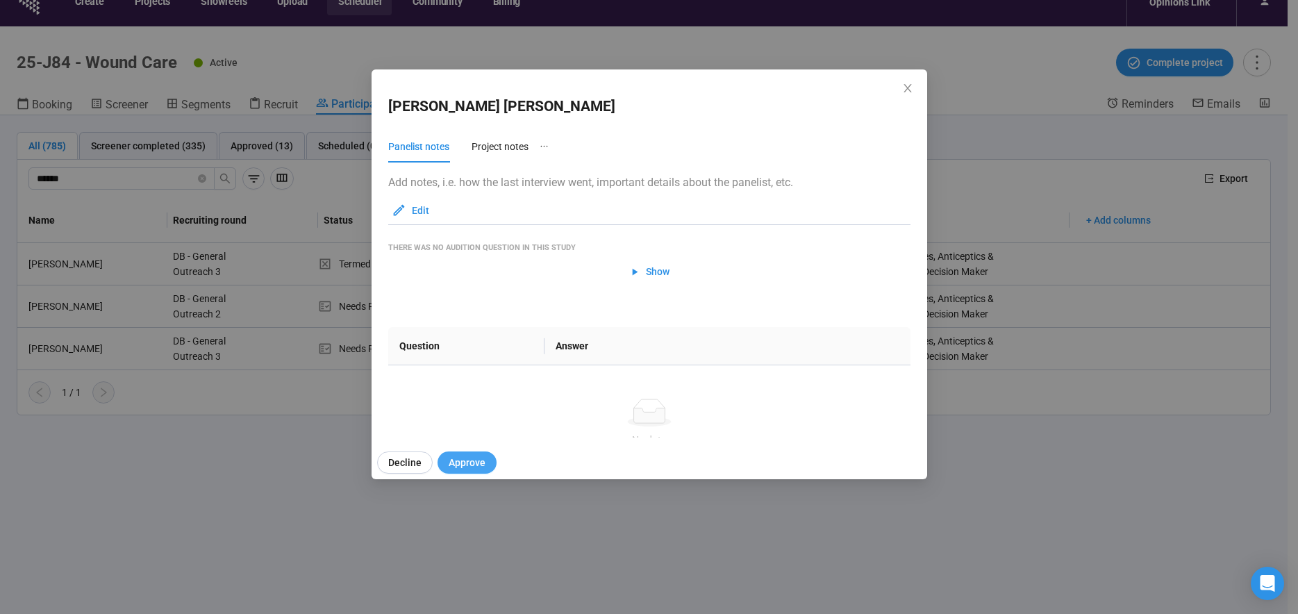
click at [468, 460] on span "Approve" at bounding box center [467, 462] width 37 height 15
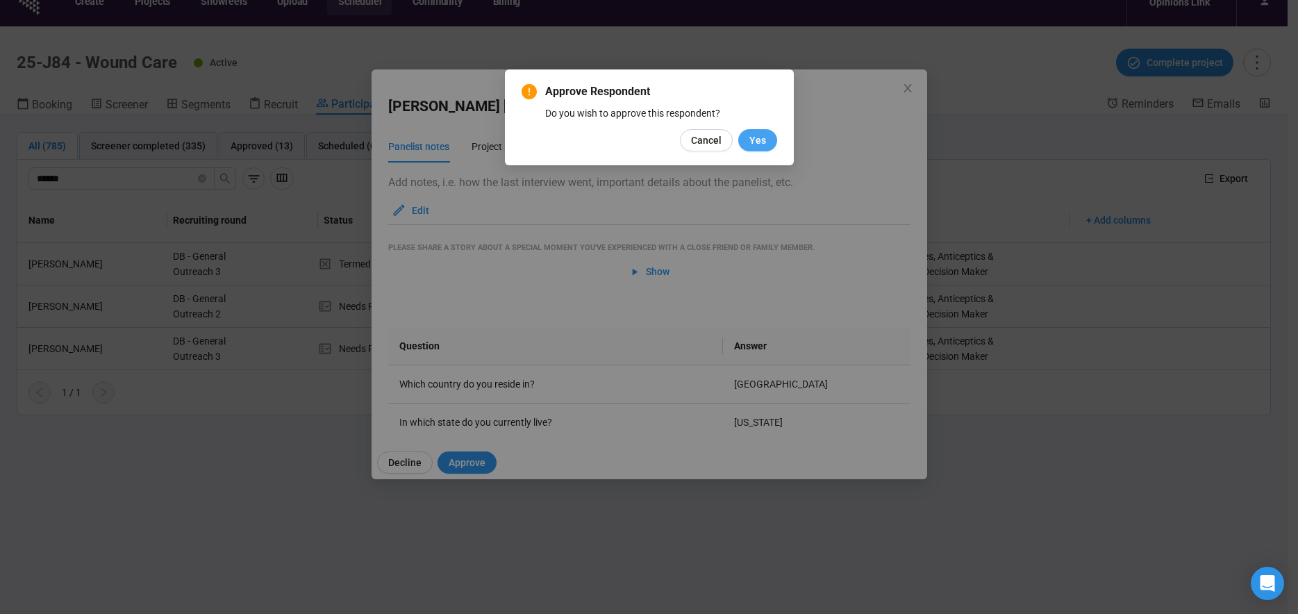
click at [771, 140] on button "Yes" at bounding box center [757, 140] width 39 height 22
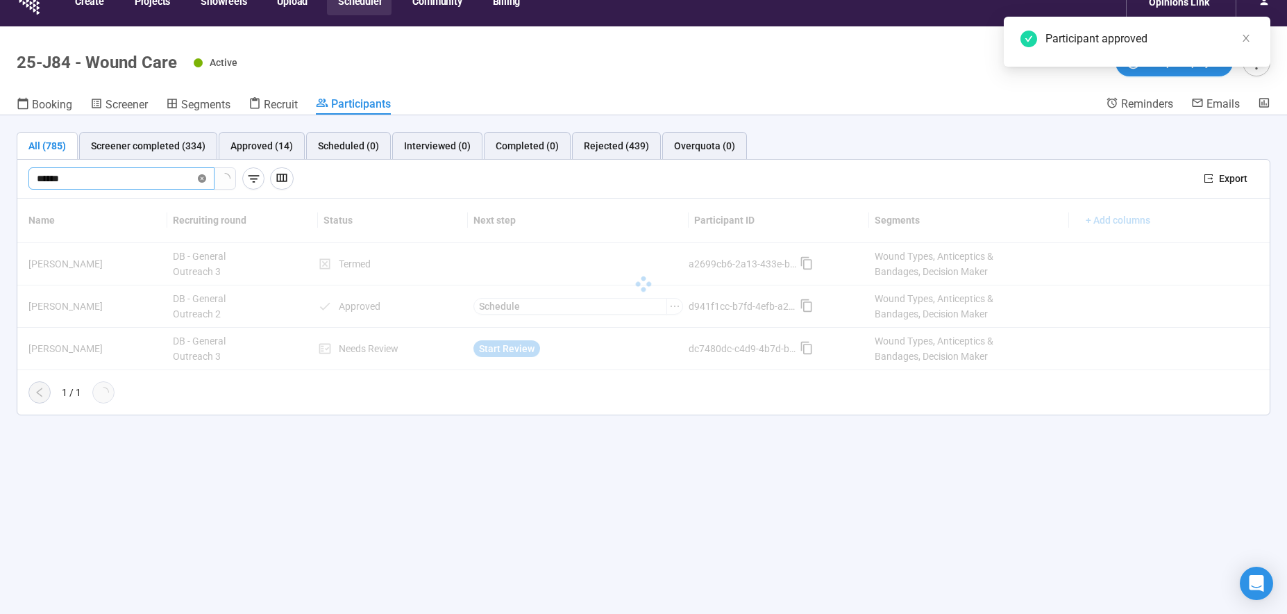
click at [201, 182] on icon "close-circle" at bounding box center [202, 178] width 8 height 8
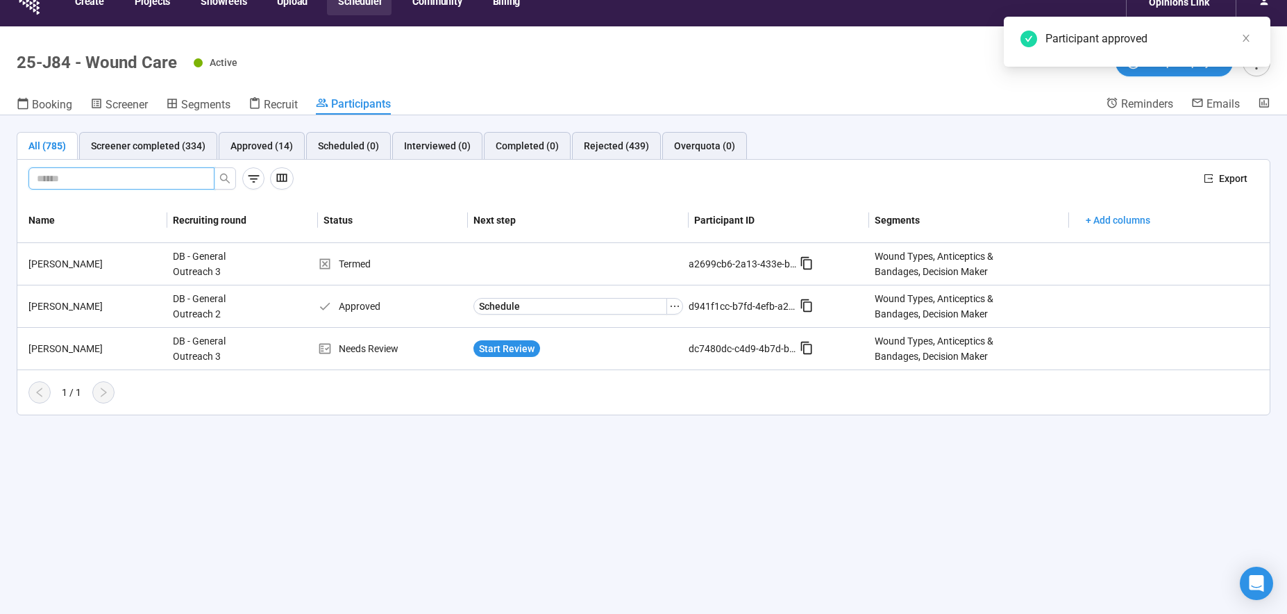
click at [76, 176] on input "text" at bounding box center [116, 178] width 158 height 15
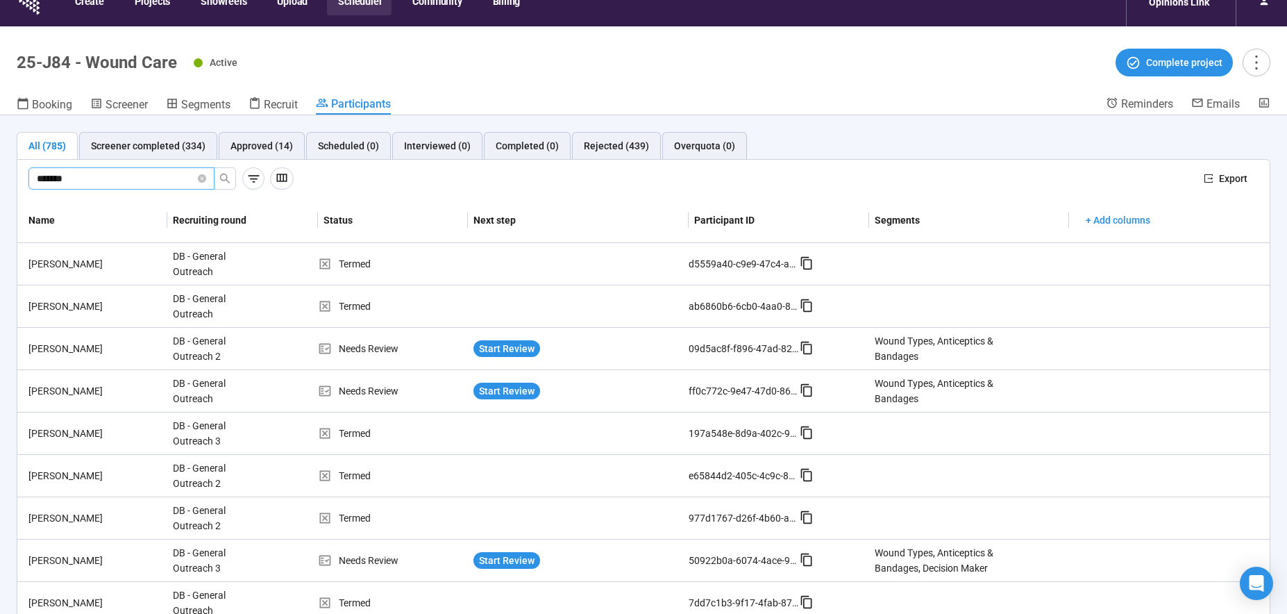
type input "*******"
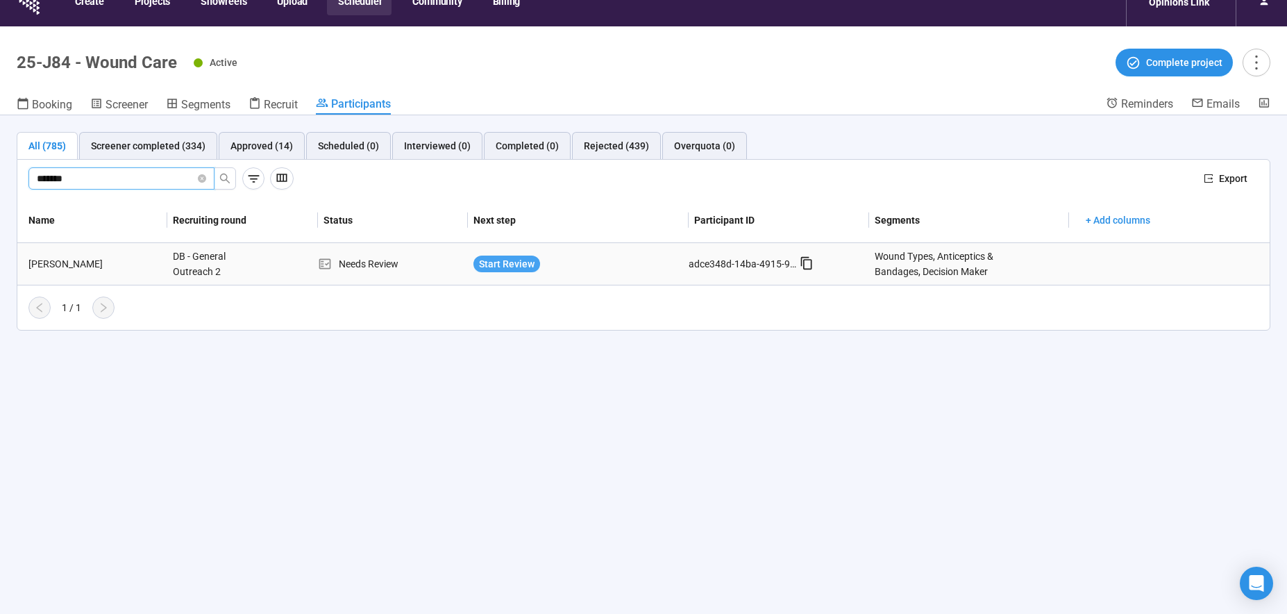
click at [517, 264] on span "Start Review" at bounding box center [507, 263] width 56 height 15
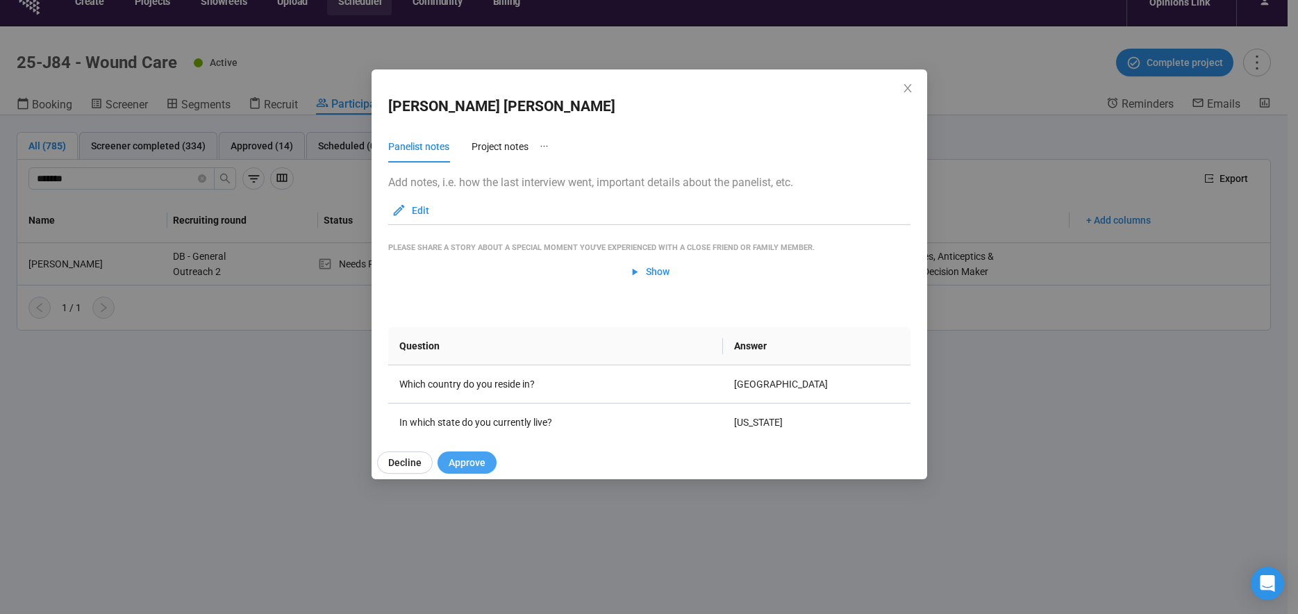
click at [479, 462] on span "Approve" at bounding box center [467, 462] width 37 height 15
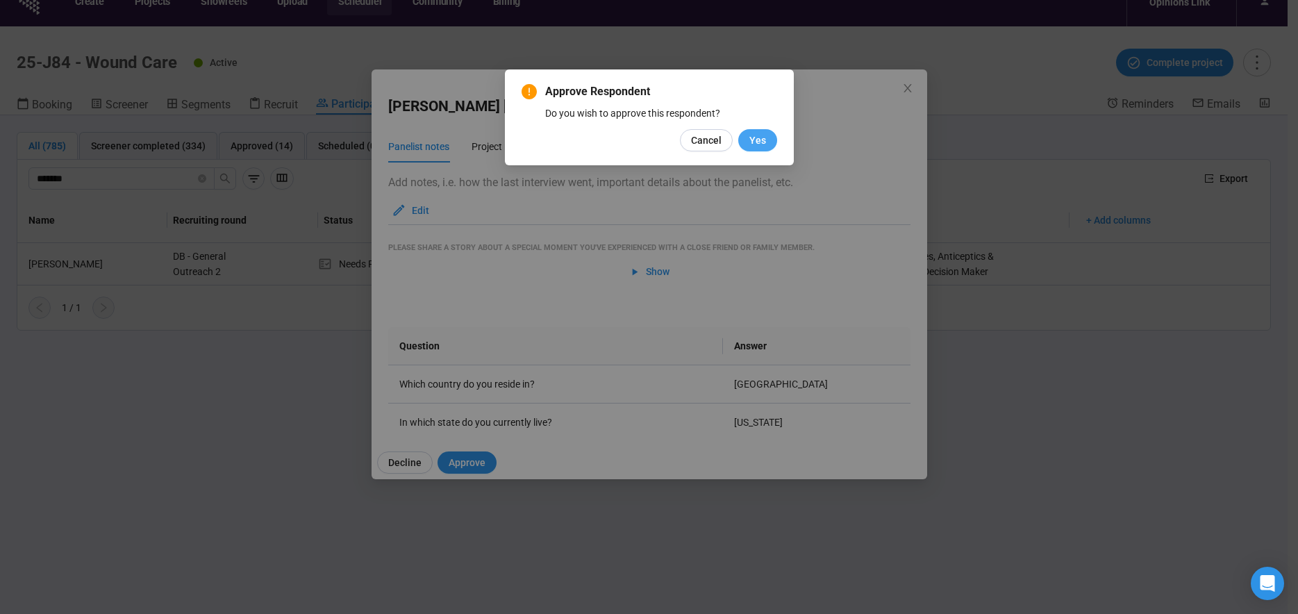
click at [758, 143] on span "Yes" at bounding box center [757, 140] width 17 height 15
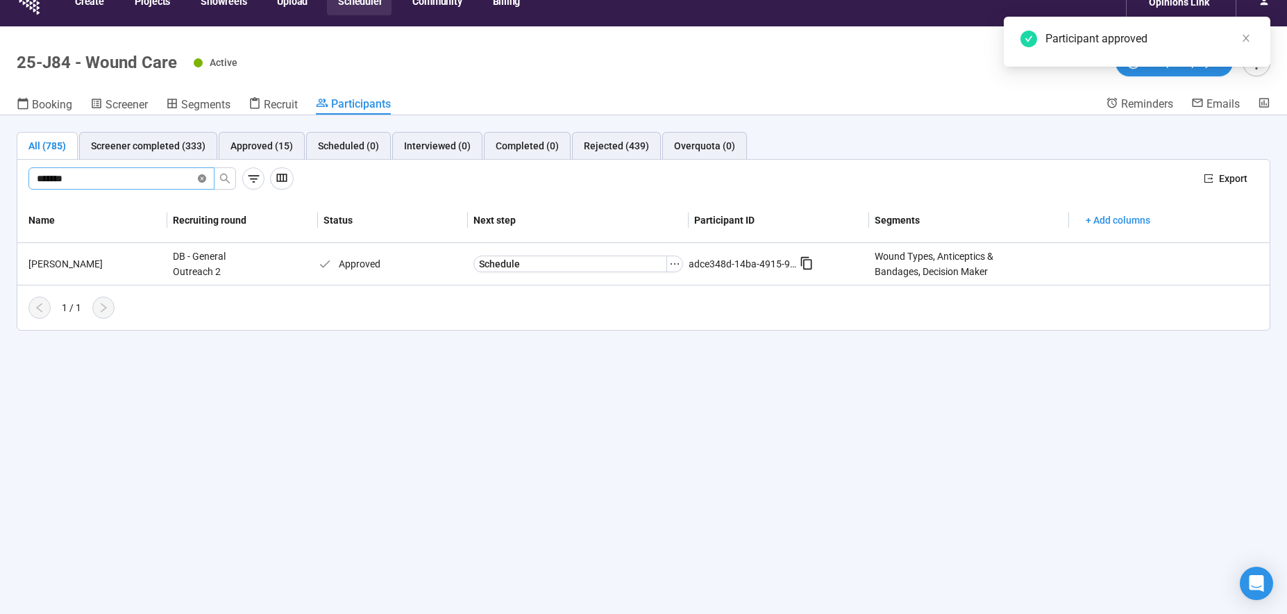
click at [199, 181] on icon "close-circle" at bounding box center [202, 178] width 8 height 8
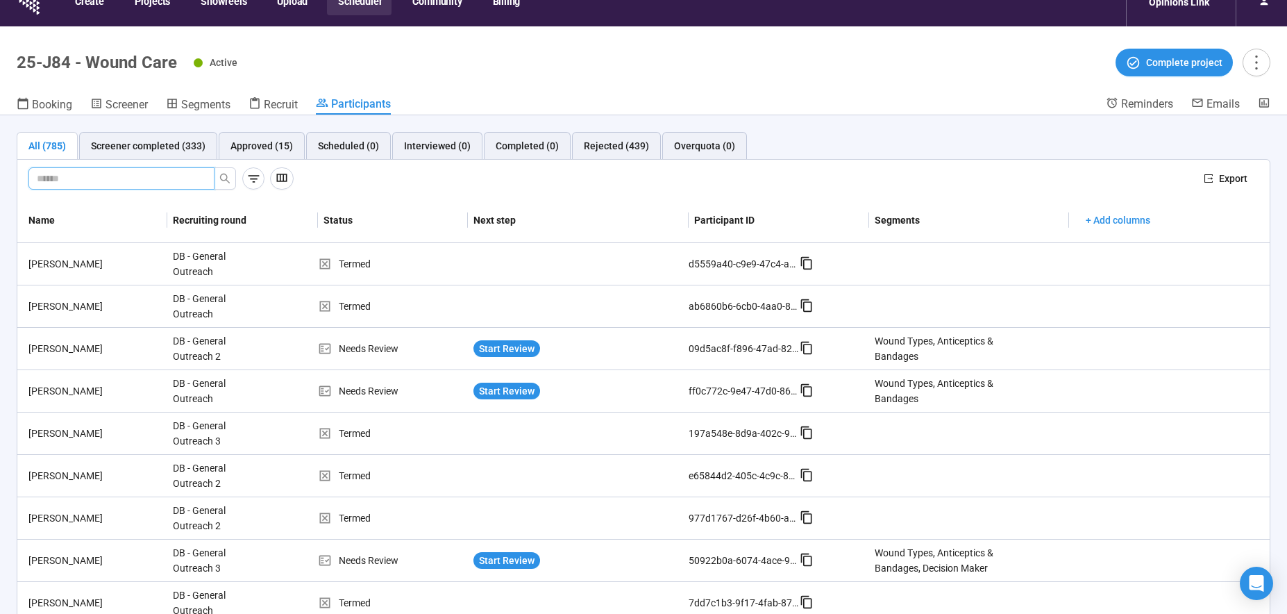
click at [86, 172] on input "text" at bounding box center [116, 178] width 158 height 15
type input "********"
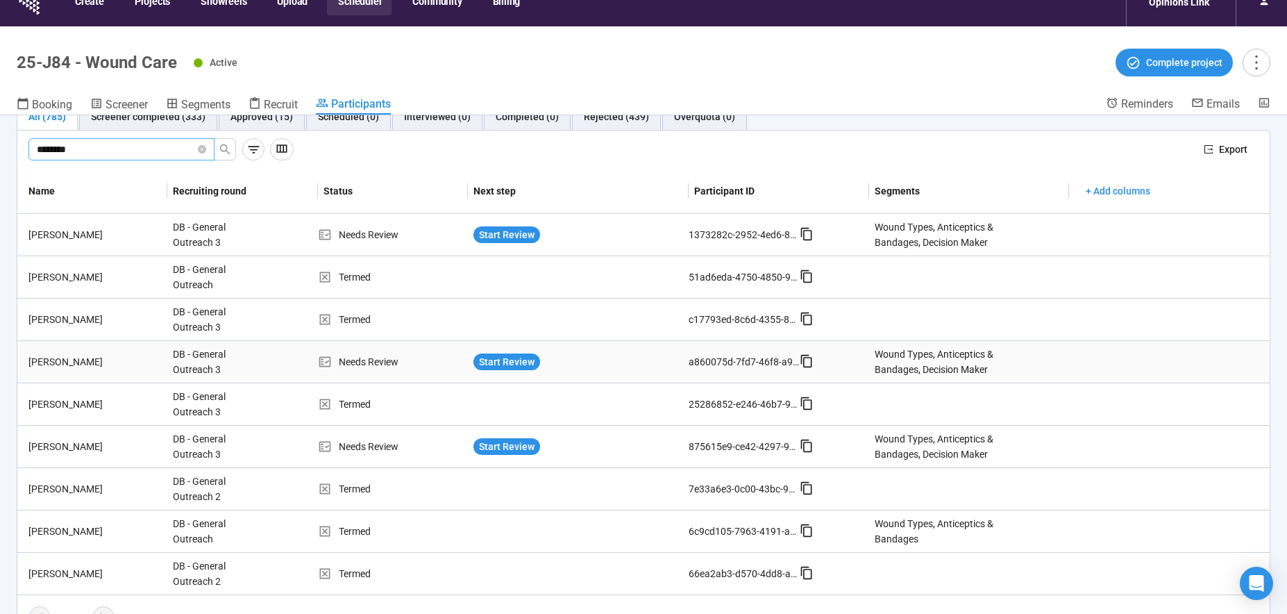
scroll to position [49, 0]
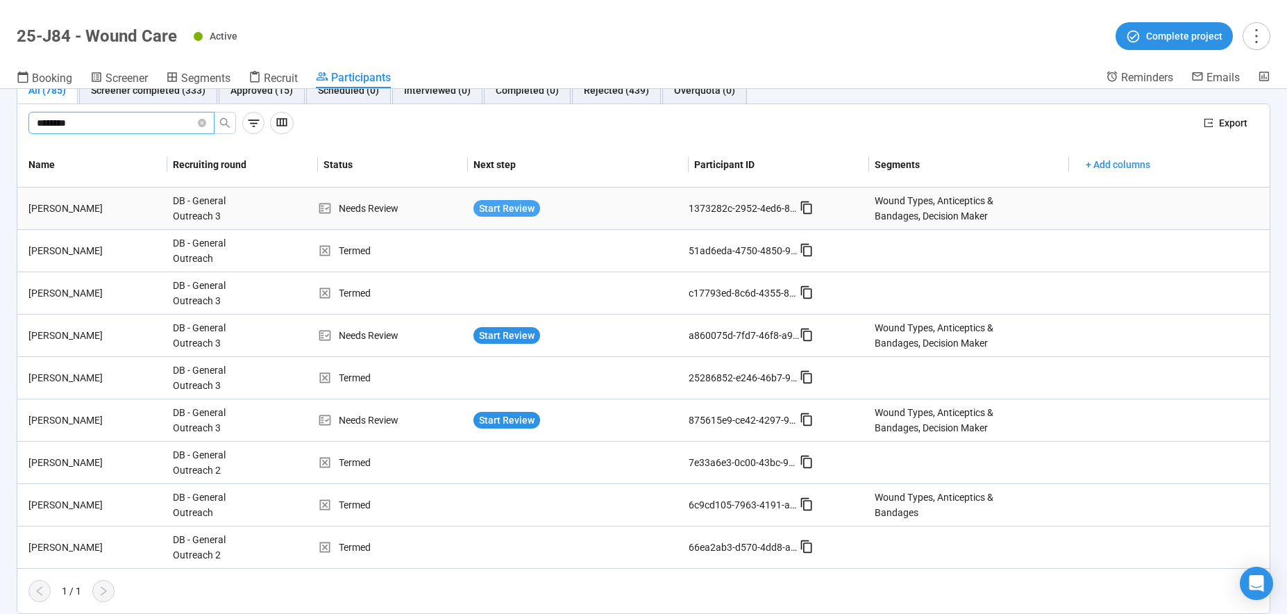
click at [523, 208] on span "Start Review" at bounding box center [507, 208] width 56 height 15
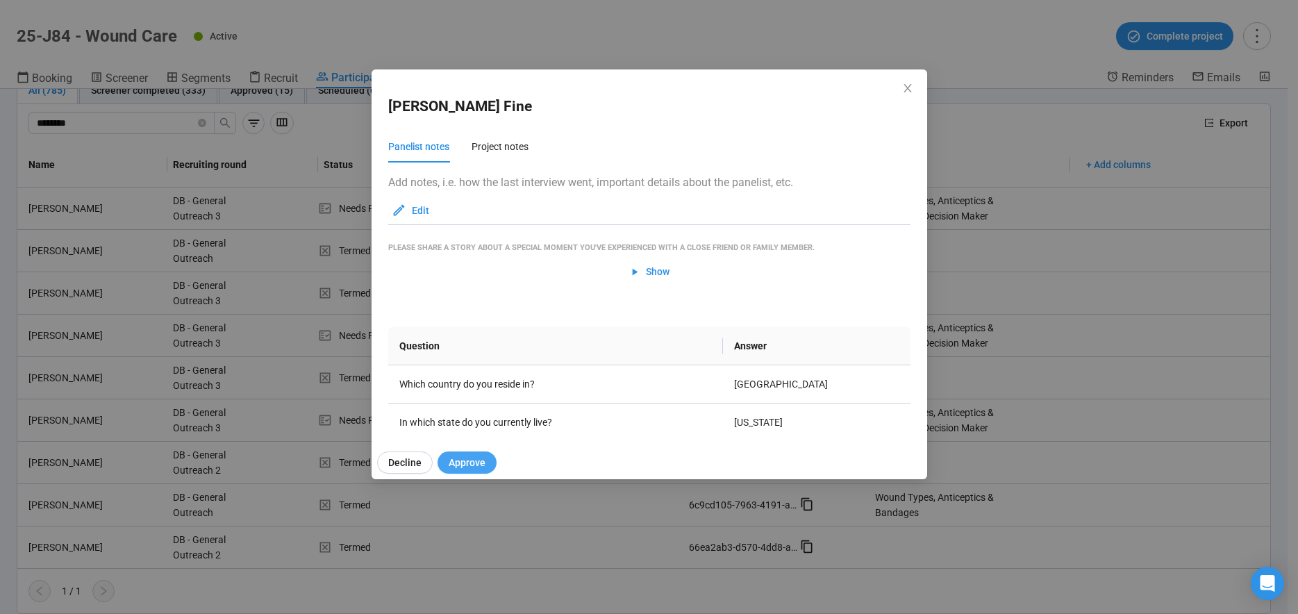
click at [473, 462] on span "Approve" at bounding box center [467, 462] width 37 height 15
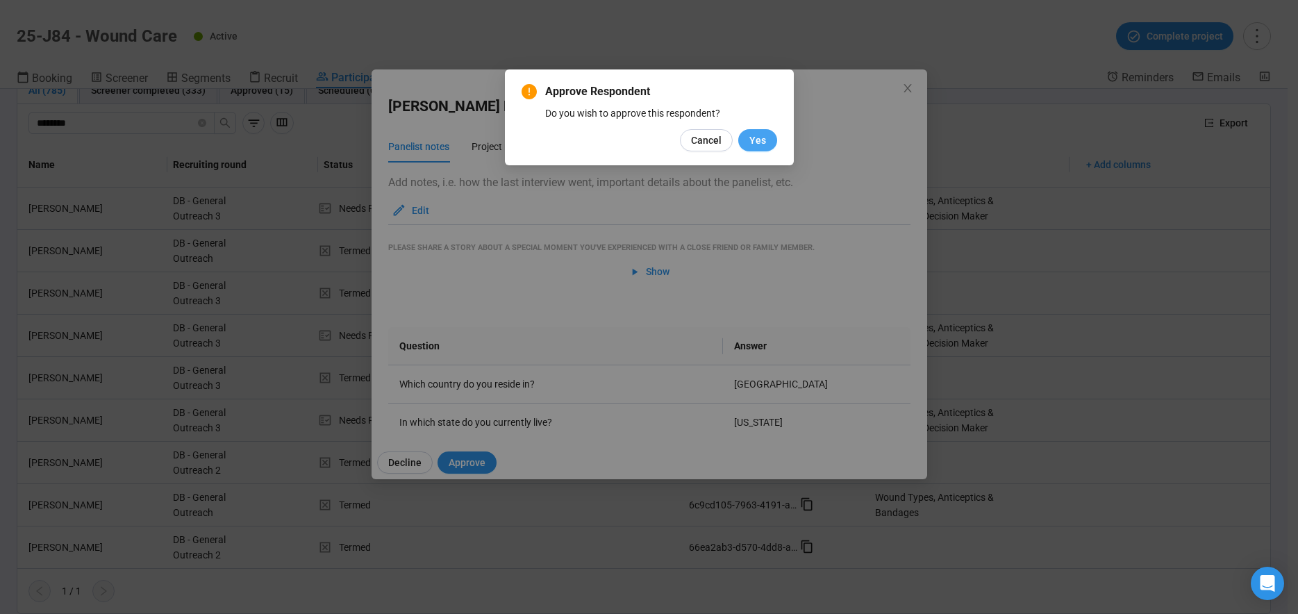
click at [765, 136] on span "Yes" at bounding box center [757, 140] width 17 height 15
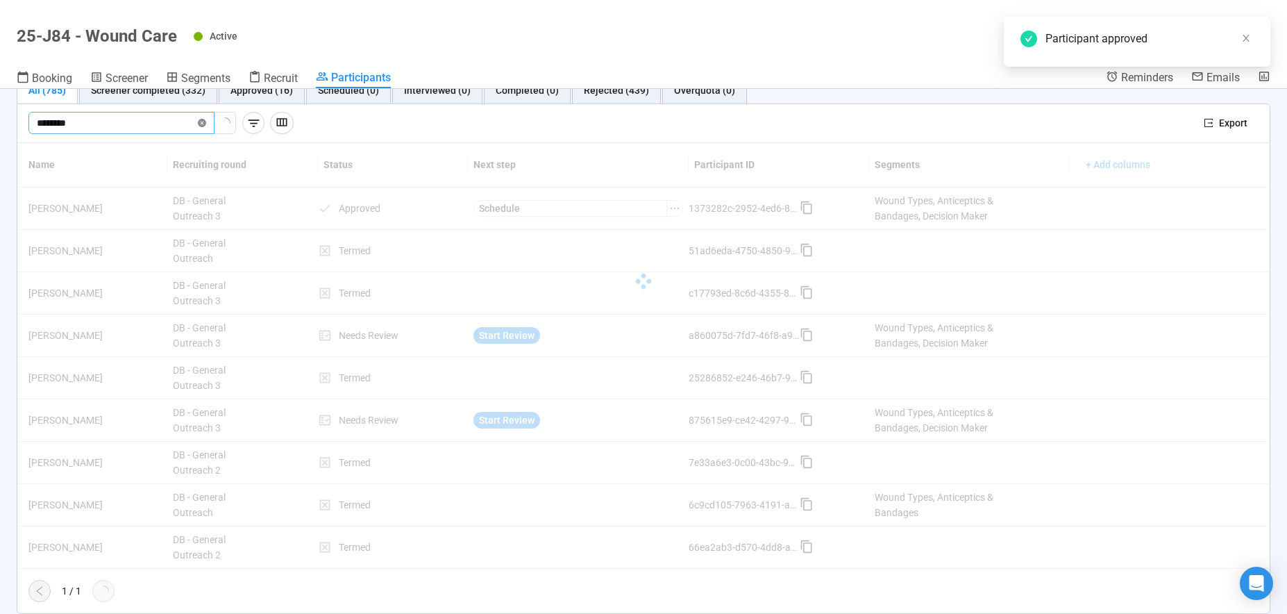
click at [204, 122] on icon "close-circle" at bounding box center [202, 123] width 8 height 8
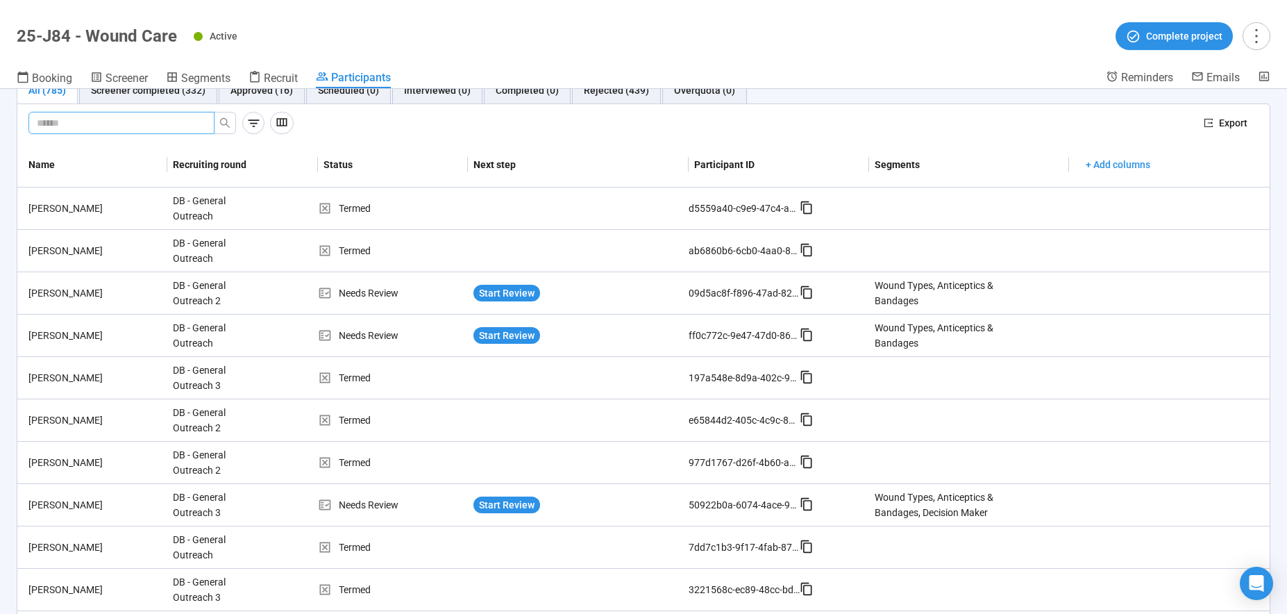
click at [111, 124] on input "text" at bounding box center [116, 122] width 158 height 15
type input "*****"
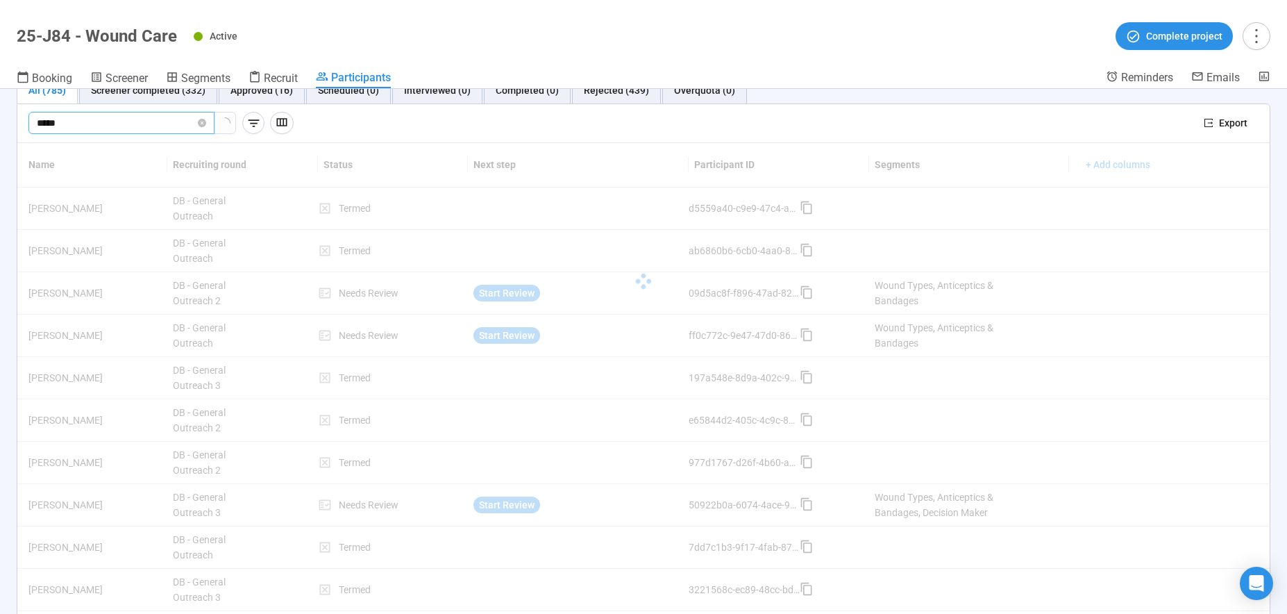
scroll to position [0, 0]
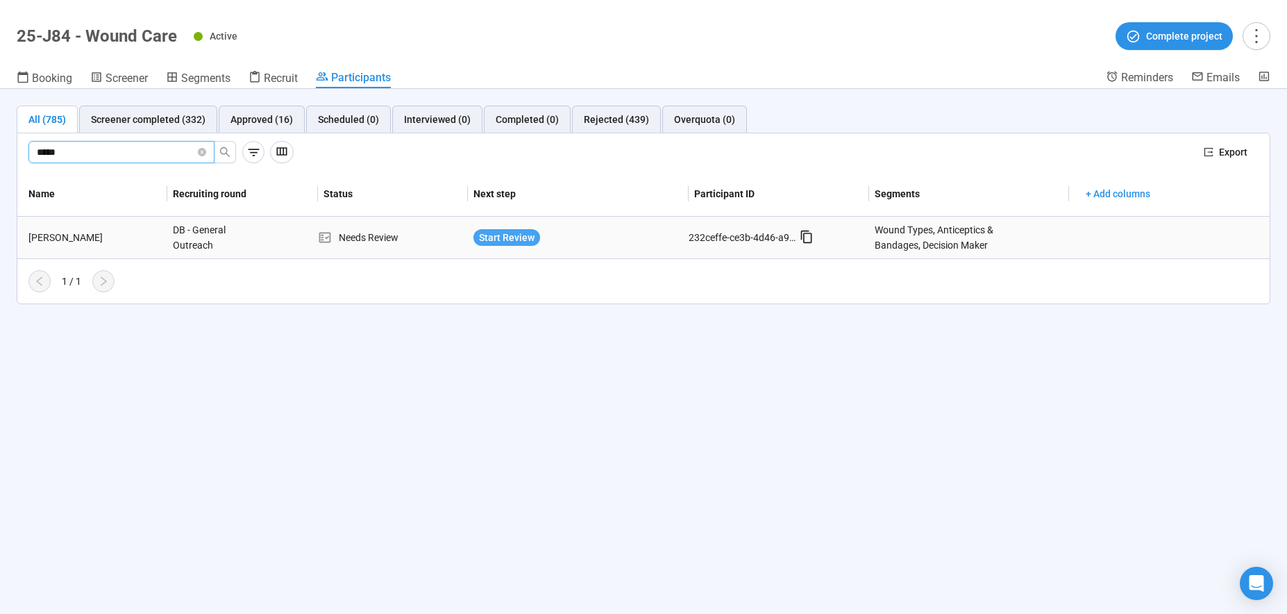
click at [504, 241] on span "Start Review" at bounding box center [507, 237] width 56 height 15
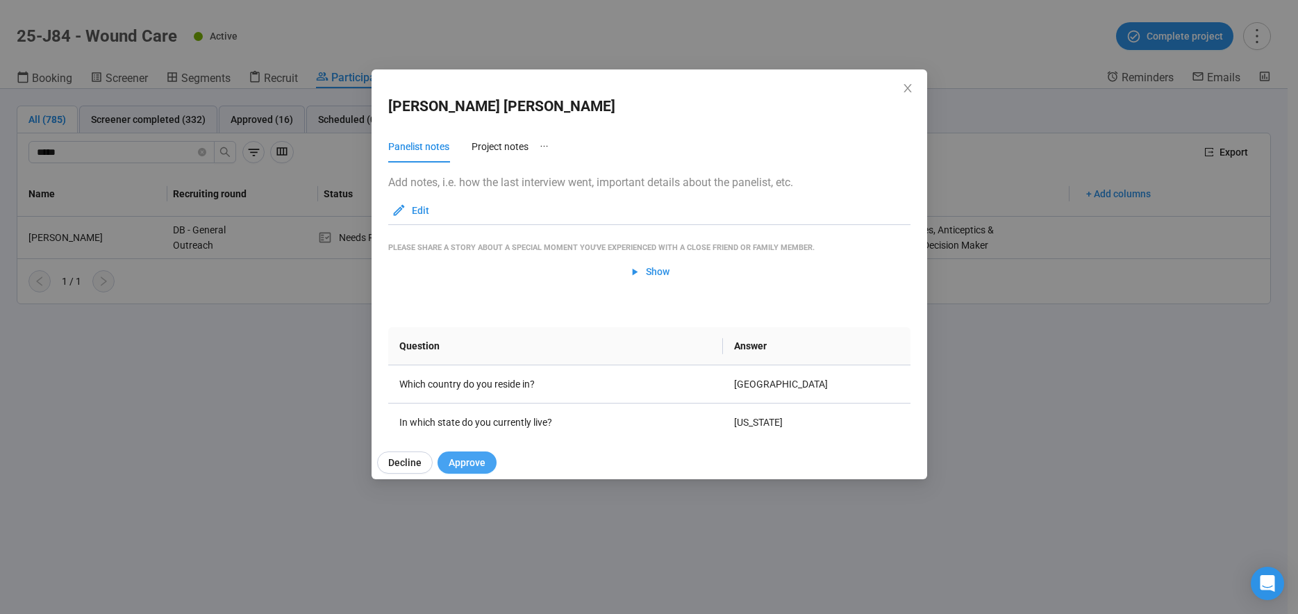
click at [476, 459] on span "Approve" at bounding box center [467, 462] width 37 height 15
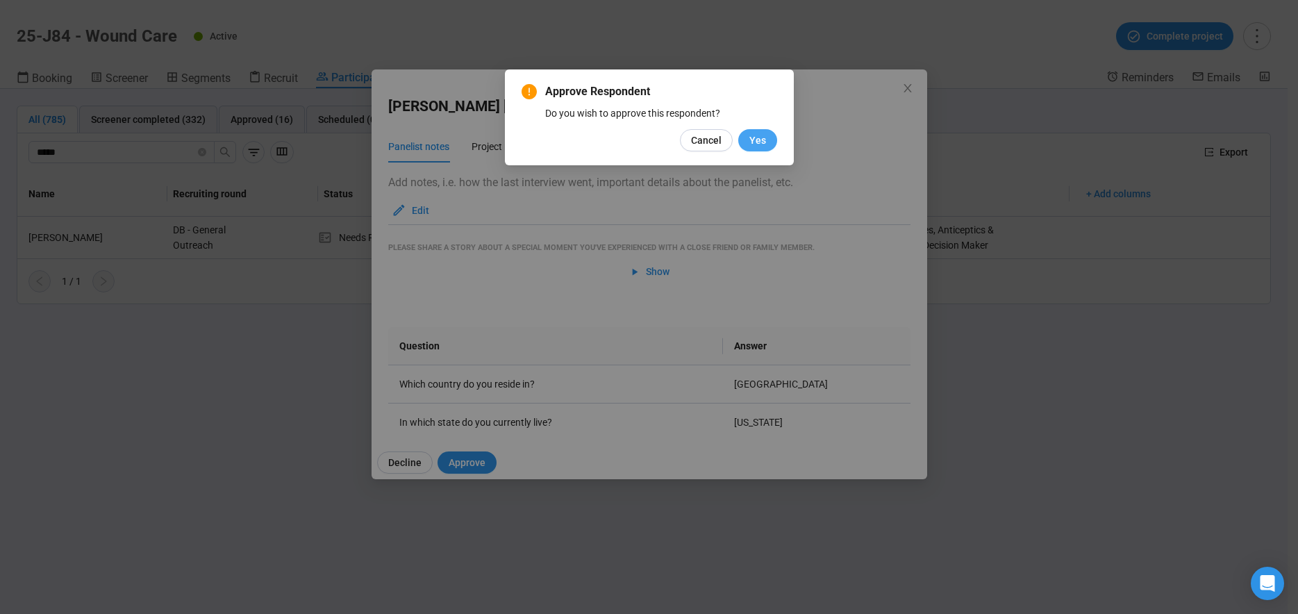
click at [767, 142] on button "Yes" at bounding box center [757, 140] width 39 height 22
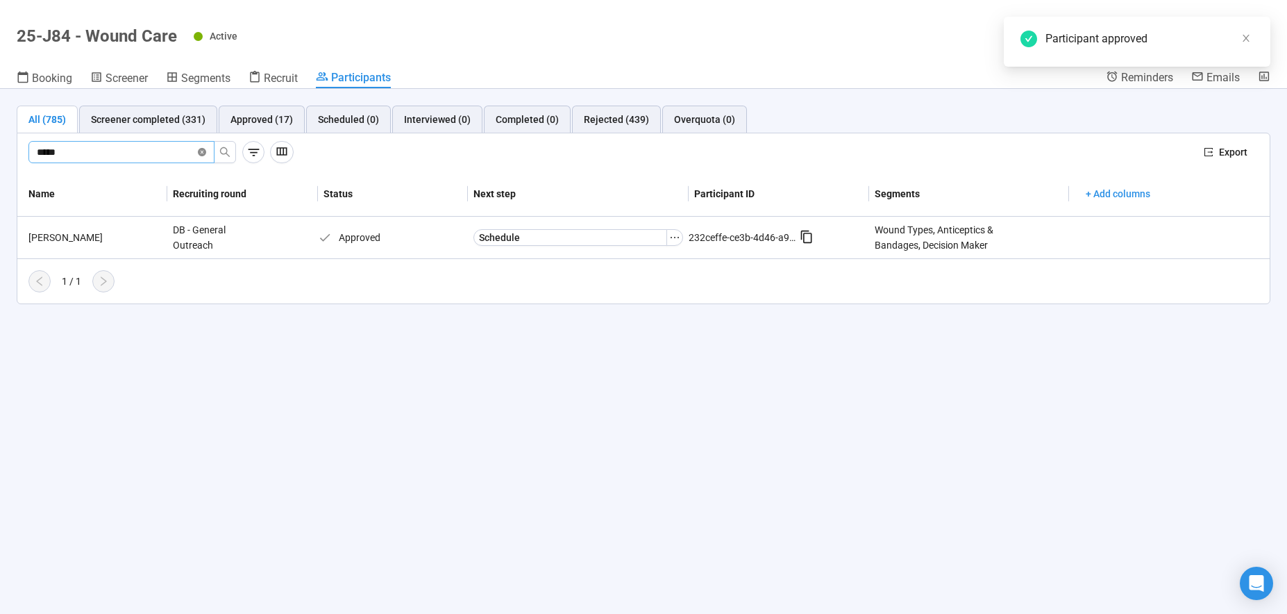
click at [203, 151] on icon "close-circle" at bounding box center [202, 152] width 8 height 8
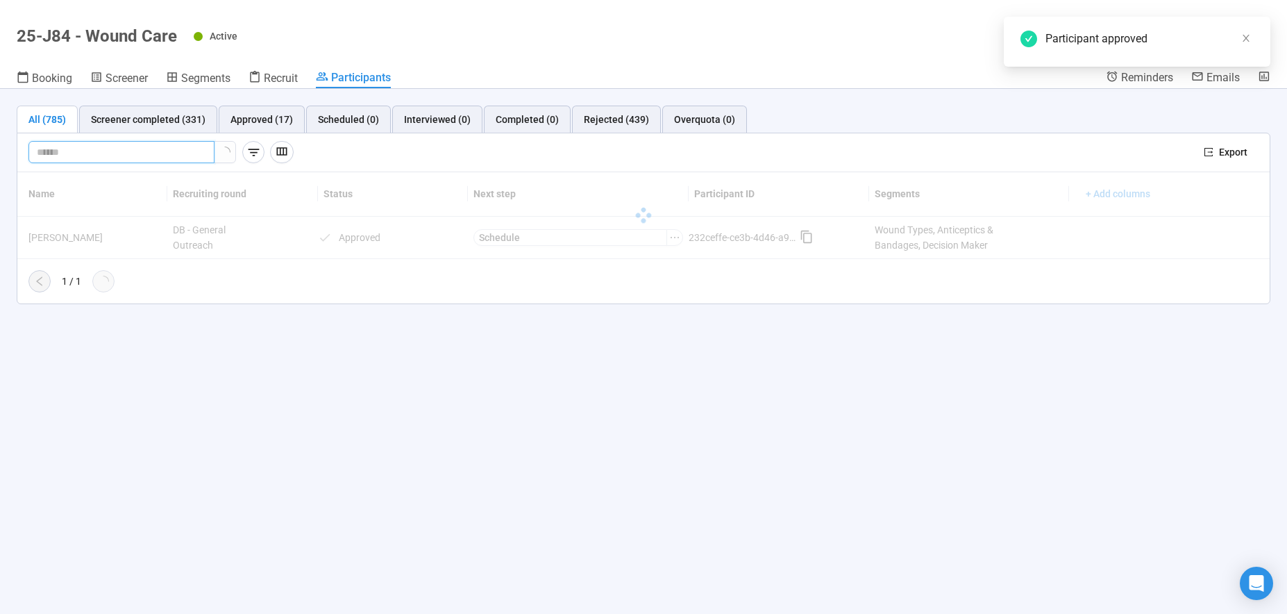
click at [140, 151] on input "text" at bounding box center [116, 151] width 158 height 15
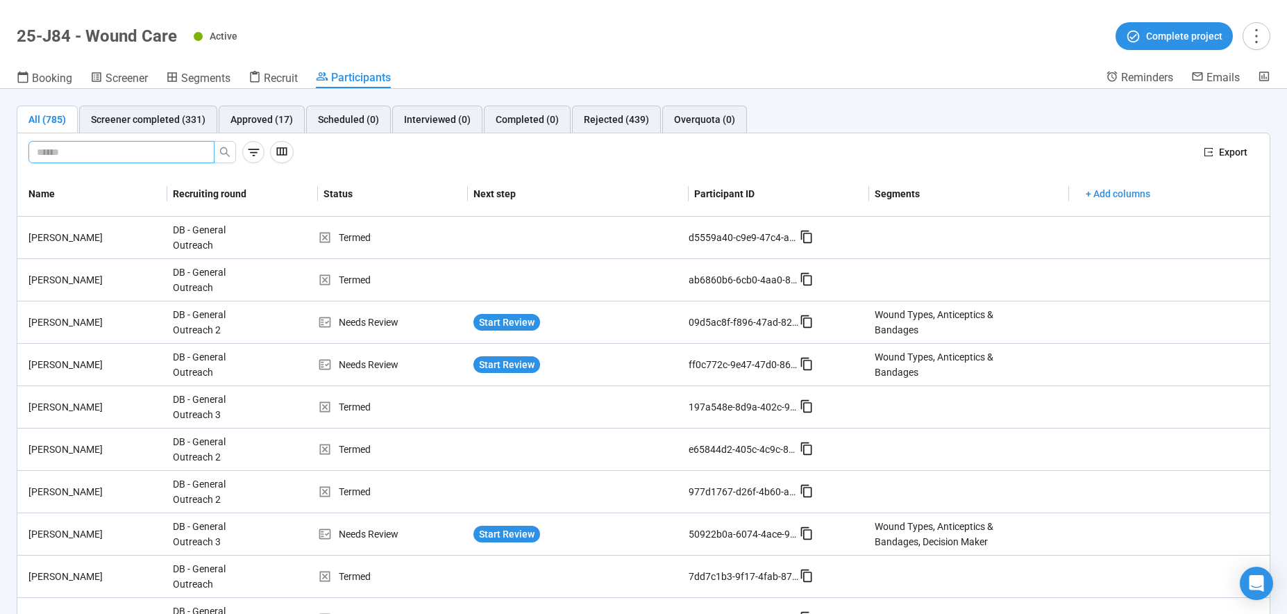
click at [133, 149] on input "text" at bounding box center [116, 151] width 158 height 15
type input "***"
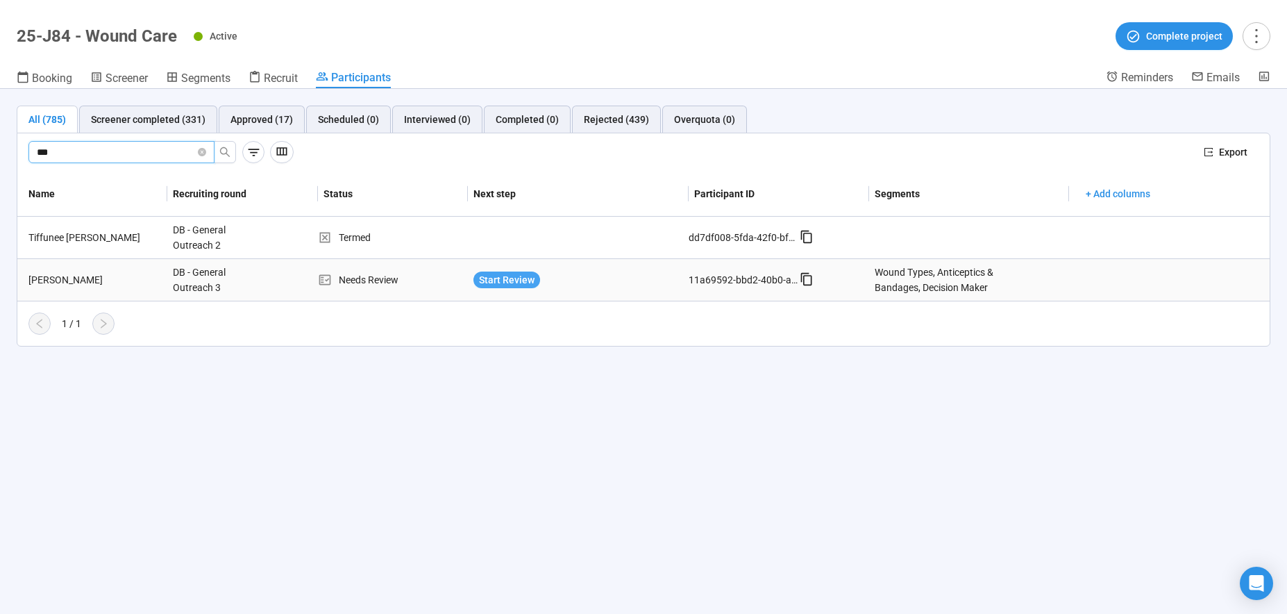
click at [510, 284] on span "Start Review" at bounding box center [507, 279] width 56 height 15
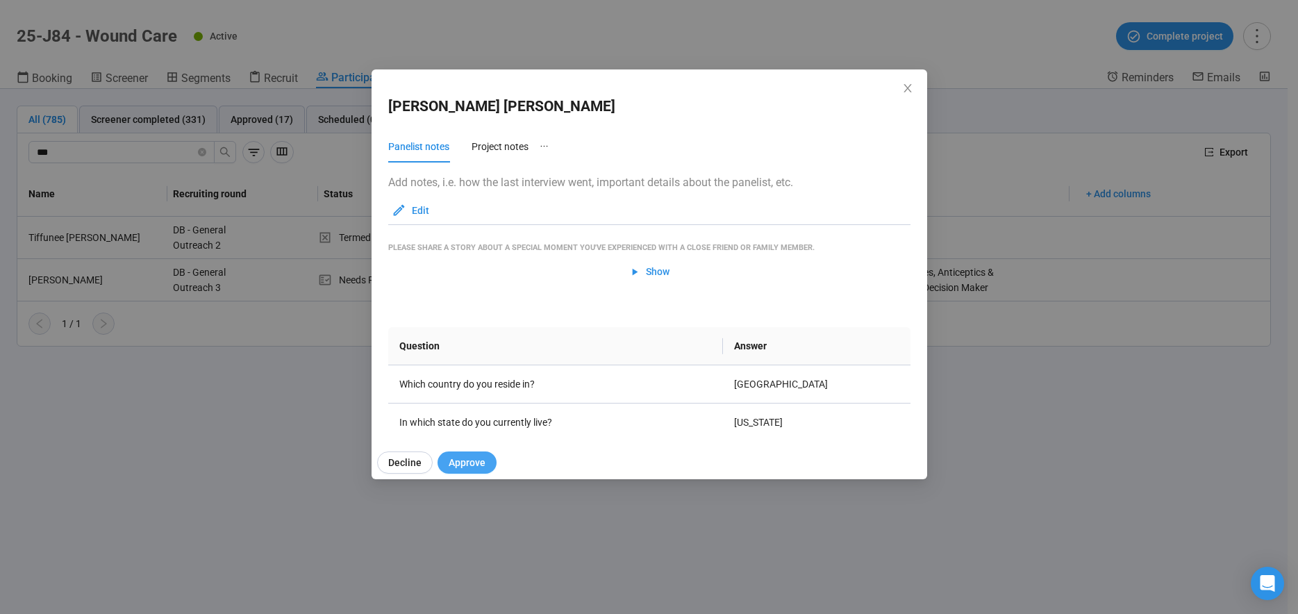
click at [474, 466] on span "Approve" at bounding box center [467, 462] width 37 height 15
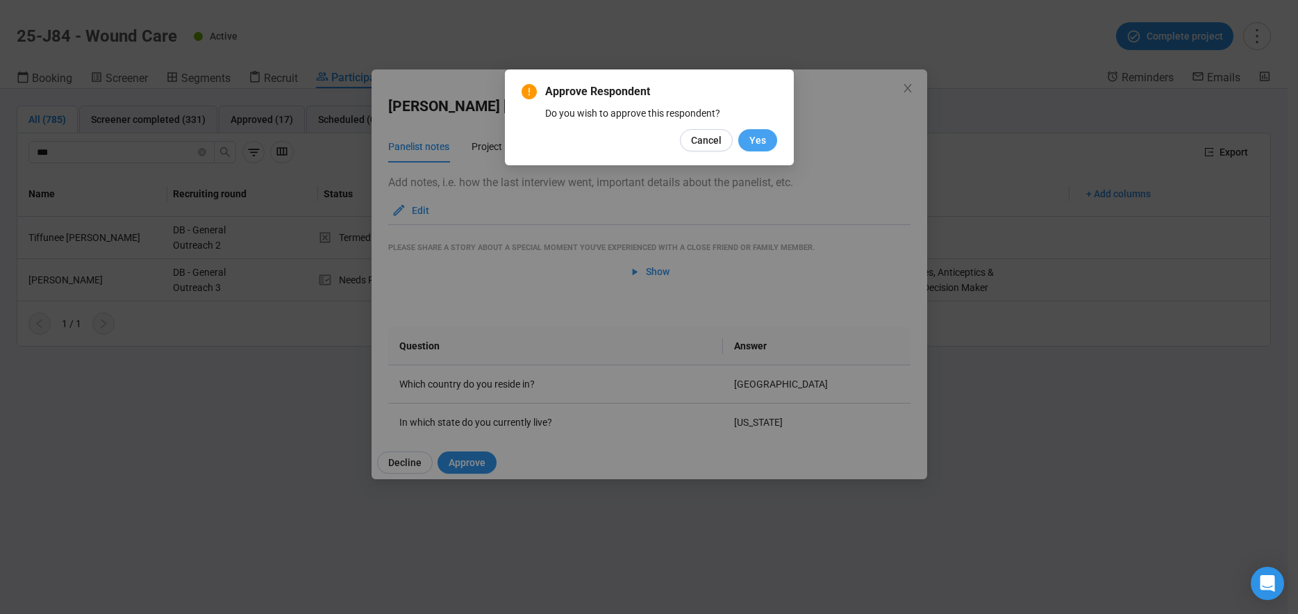
click at [765, 140] on span "Yes" at bounding box center [757, 140] width 17 height 15
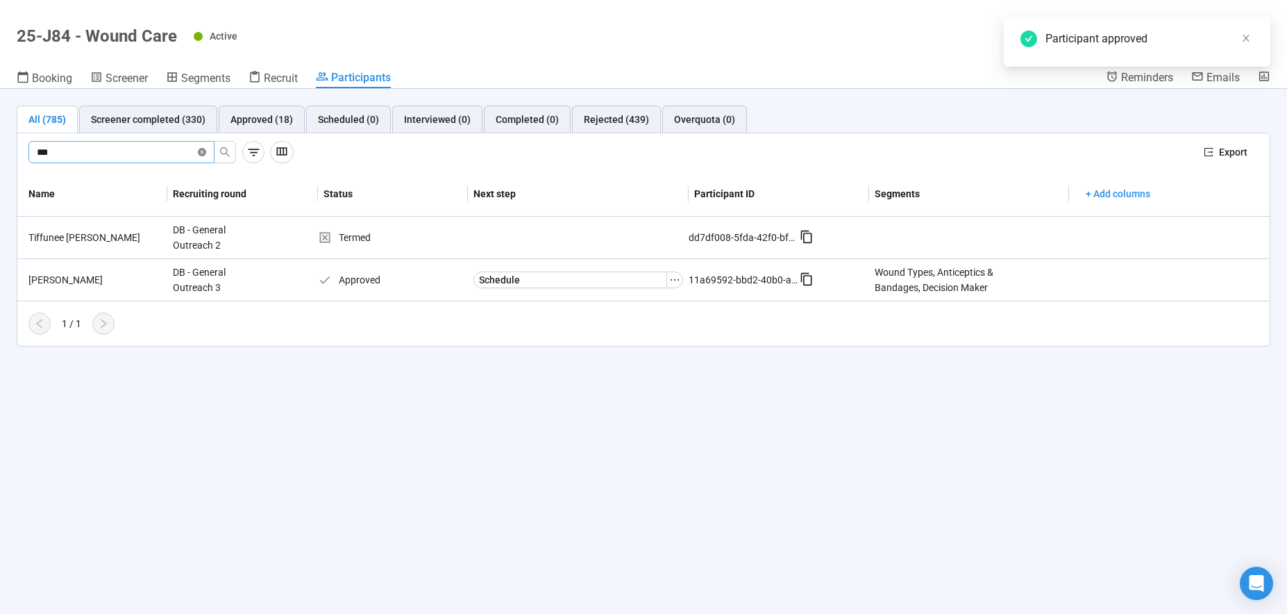
click at [197, 155] on span "***" at bounding box center [121, 152] width 186 height 22
click at [205, 154] on icon "close-circle" at bounding box center [202, 152] width 8 height 8
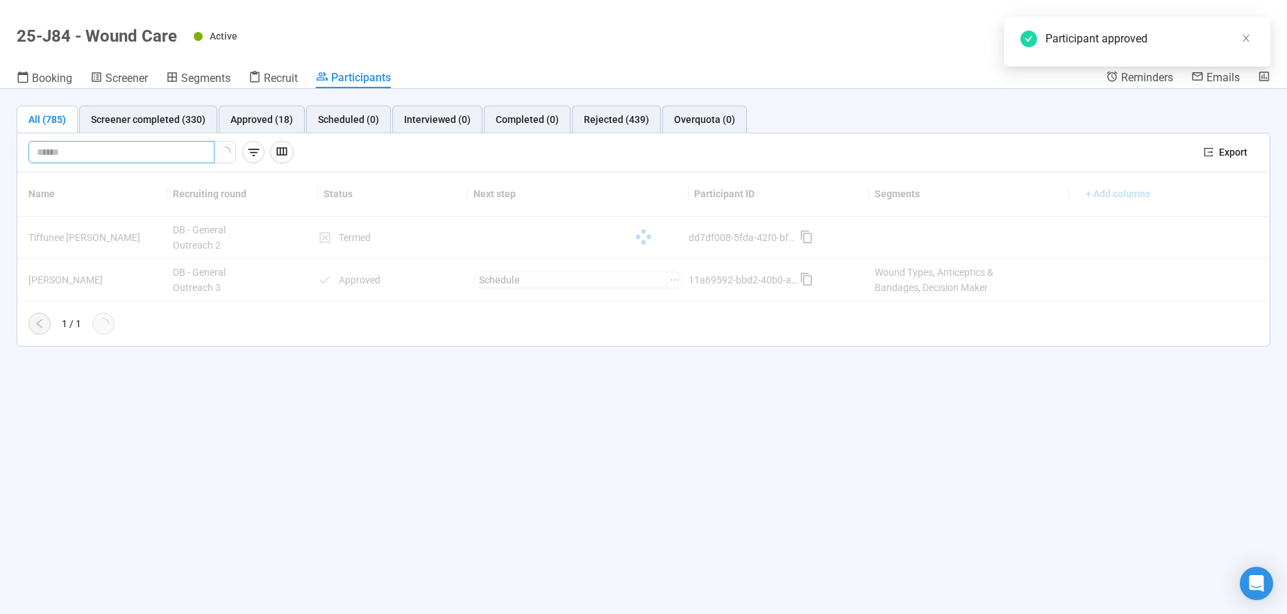
click at [138, 147] on input "text" at bounding box center [116, 151] width 158 height 15
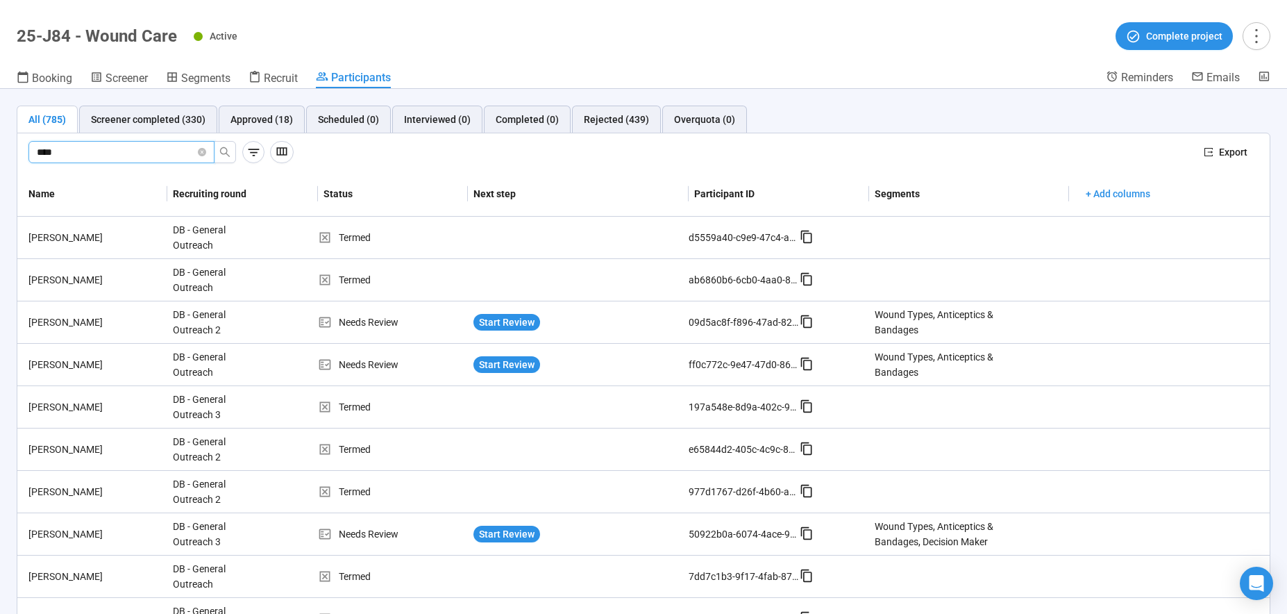
type input "****"
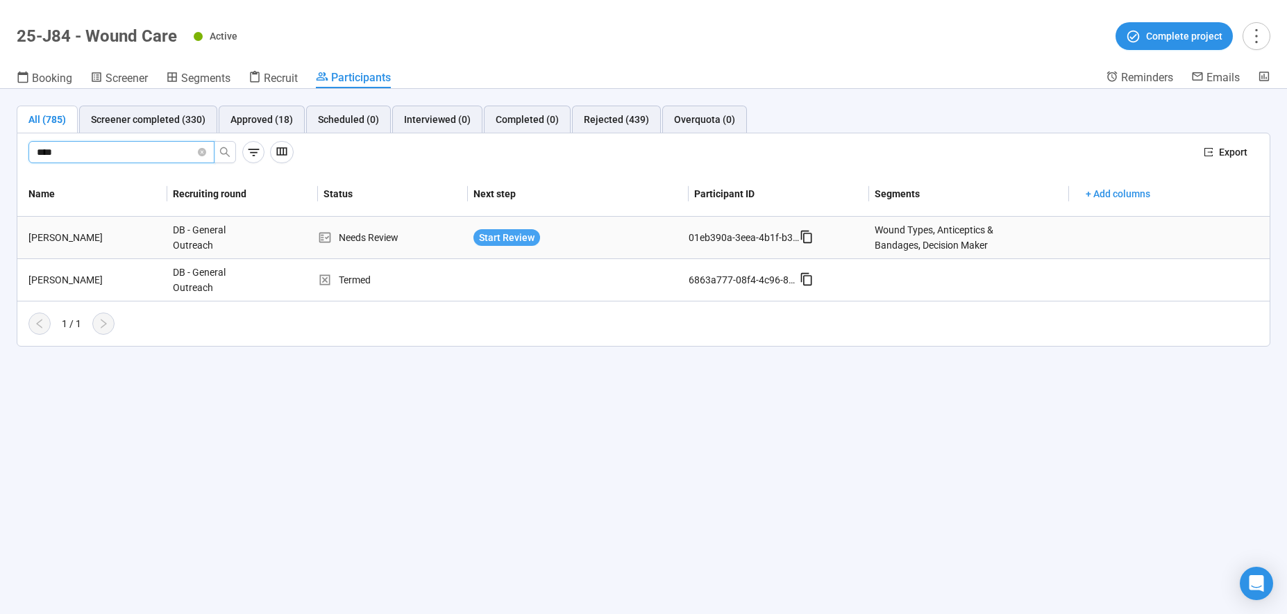
click at [530, 237] on span "Start Review" at bounding box center [507, 237] width 56 height 15
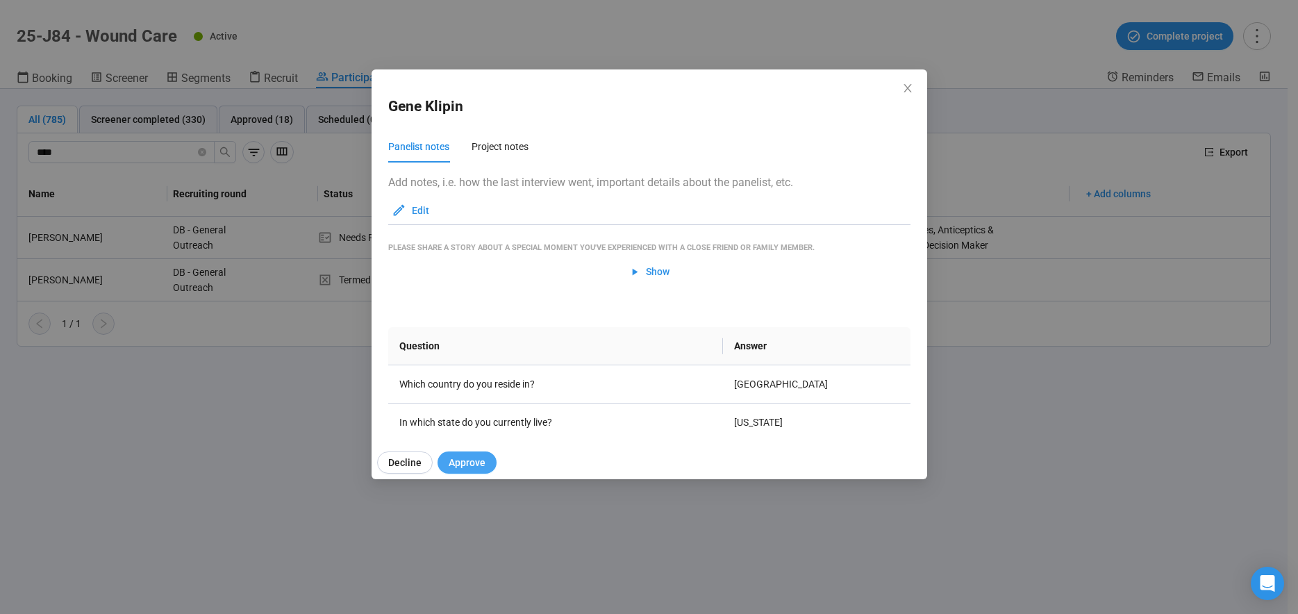
click at [468, 463] on span "Approve" at bounding box center [467, 462] width 37 height 15
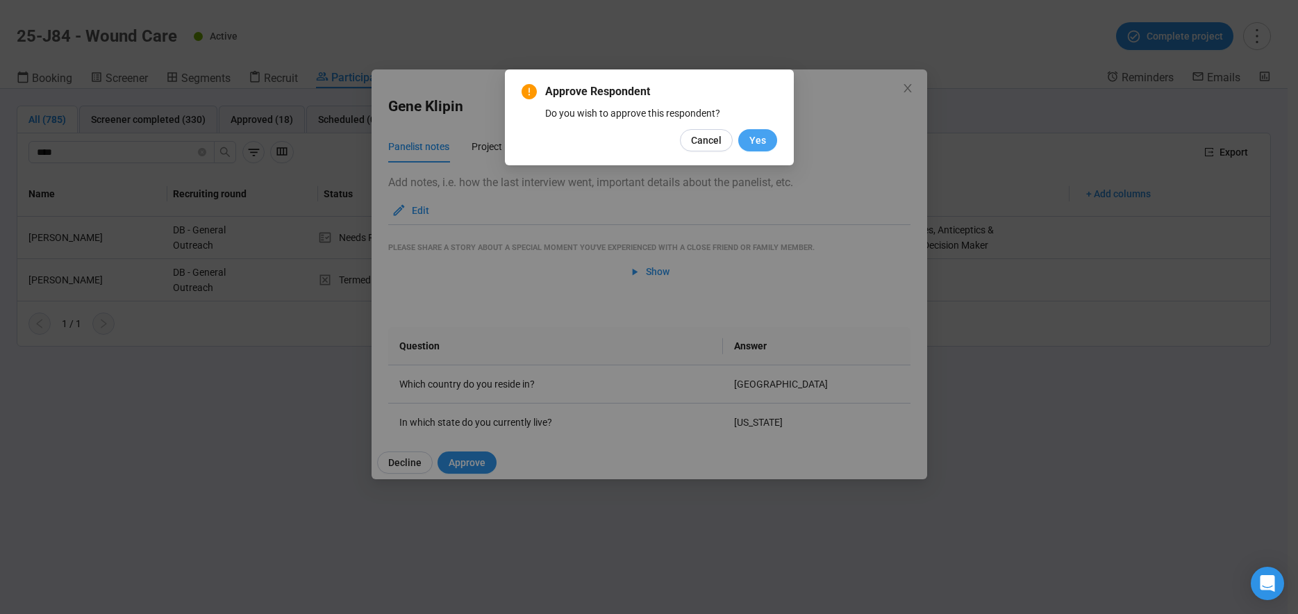
click at [759, 144] on span "Yes" at bounding box center [757, 140] width 17 height 15
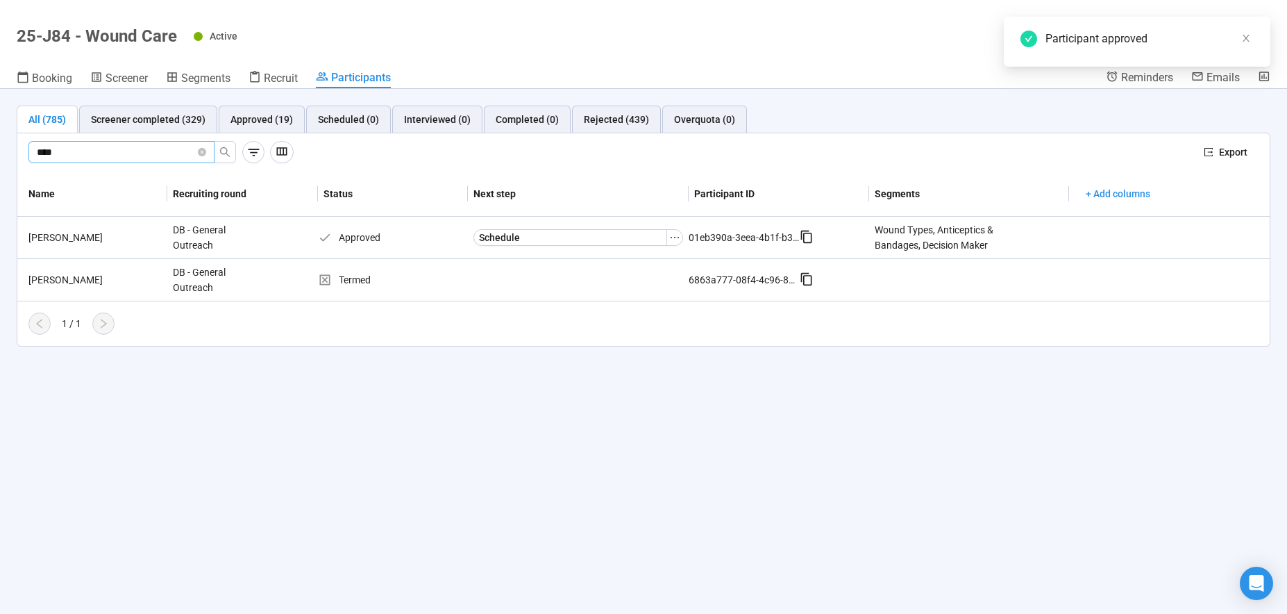
click at [128, 158] on input "****" at bounding box center [116, 151] width 158 height 15
click at [201, 154] on icon "close-circle" at bounding box center [202, 152] width 8 height 8
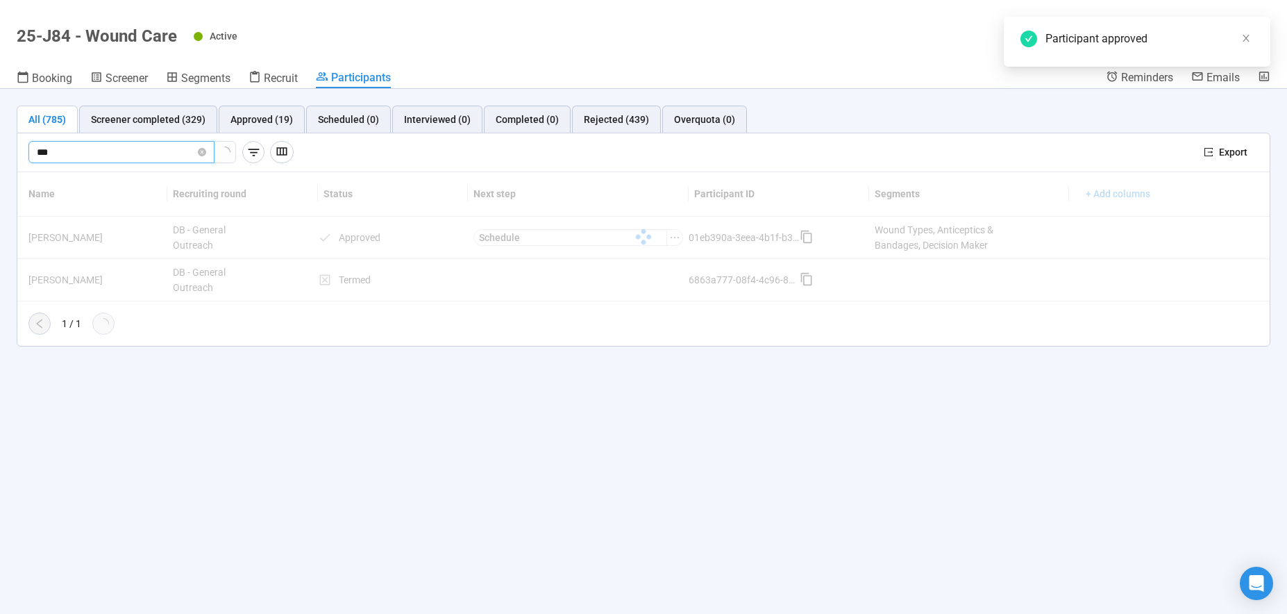
type input "***"
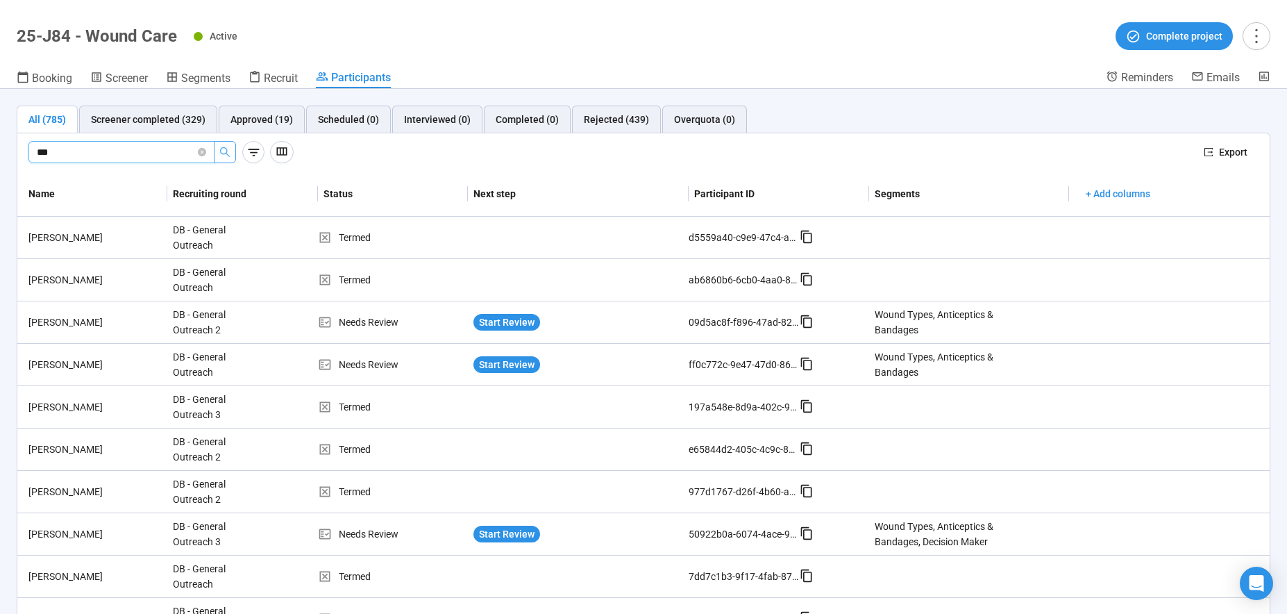
click at [222, 151] on icon "search" at bounding box center [224, 152] width 11 height 11
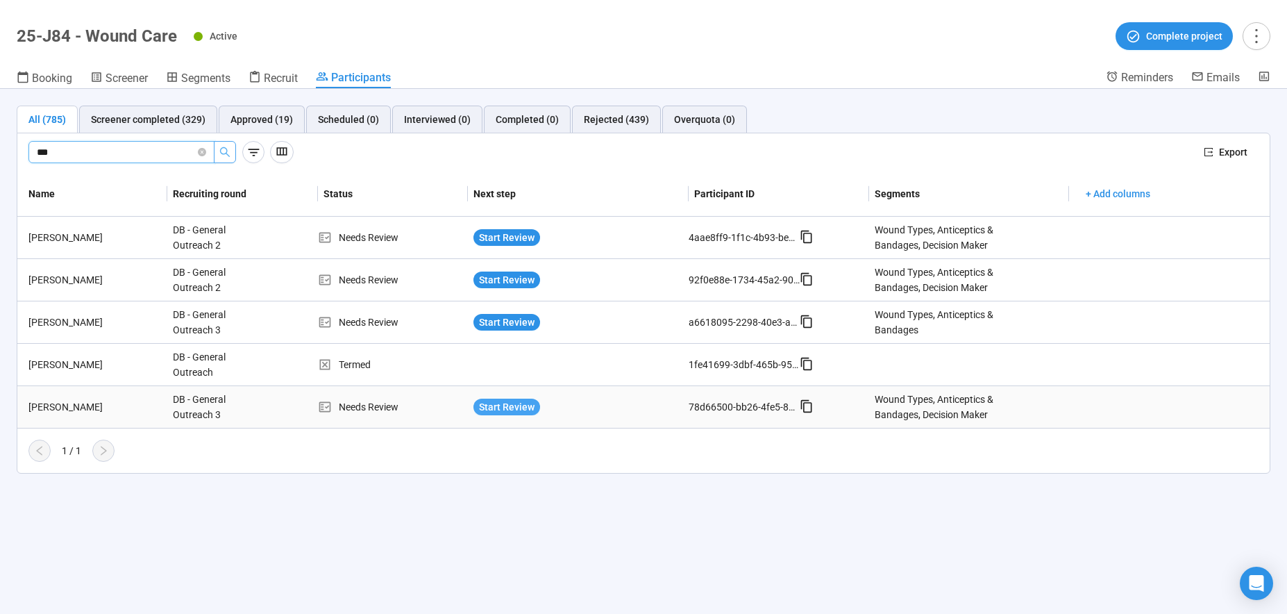
click at [483, 409] on span "Start Review" at bounding box center [507, 406] width 56 height 15
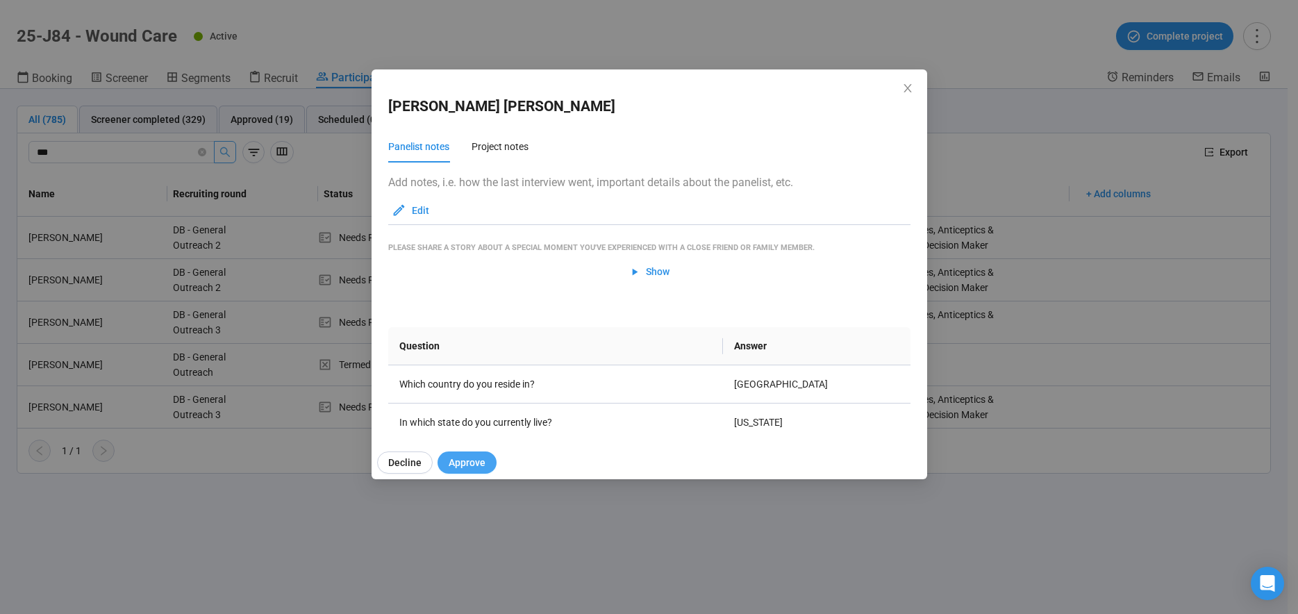
click at [468, 462] on span "Approve" at bounding box center [467, 462] width 37 height 15
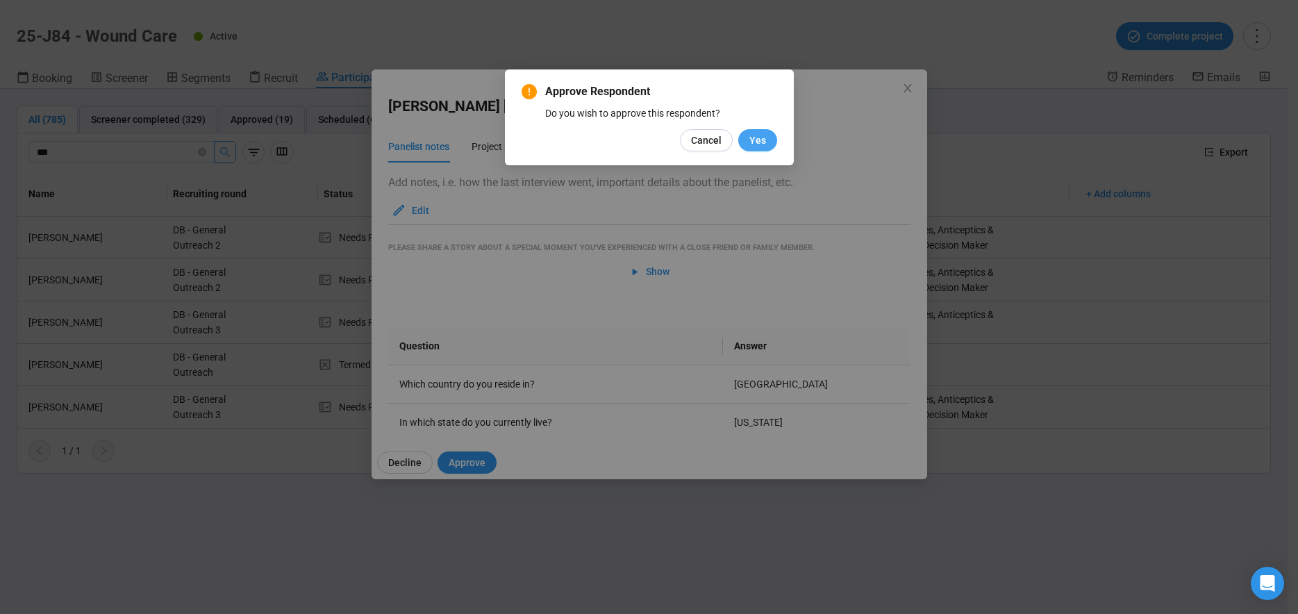
click at [765, 140] on button "Yes" at bounding box center [757, 140] width 39 height 22
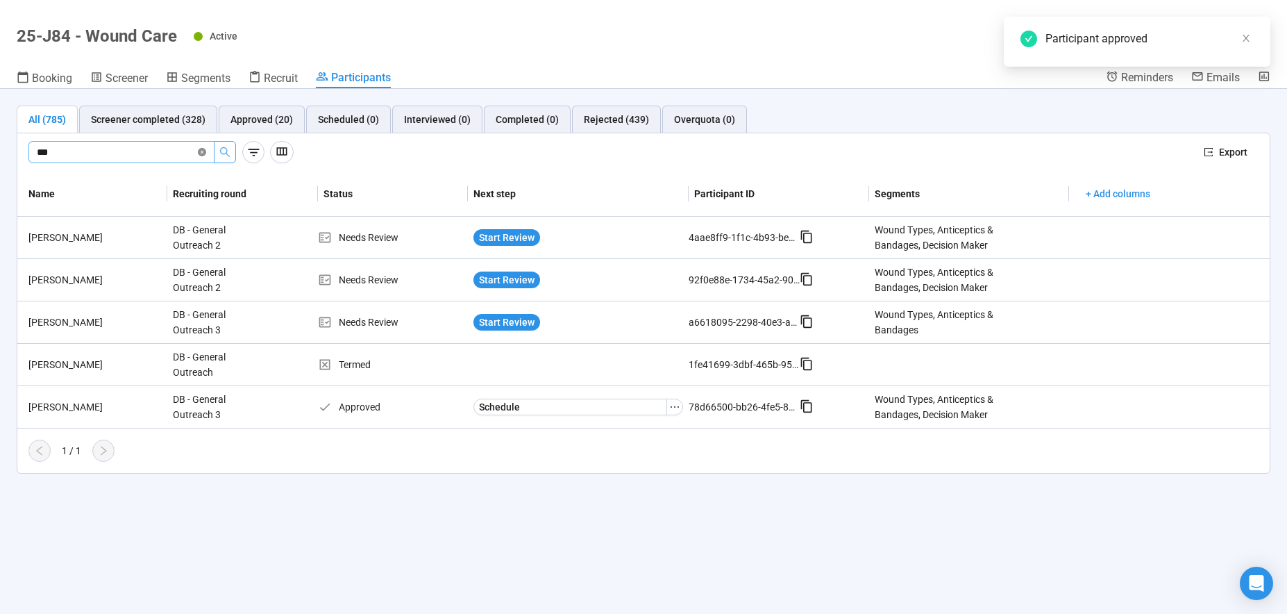
click at [202, 151] on icon "close-circle" at bounding box center [202, 152] width 8 height 8
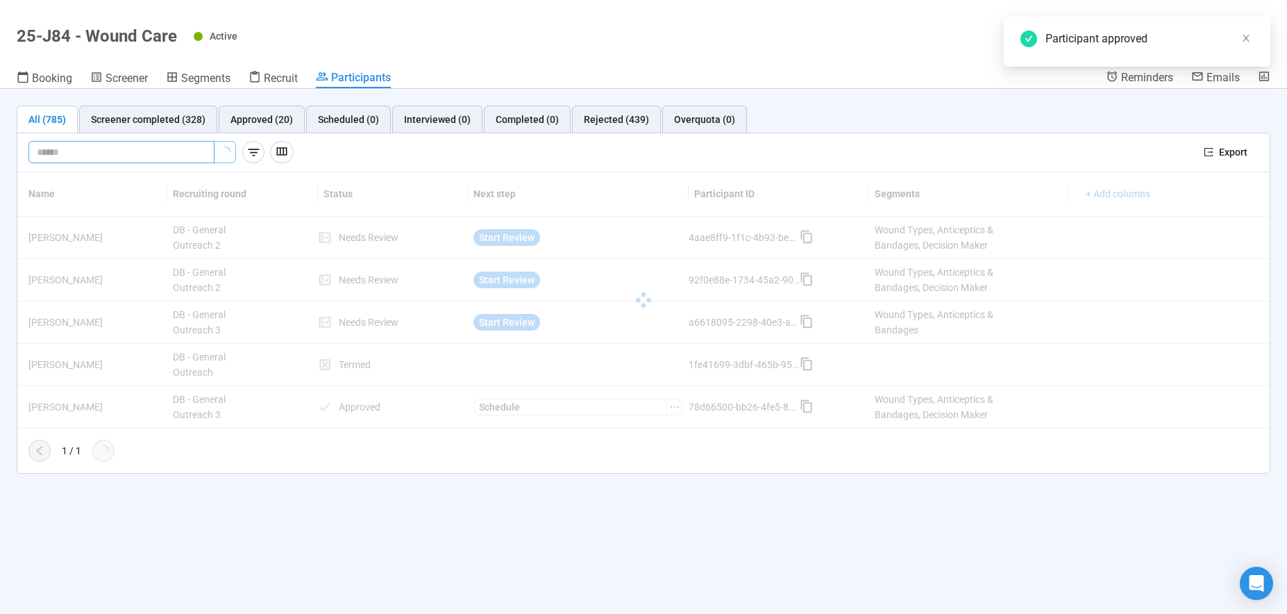
click at [128, 153] on input "text" at bounding box center [116, 151] width 158 height 15
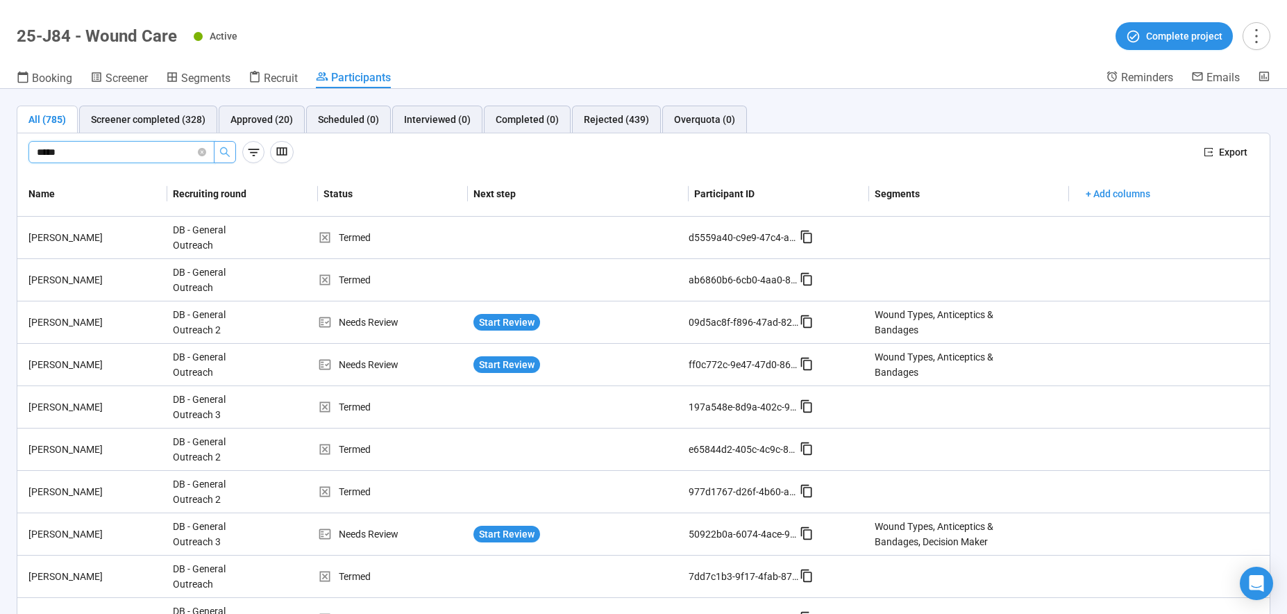
type input "*****"
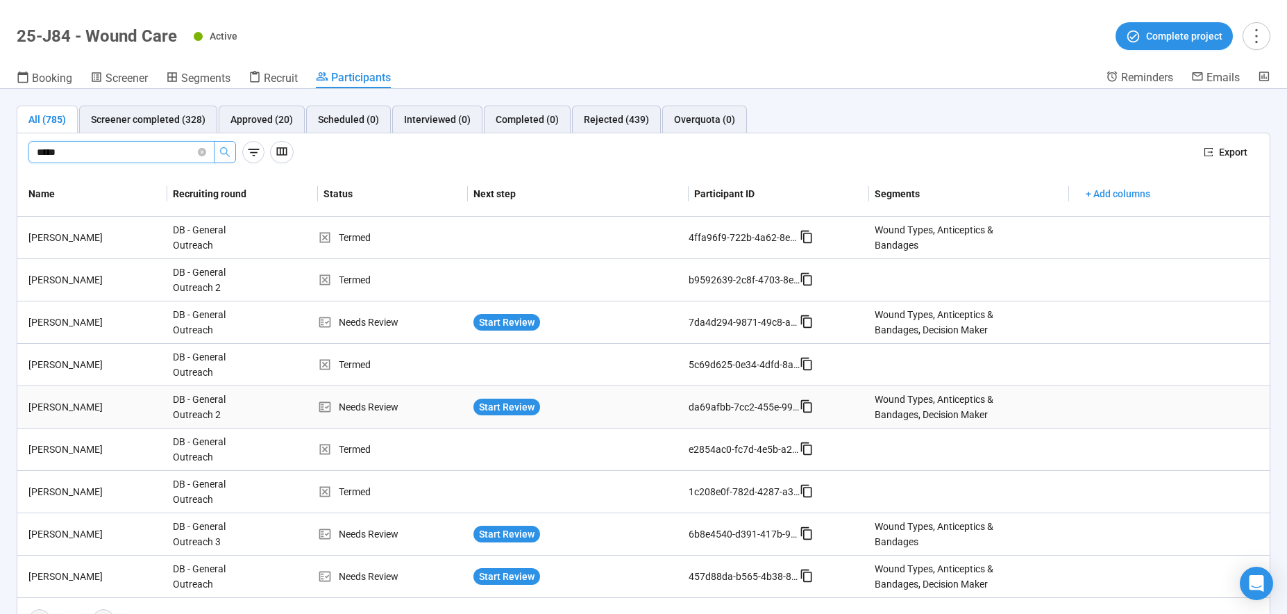
scroll to position [29, 0]
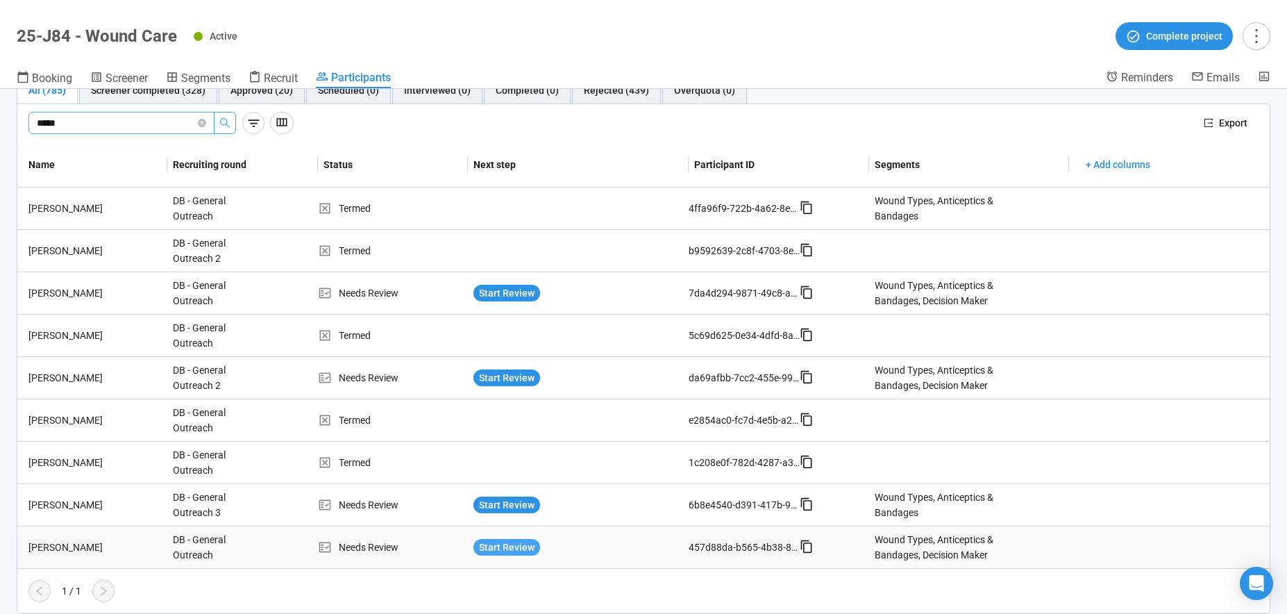
click at [498, 548] on span "Start Review" at bounding box center [507, 547] width 56 height 15
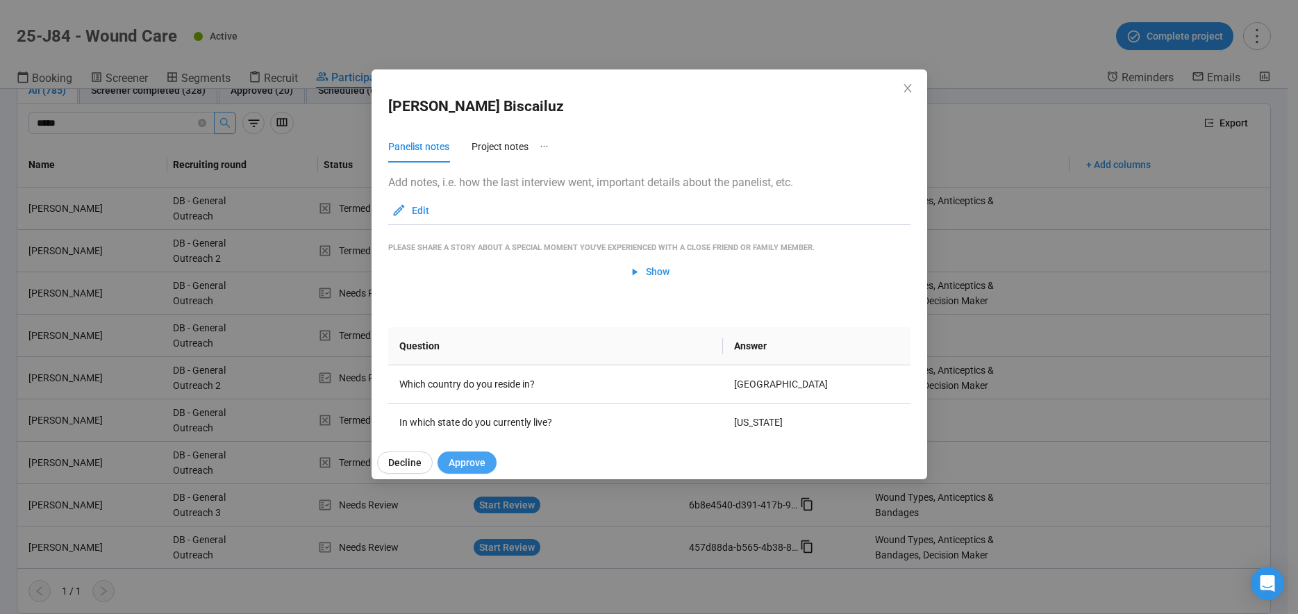
click at [481, 460] on span "Approve" at bounding box center [467, 462] width 37 height 15
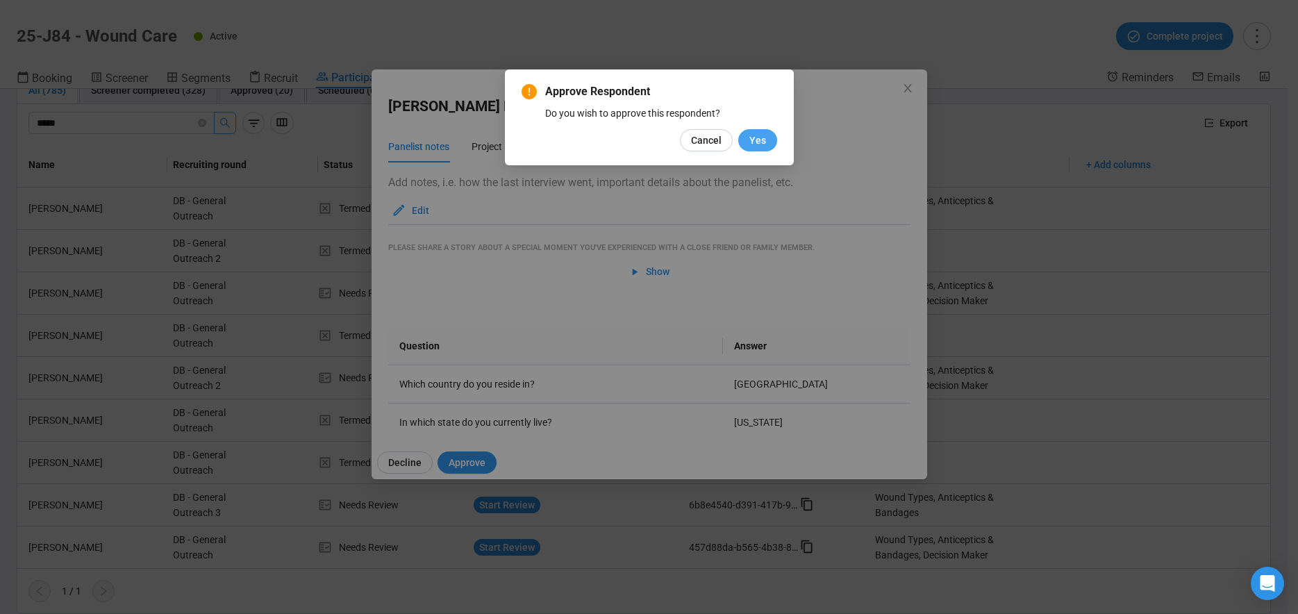
click at [774, 140] on button "Yes" at bounding box center [757, 140] width 39 height 22
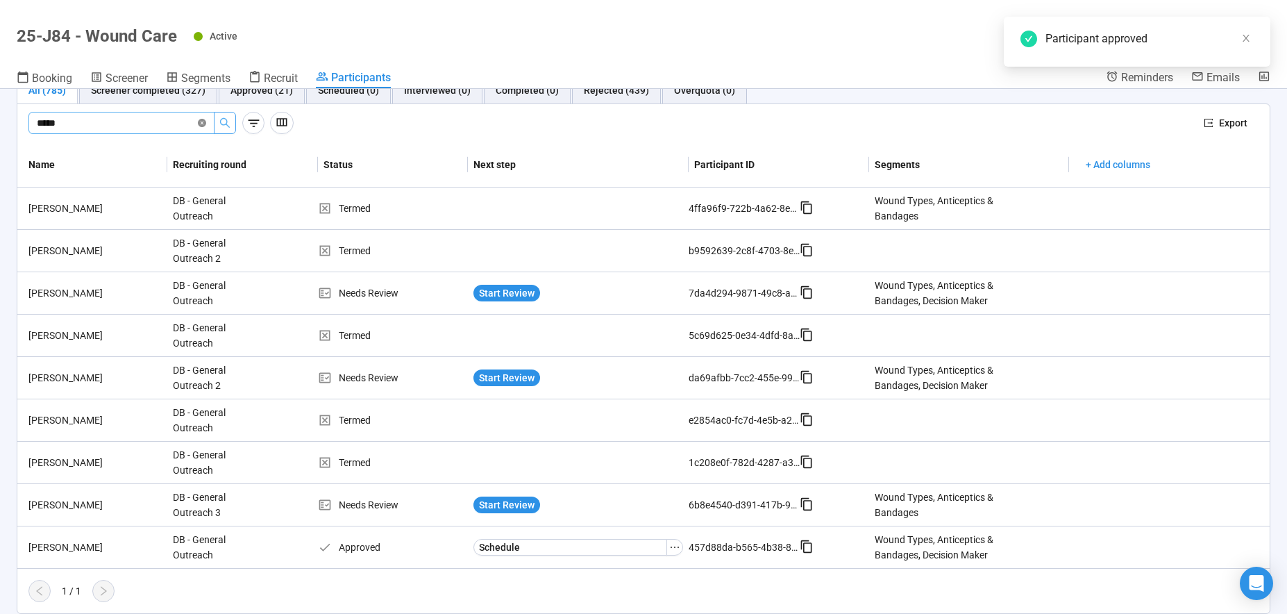
click at [203, 124] on icon "close-circle" at bounding box center [202, 123] width 8 height 8
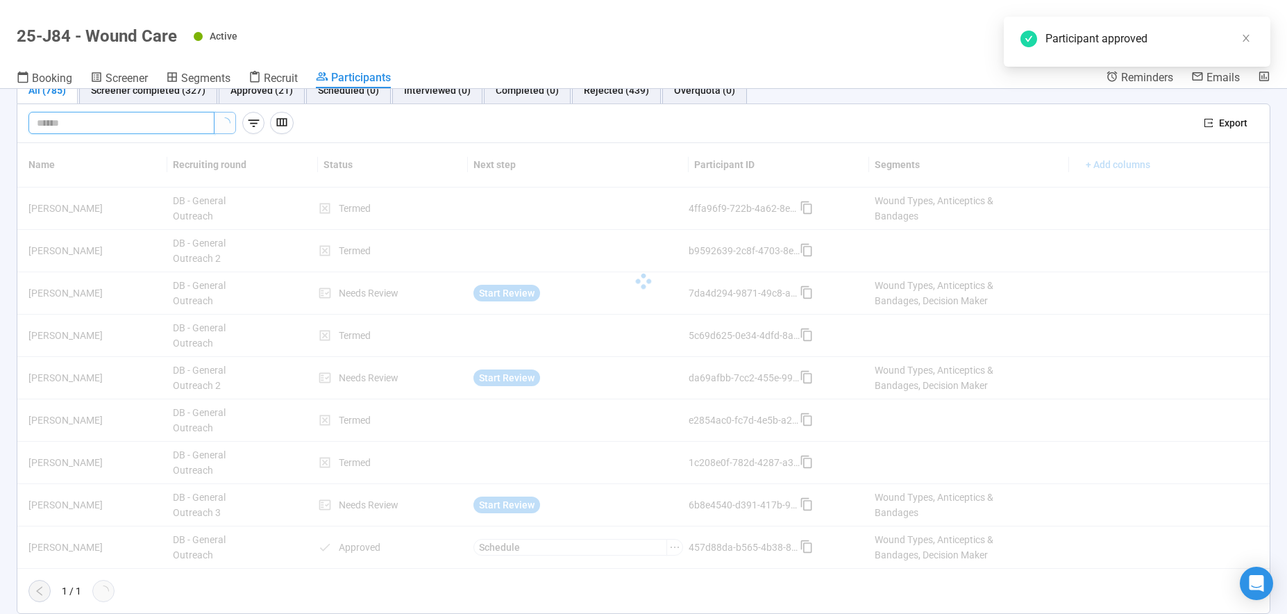
click at [56, 126] on input "text" at bounding box center [116, 122] width 158 height 15
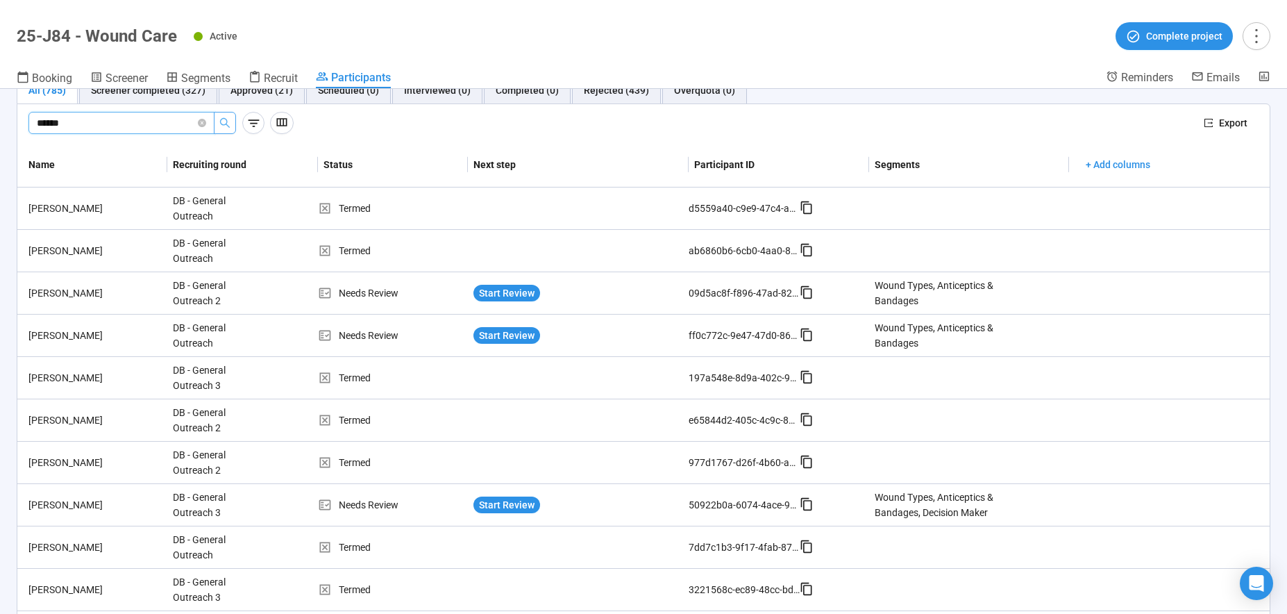
type input "******"
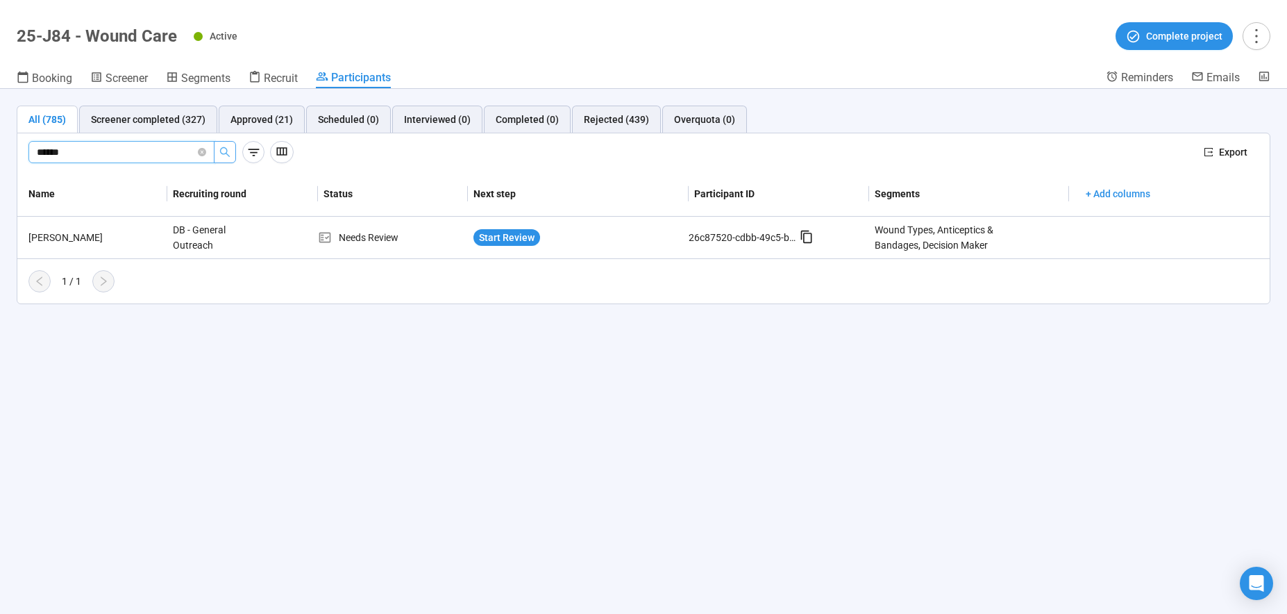
scroll to position [0, 0]
click at [512, 234] on span "Start Review" at bounding box center [507, 237] width 56 height 15
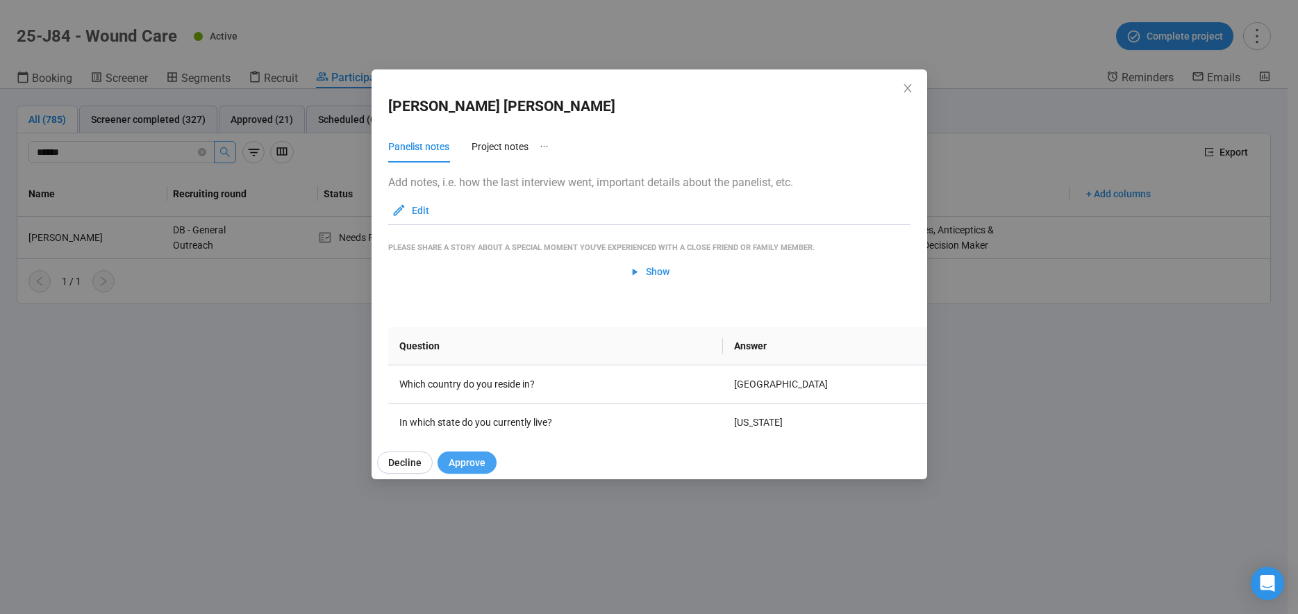
click at [490, 463] on button "Approve" at bounding box center [466, 462] width 59 height 22
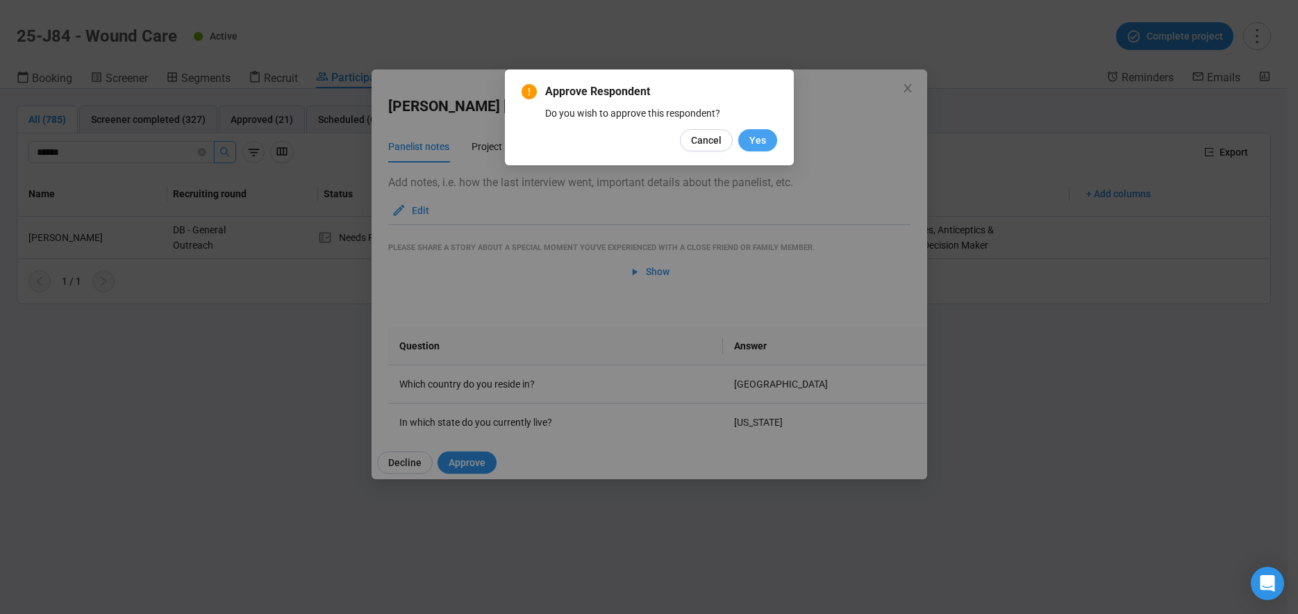
click at [774, 138] on button "Yes" at bounding box center [757, 140] width 39 height 22
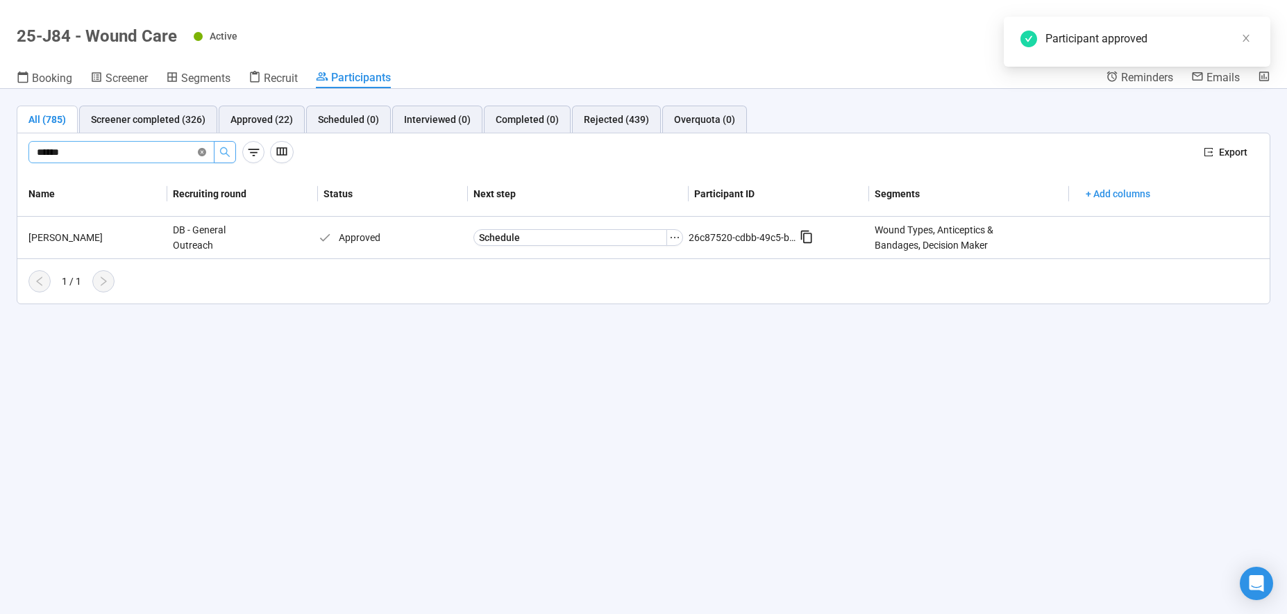
click at [201, 152] on icon "close-circle" at bounding box center [202, 152] width 8 height 8
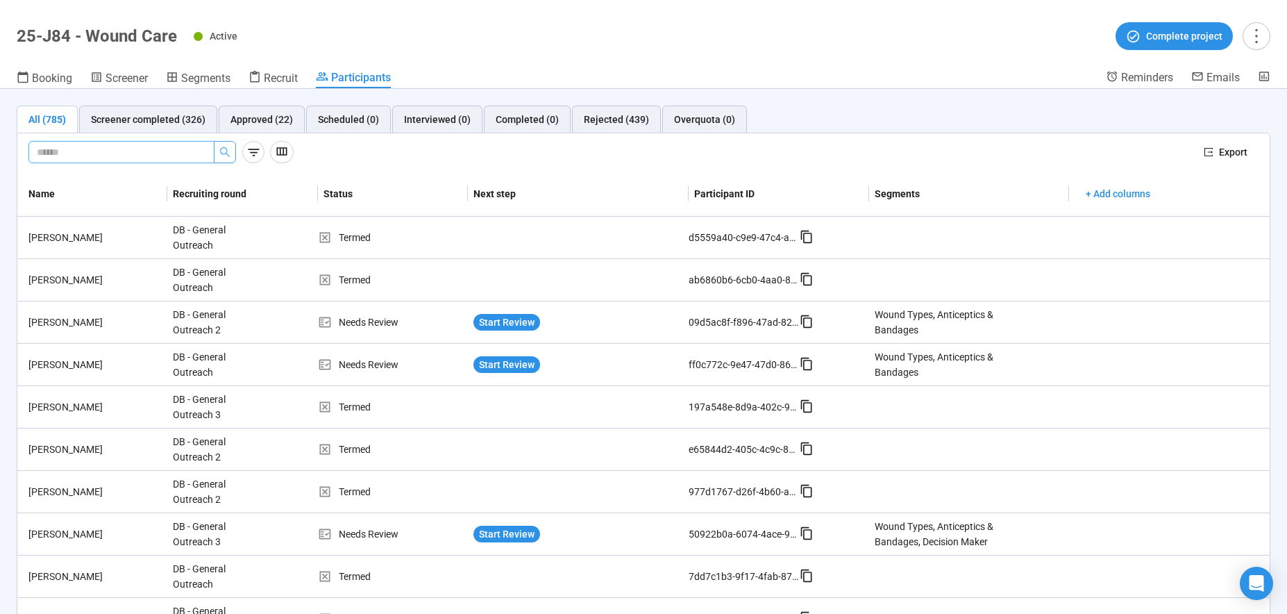
click at [54, 151] on input "text" at bounding box center [116, 151] width 158 height 15
type input "*******"
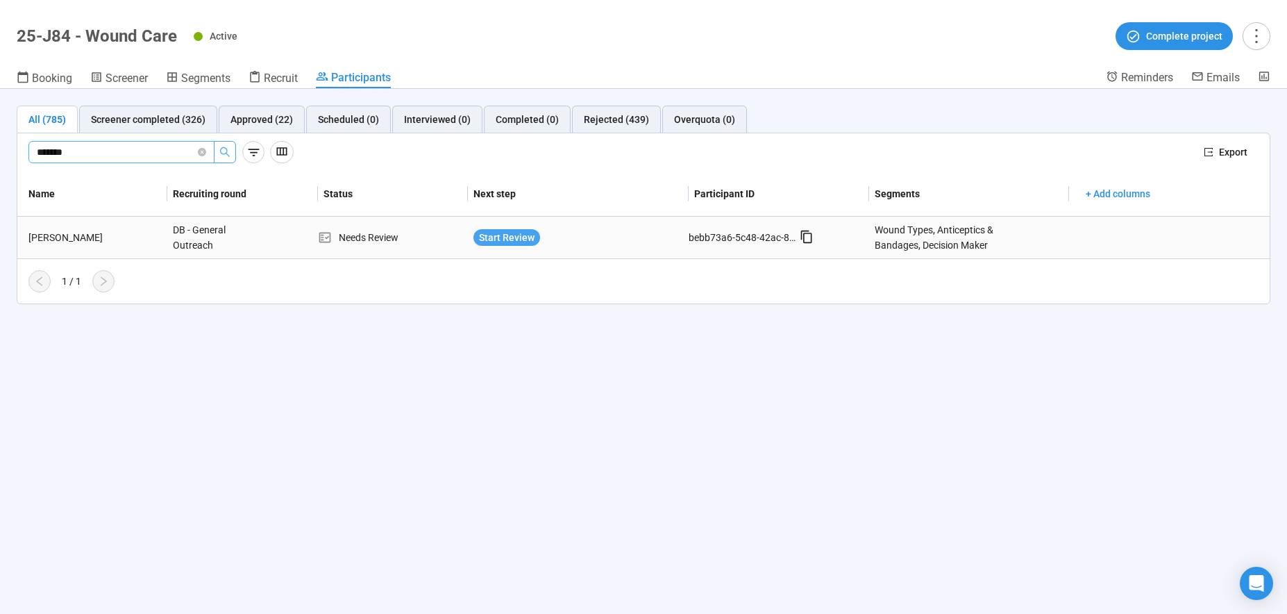
click at [521, 239] on span "Start Review" at bounding box center [507, 237] width 56 height 15
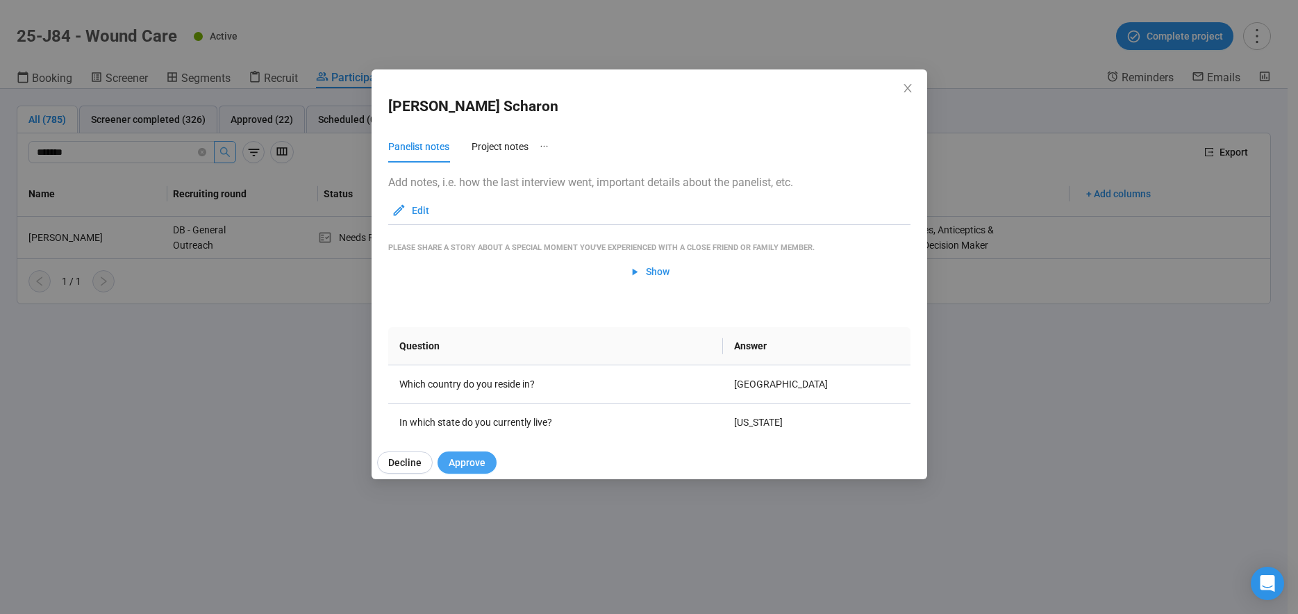
click at [480, 460] on span "Approve" at bounding box center [467, 462] width 37 height 15
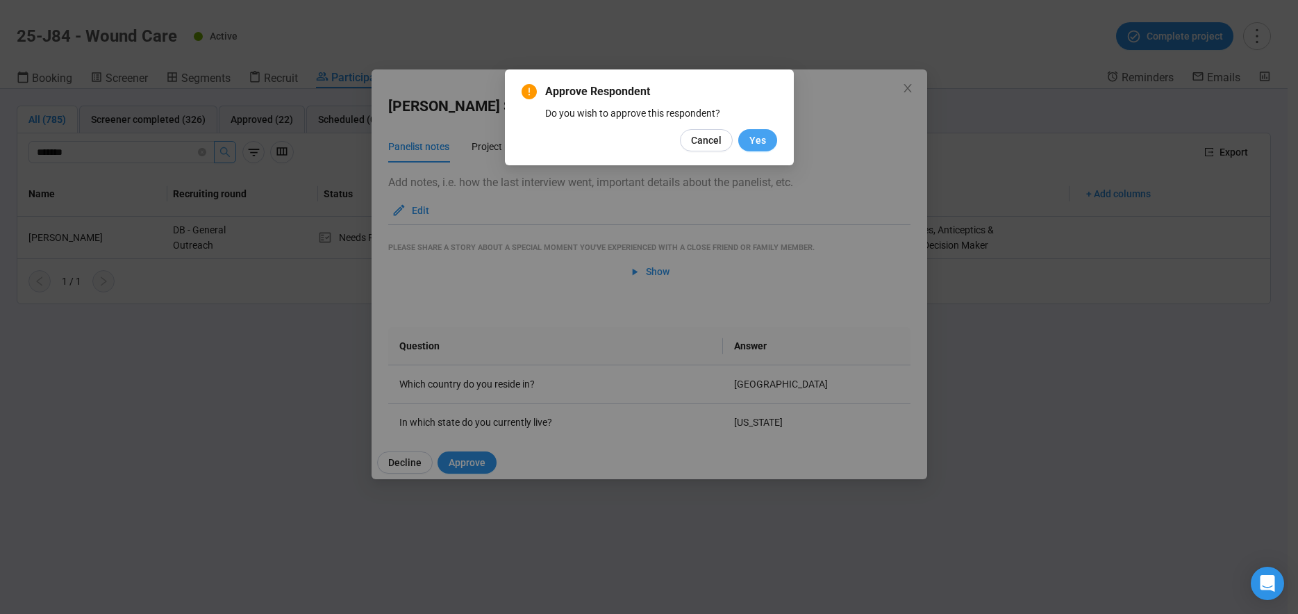
click at [756, 140] on span "Yes" at bounding box center [757, 140] width 17 height 15
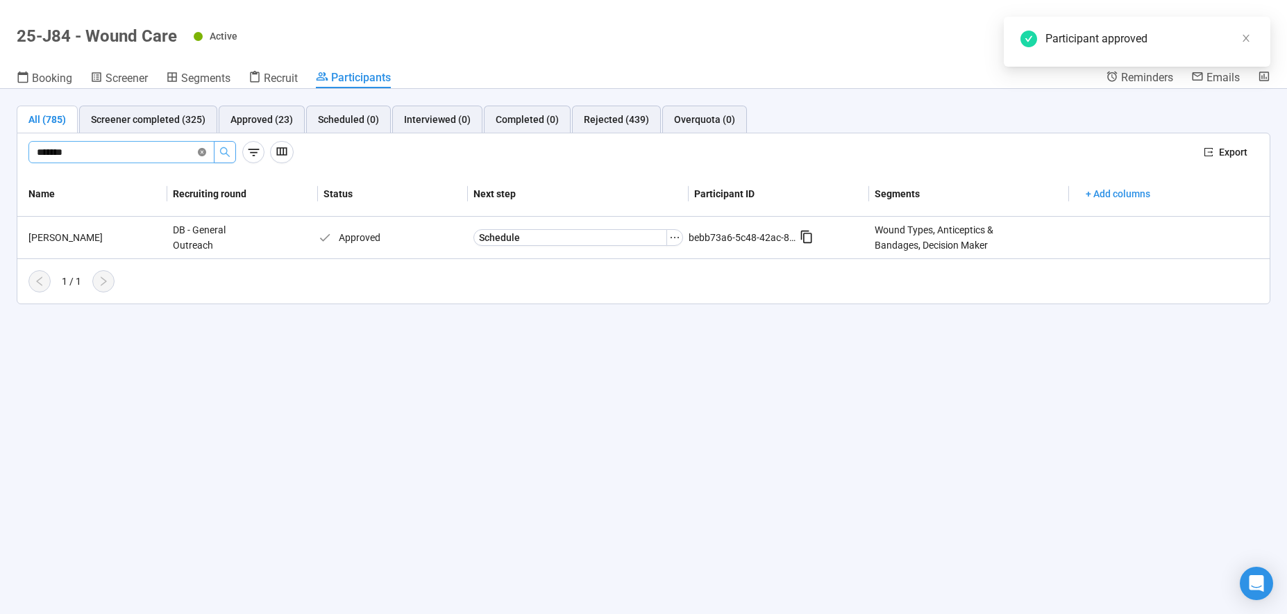
click at [201, 153] on icon "close-circle" at bounding box center [202, 152] width 8 height 8
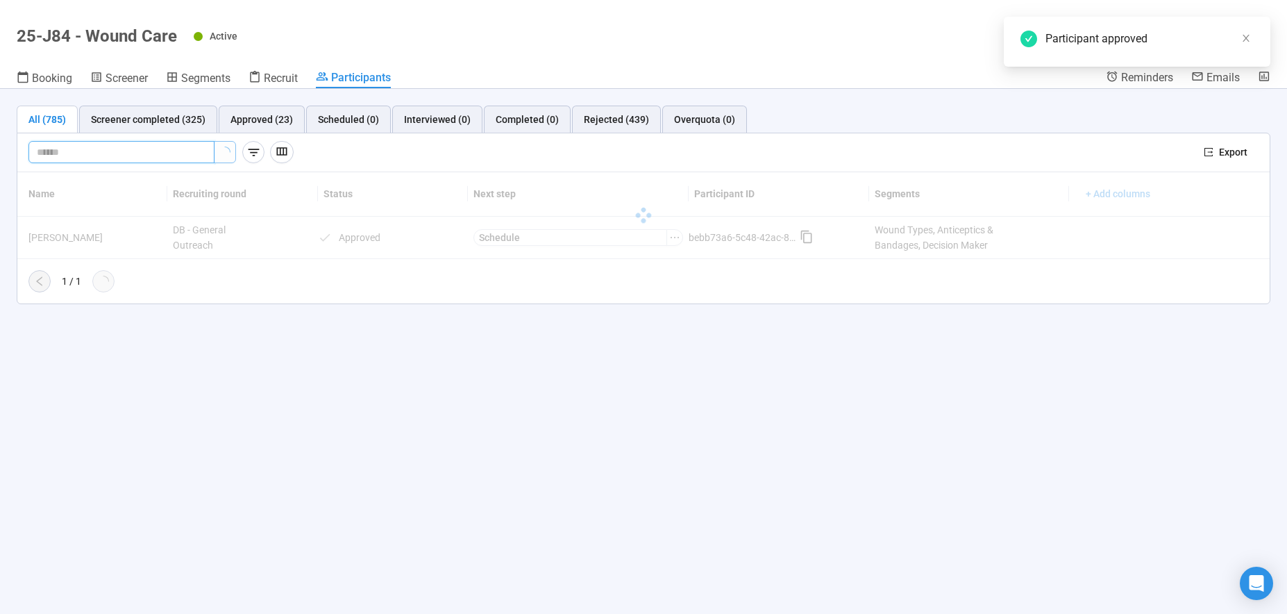
click at [175, 156] on input "text" at bounding box center [116, 151] width 158 height 15
type input "***"
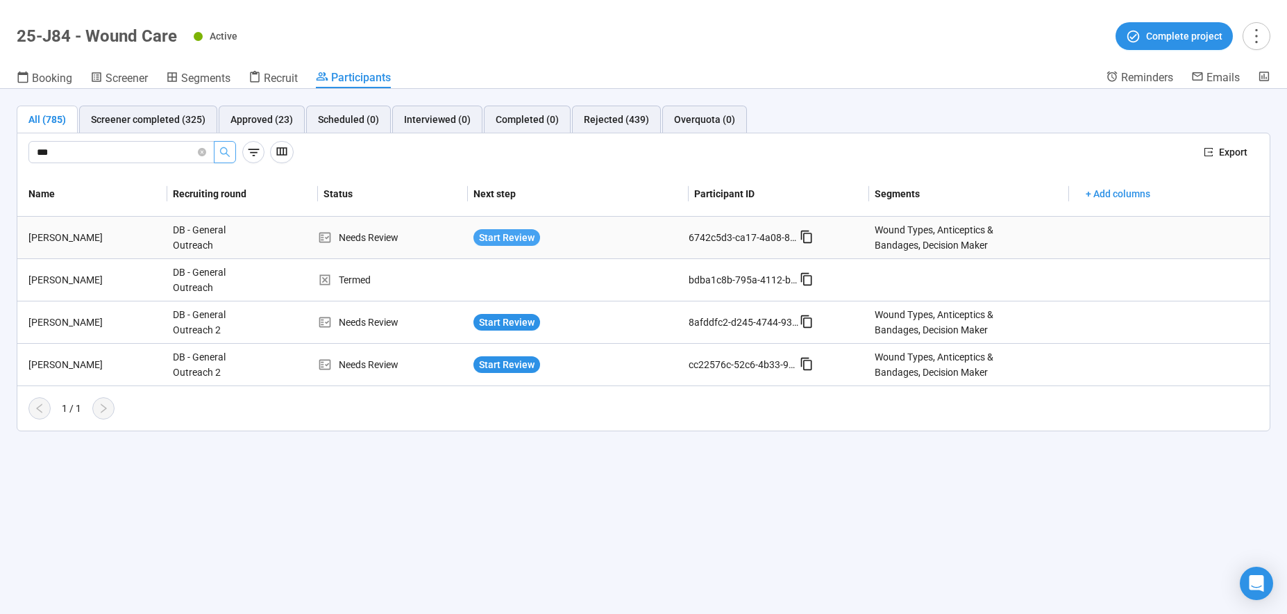
click at [501, 238] on span "Start Review" at bounding box center [507, 237] width 56 height 15
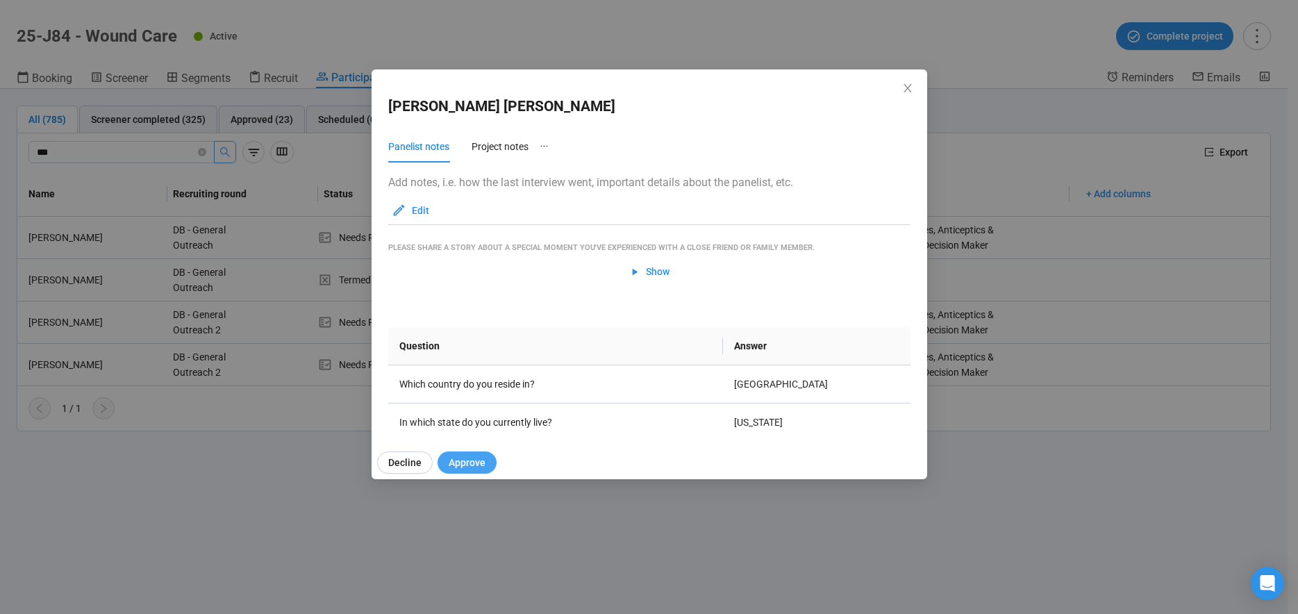
click at [467, 464] on span "Approve" at bounding box center [467, 462] width 37 height 15
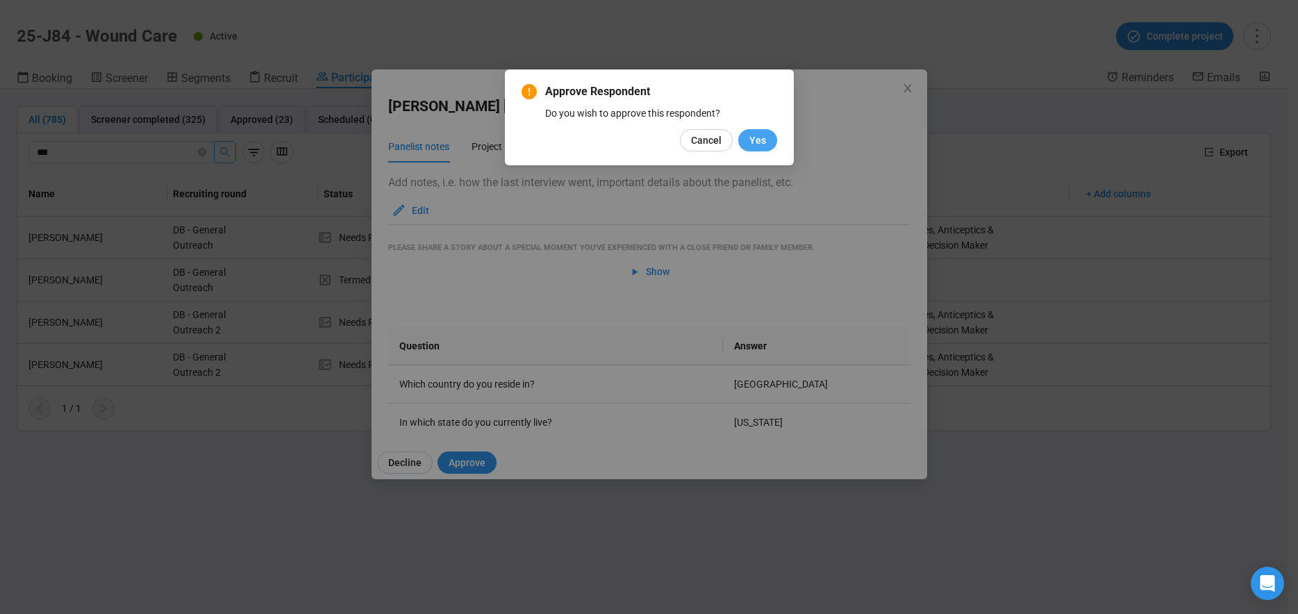
click at [762, 138] on span "Yes" at bounding box center [757, 140] width 17 height 15
